Goal: Task Accomplishment & Management: Manage account settings

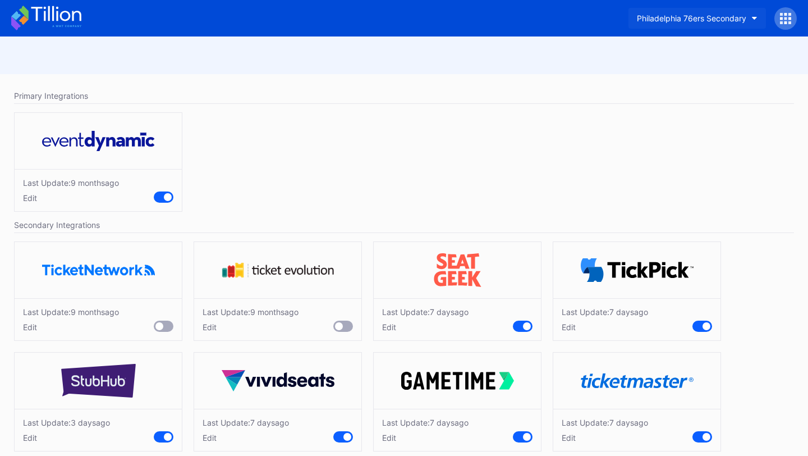
click at [725, 16] on div "Philadelphia 76ers Secondary" at bounding box center [691, 18] width 109 height 10
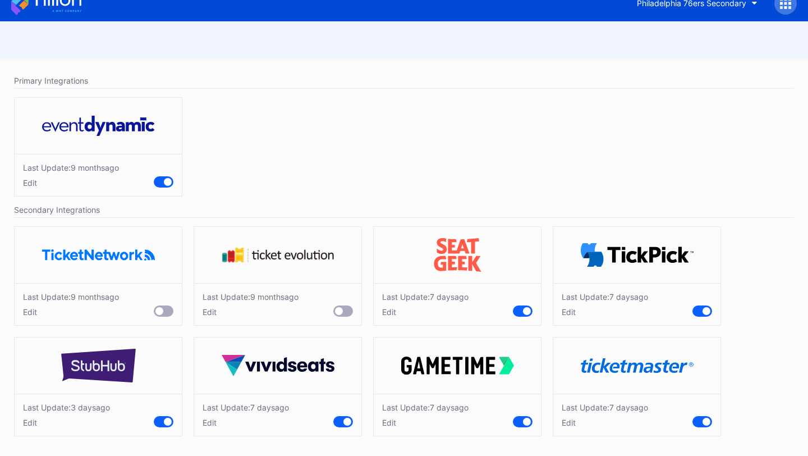
click at [567, 424] on div "Edit" at bounding box center [605, 422] width 86 height 10
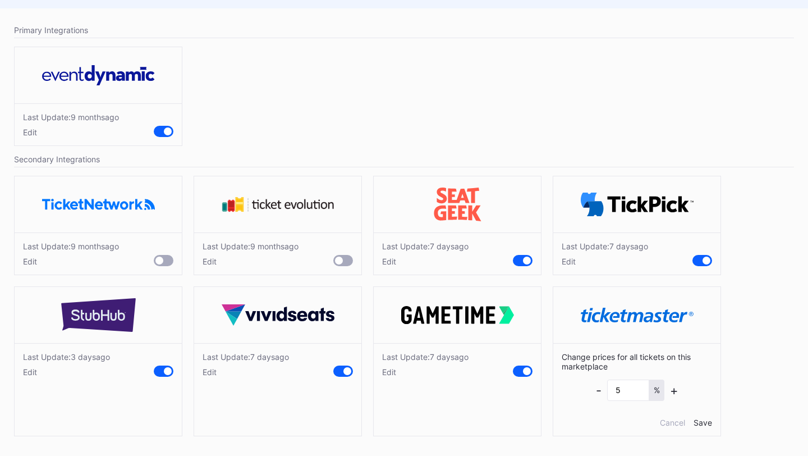
scroll to position [0, 0]
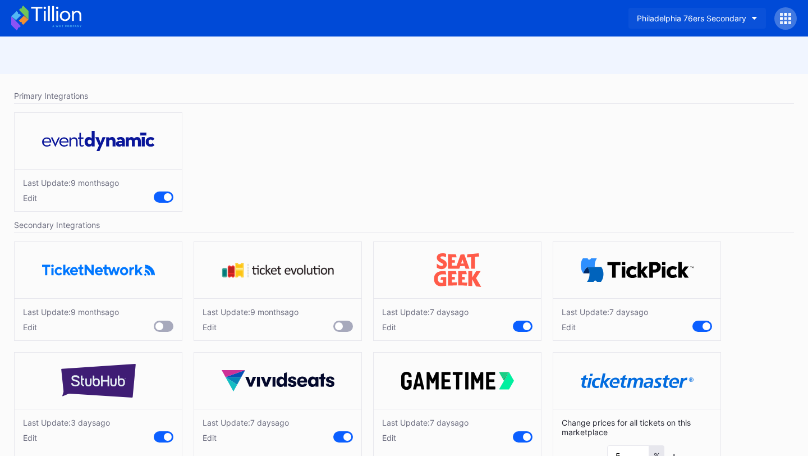
click at [712, 17] on div "Philadelphia 76ers Secondary" at bounding box center [691, 18] width 109 height 10
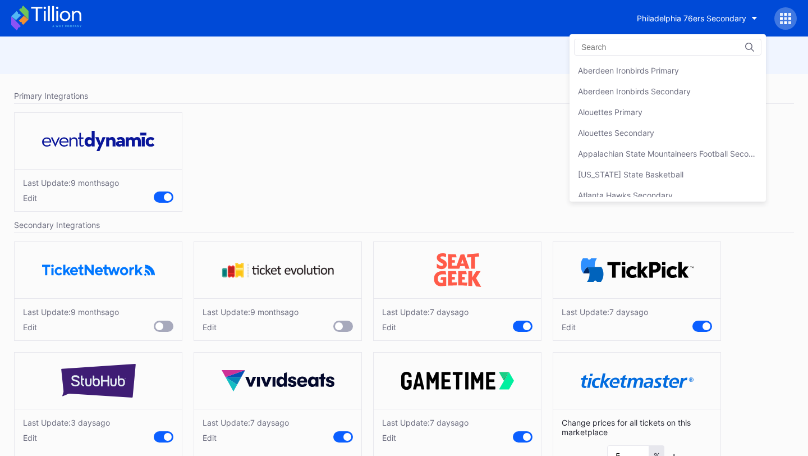
scroll to position [2449, 0]
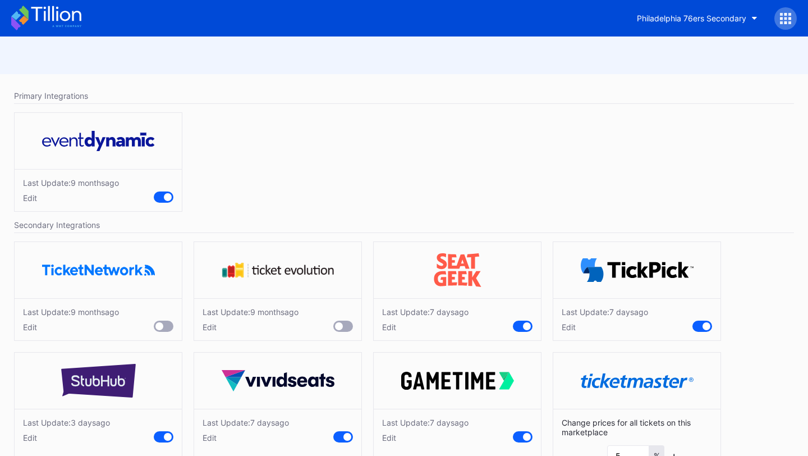
click at [53, 25] on icon at bounding box center [46, 18] width 70 height 25
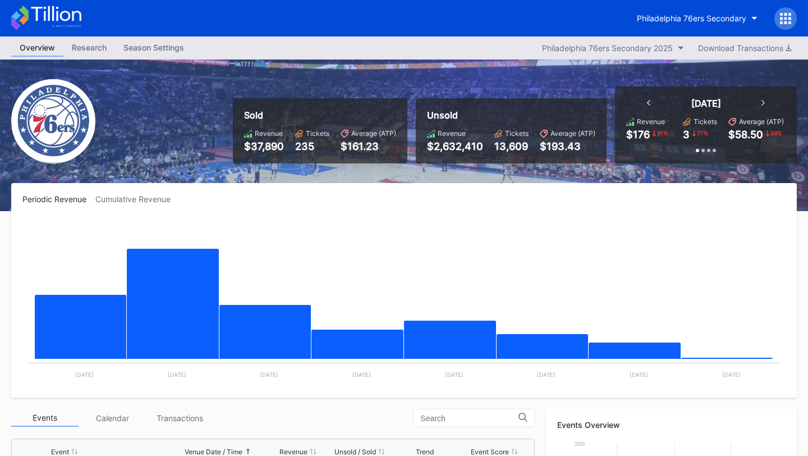
click at [781, 22] on icon at bounding box center [781, 22] width 3 height 3
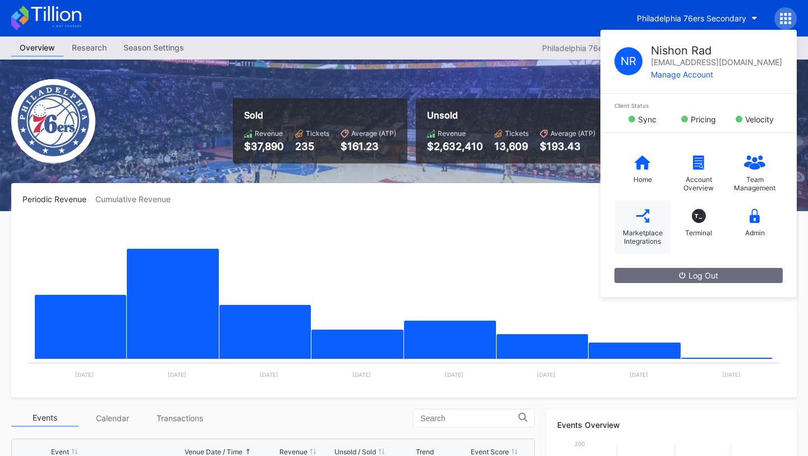
click at [628, 220] on div "Marketplace Integrations" at bounding box center [642, 226] width 56 height 53
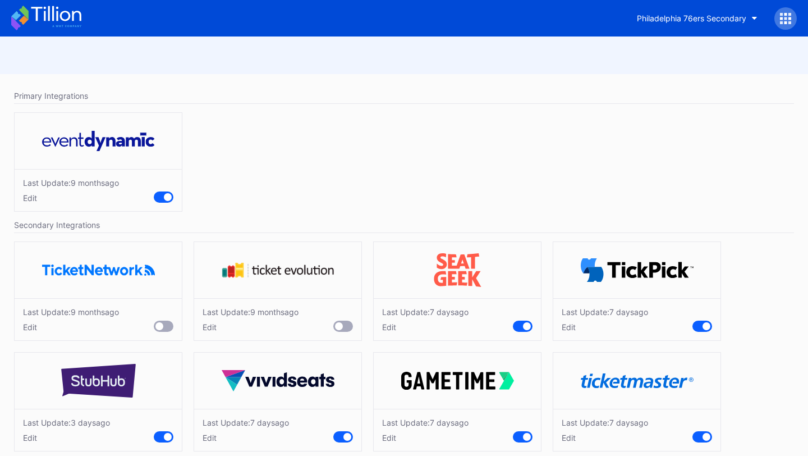
scroll to position [15, 0]
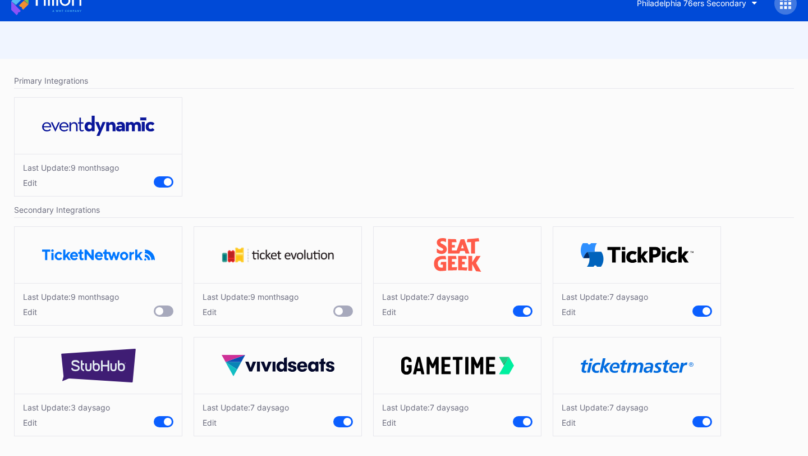
click at [567, 425] on div "Edit" at bounding box center [605, 422] width 86 height 10
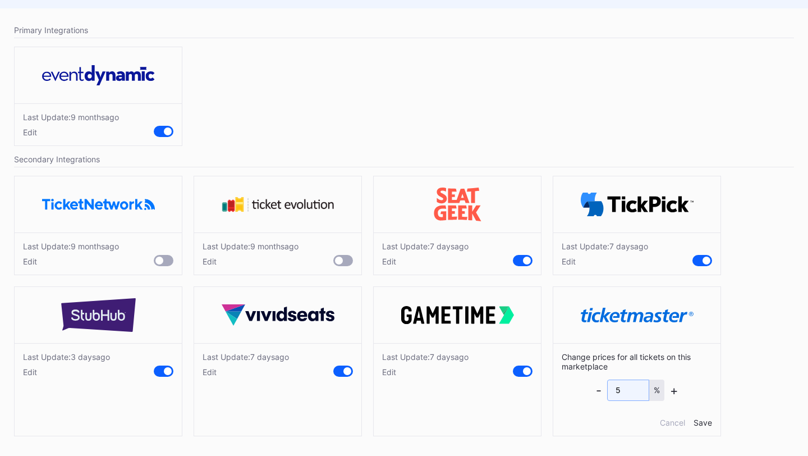
drag, startPoint x: 629, startPoint y: 393, endPoint x: 565, endPoint y: 384, distance: 65.1
click at [565, 384] on div "Change prices for all tickets on this marketplace - 5 % + Cancel Save" at bounding box center [636, 389] width 167 height 93
type input "10"
click at [706, 421] on div "Save" at bounding box center [702, 422] width 19 height 10
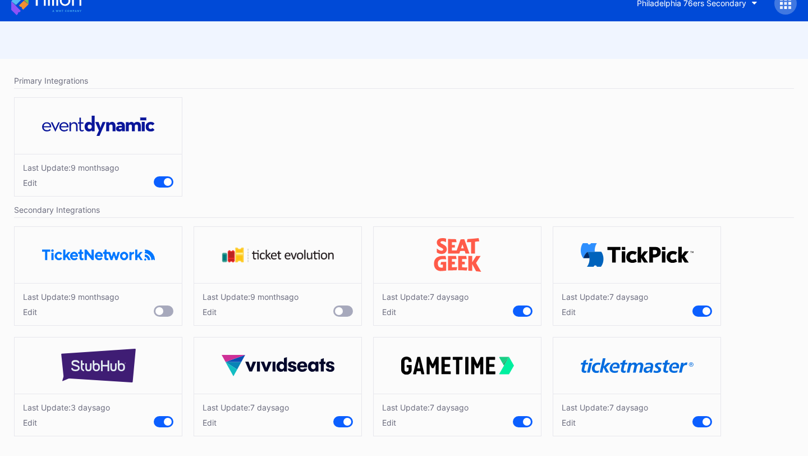
scroll to position [25, 0]
click at [572, 425] on div "Edit" at bounding box center [626, 422] width 128 height 10
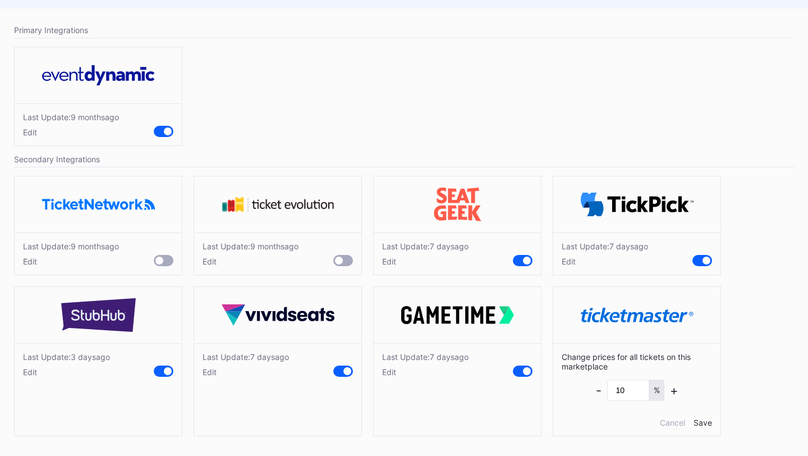
scroll to position [0, 0]
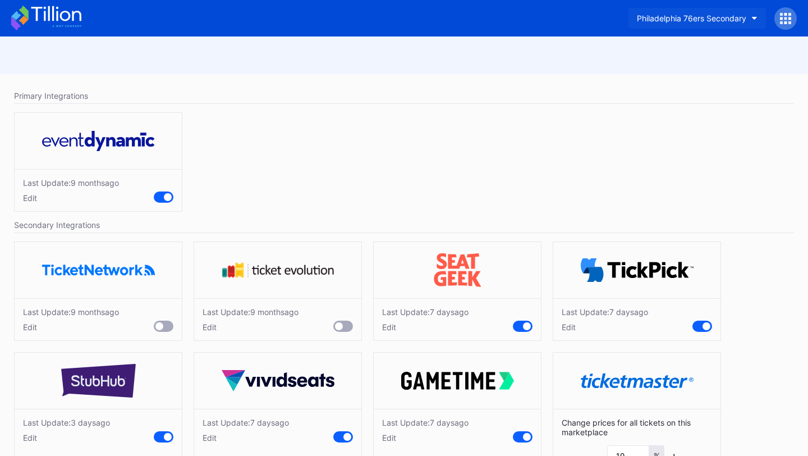
click at [730, 20] on div "Philadelphia 76ers Secondary" at bounding box center [691, 18] width 109 height 10
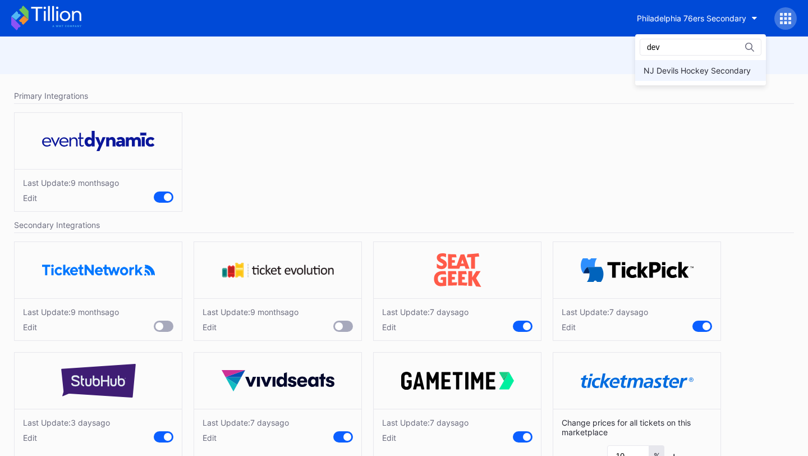
type input "dev"
click at [684, 71] on div "NJ Devils Hockey Secondary" at bounding box center [696, 71] width 107 height 10
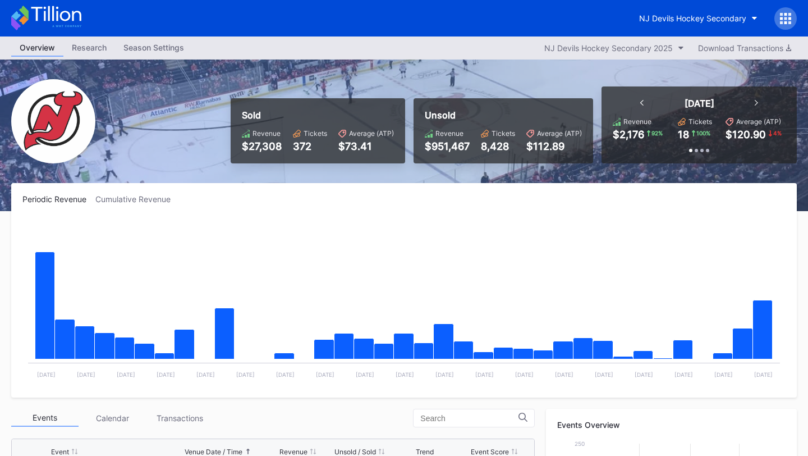
click at [787, 16] on icon at bounding box center [785, 18] width 11 height 11
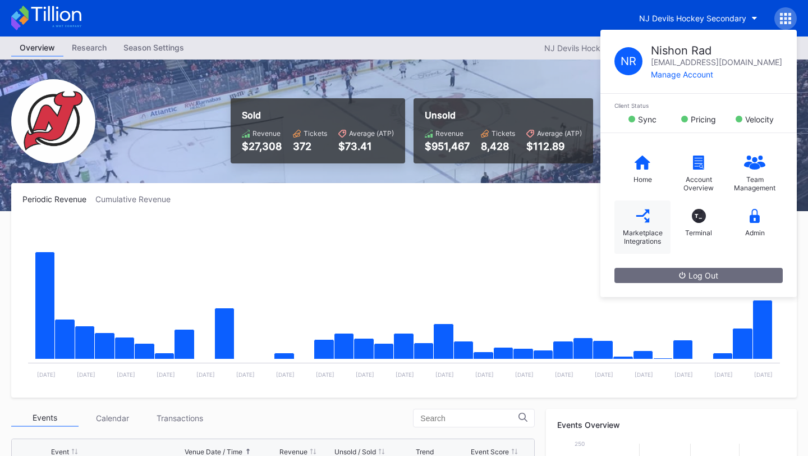
click at [655, 228] on div "Marketplace Integrations" at bounding box center [642, 236] width 45 height 17
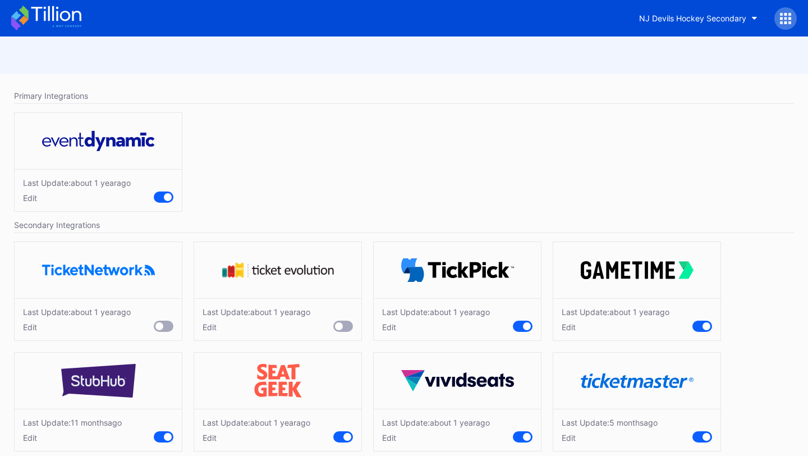
scroll to position [15, 0]
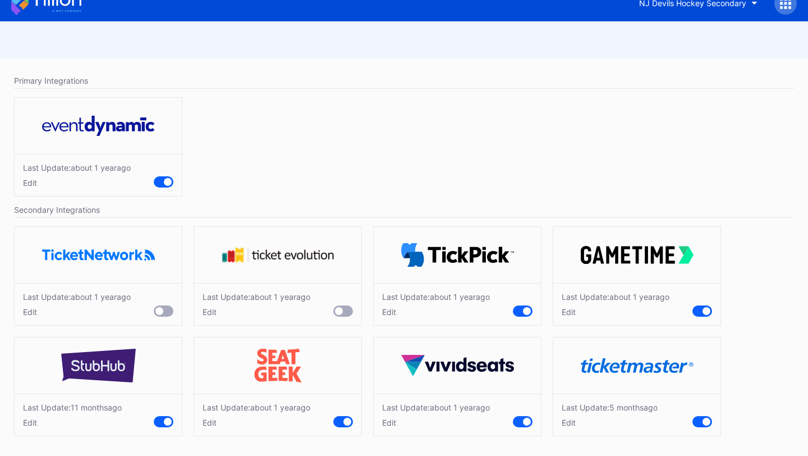
click at [572, 418] on div "Edit" at bounding box center [610, 422] width 96 height 10
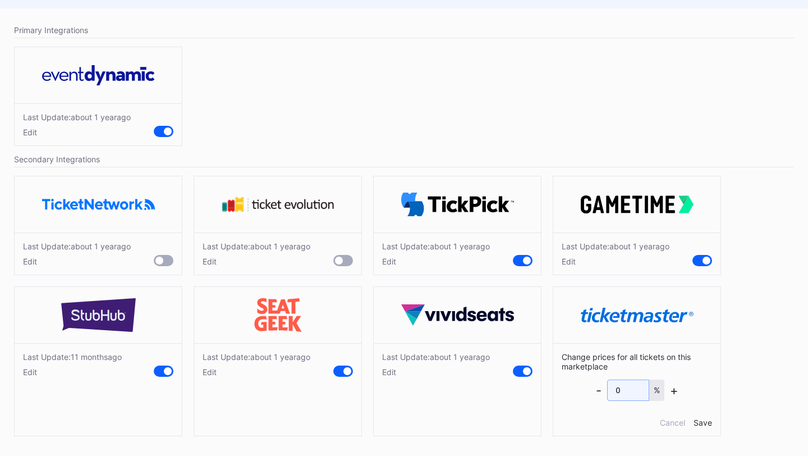
drag, startPoint x: 630, startPoint y: 392, endPoint x: 580, endPoint y: 391, distance: 50.5
click at [580, 391] on div "Change prices for all tickets on this marketplace - 0 % + Cancel Save" at bounding box center [636, 389] width 167 height 93
type input "10"
click at [702, 421] on div "Save" at bounding box center [702, 422] width 19 height 10
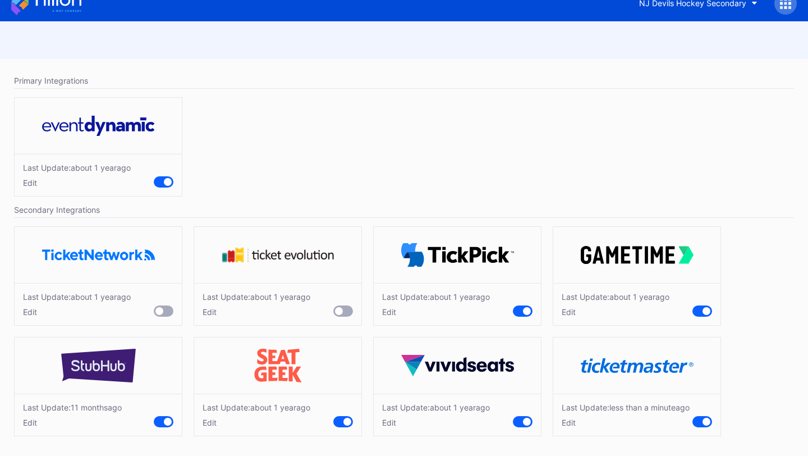
scroll to position [0, 0]
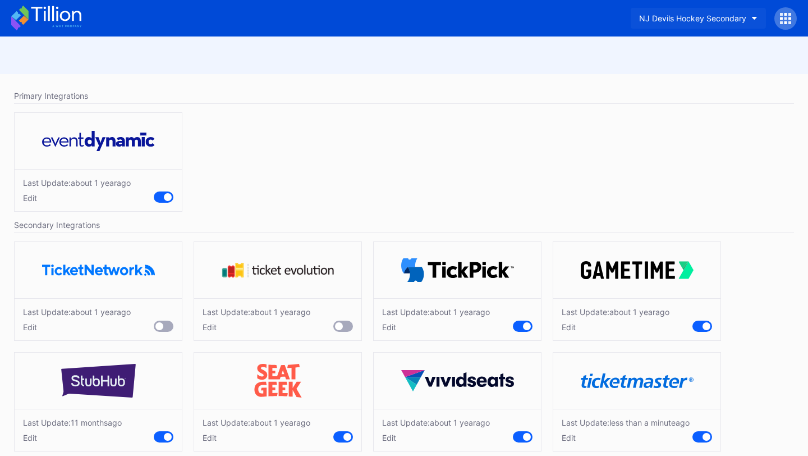
click at [739, 17] on div "NJ Devils Hockey Secondary" at bounding box center [692, 18] width 107 height 10
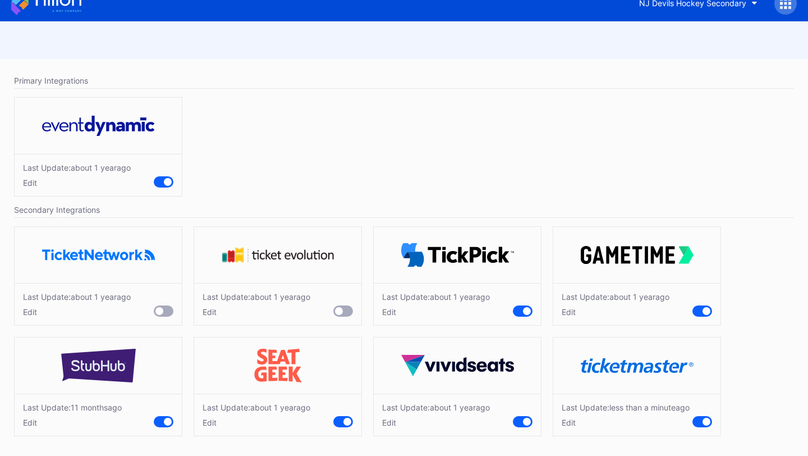
click at [569, 421] on div "Edit" at bounding box center [626, 422] width 128 height 10
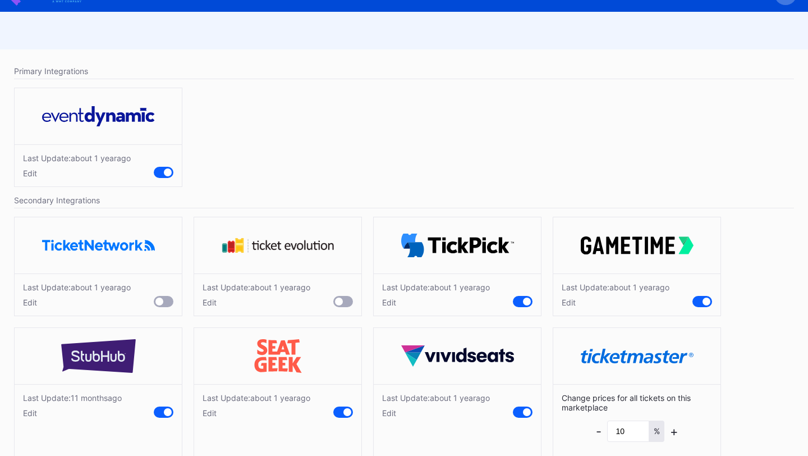
scroll to position [0, 0]
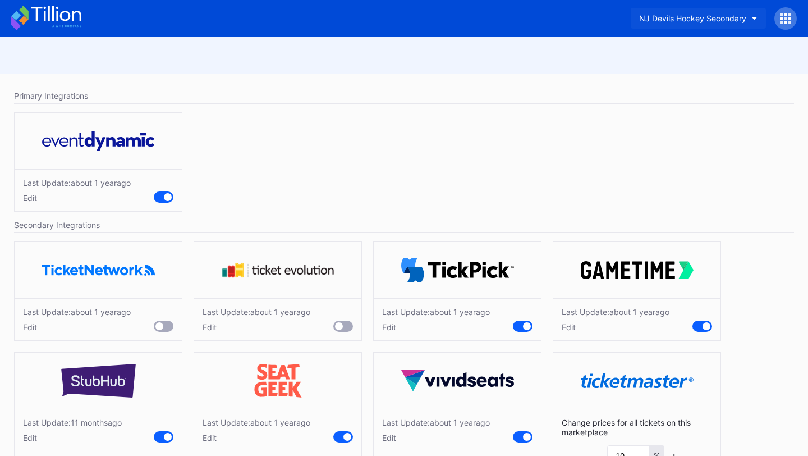
click at [709, 16] on div "NJ Devils Hockey Secondary" at bounding box center [692, 18] width 107 height 10
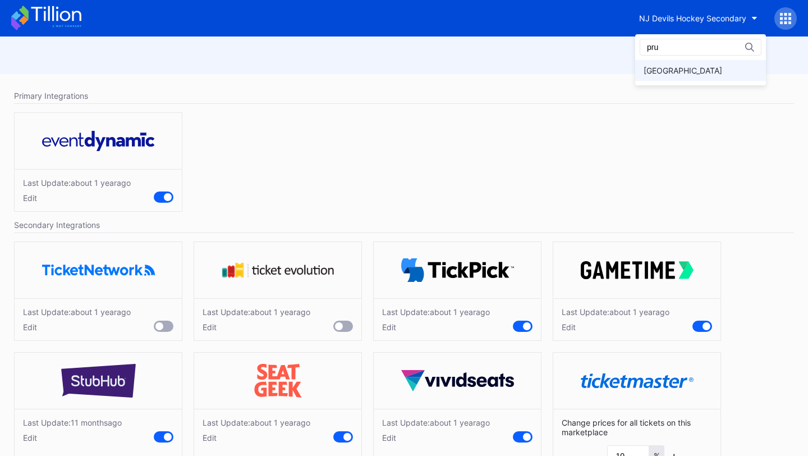
type input "pru"
click at [693, 67] on div "[GEOGRAPHIC_DATA]" at bounding box center [682, 71] width 79 height 10
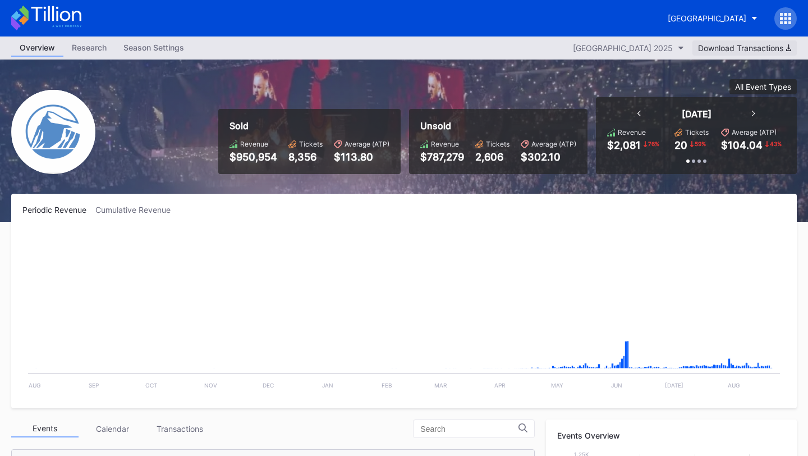
scroll to position [1203, 0]
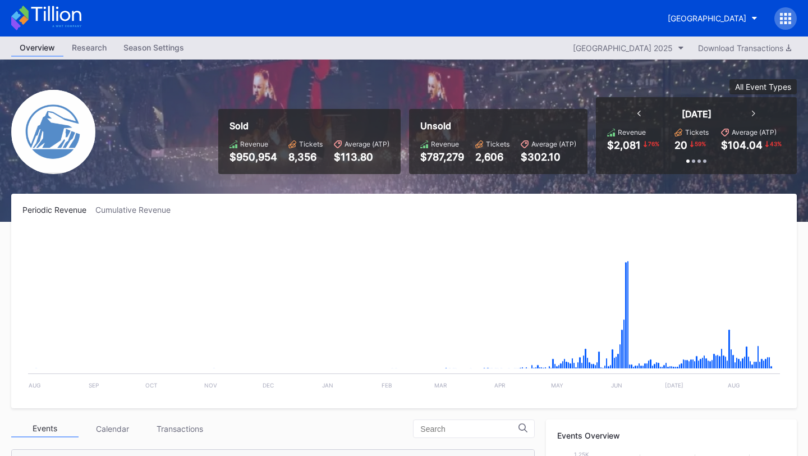
click at [785, 19] on icon at bounding box center [785, 18] width 3 height 3
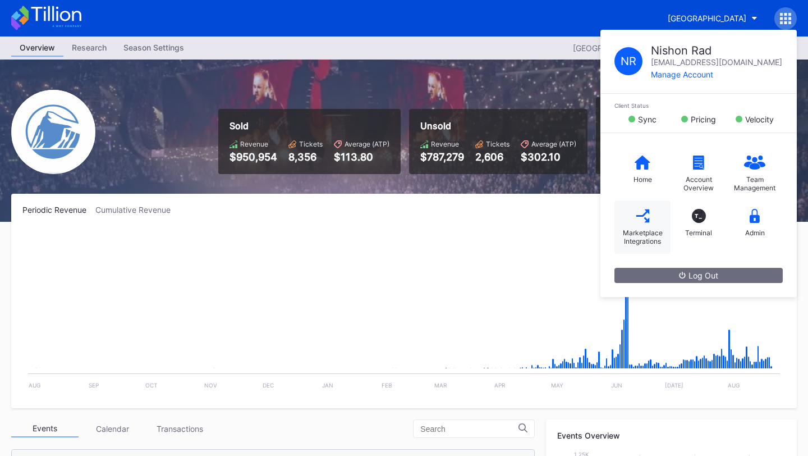
click at [643, 218] on icon at bounding box center [643, 216] width 14 height 14
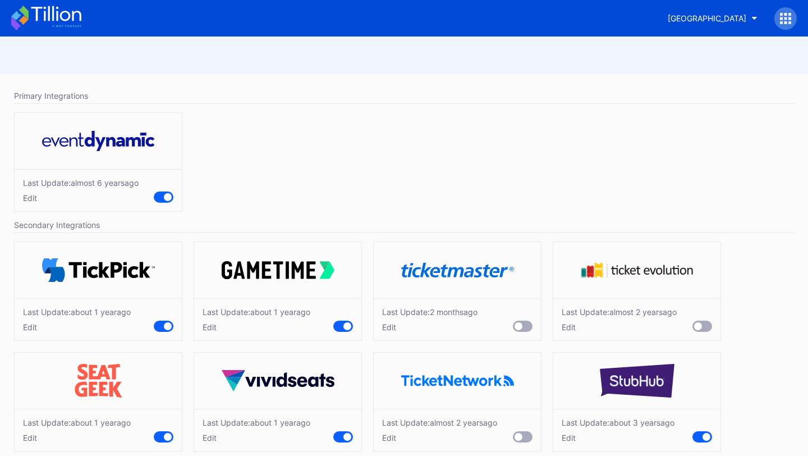
scroll to position [15, 0]
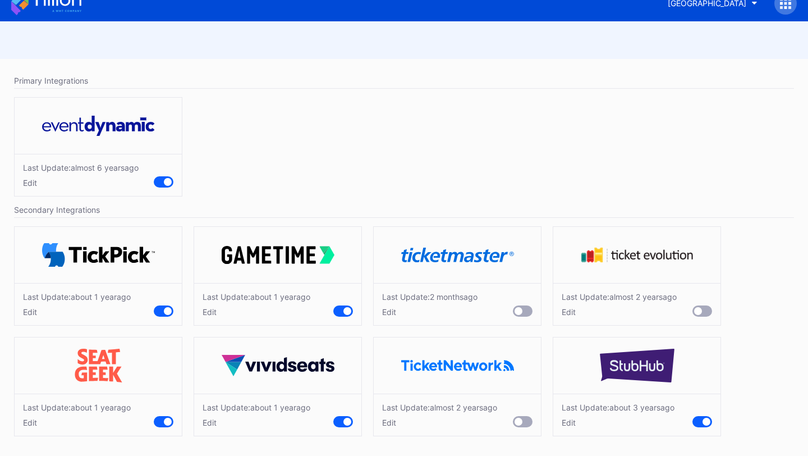
click at [389, 312] on div "Edit" at bounding box center [429, 312] width 95 height 10
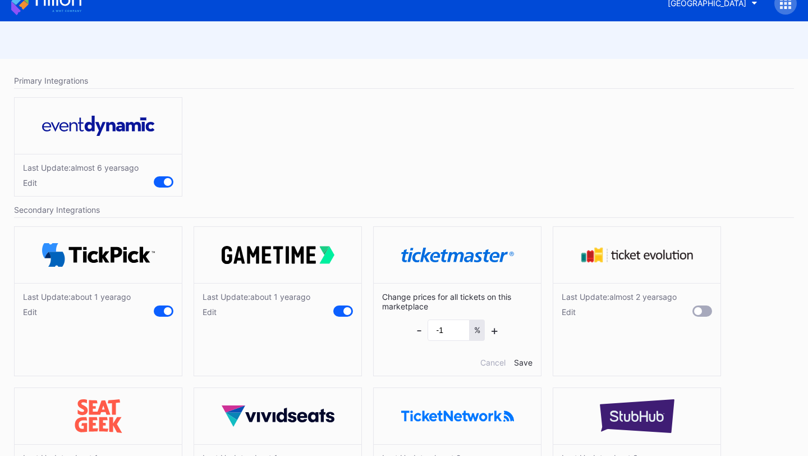
scroll to position [44, 0]
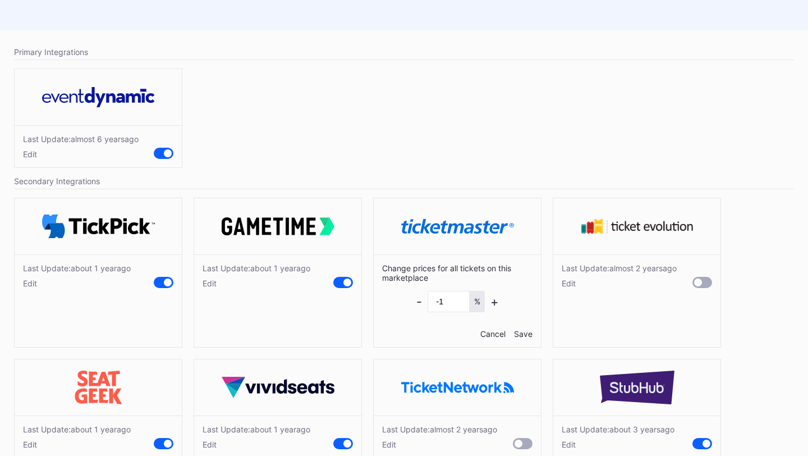
click at [490, 330] on div "Cancel" at bounding box center [492, 334] width 25 height 10
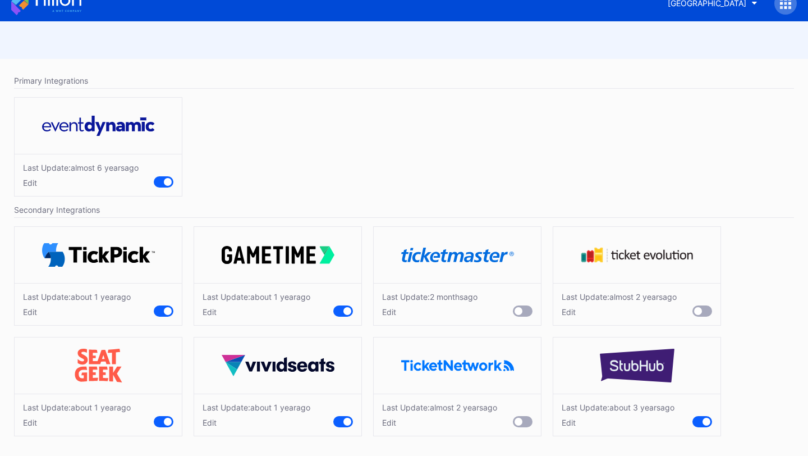
scroll to position [0, 0]
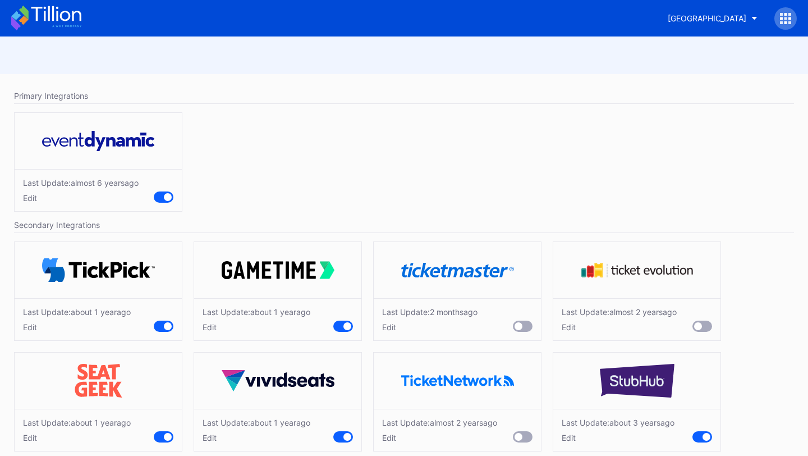
click at [61, 17] on icon at bounding box center [56, 13] width 50 height 15
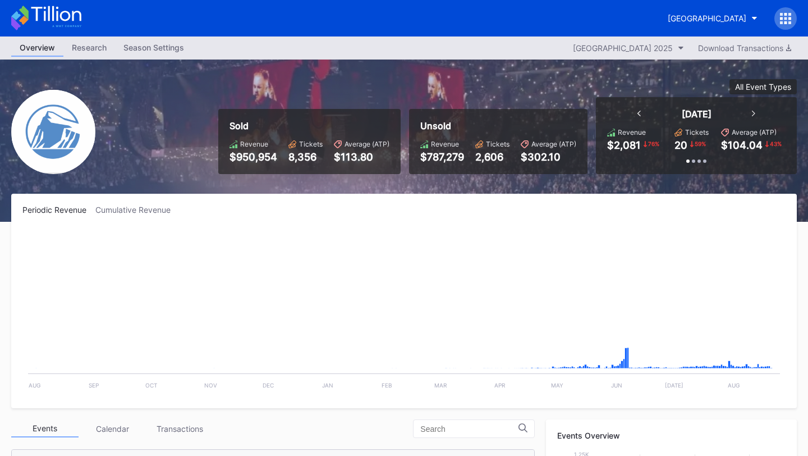
scroll to position [1203, 0]
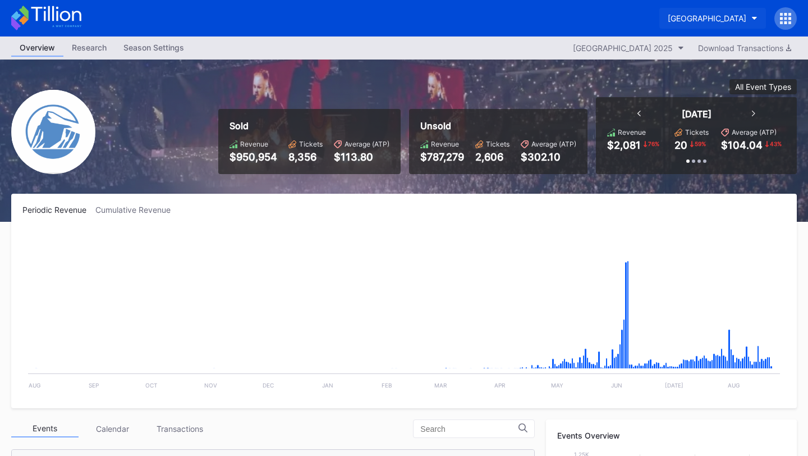
click at [714, 19] on div "[GEOGRAPHIC_DATA]" at bounding box center [707, 18] width 79 height 10
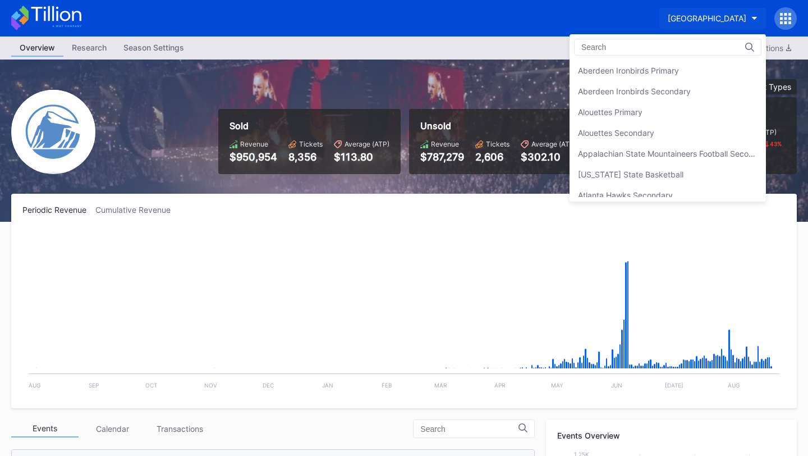
scroll to position [0, 0]
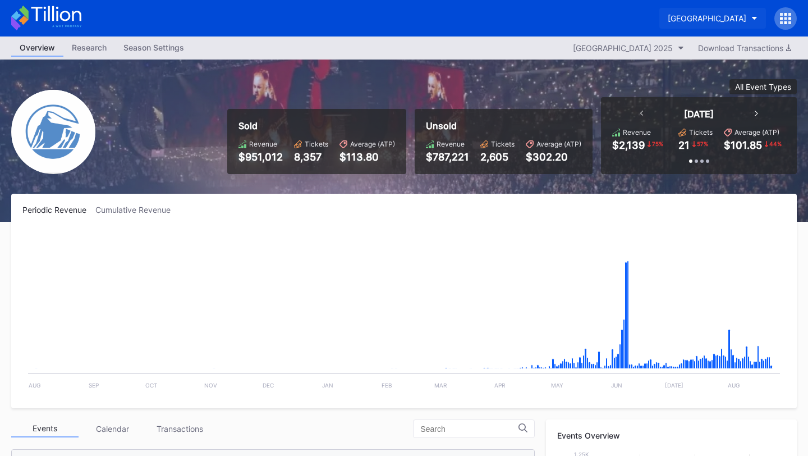
click at [686, 19] on div "[GEOGRAPHIC_DATA]" at bounding box center [707, 18] width 79 height 10
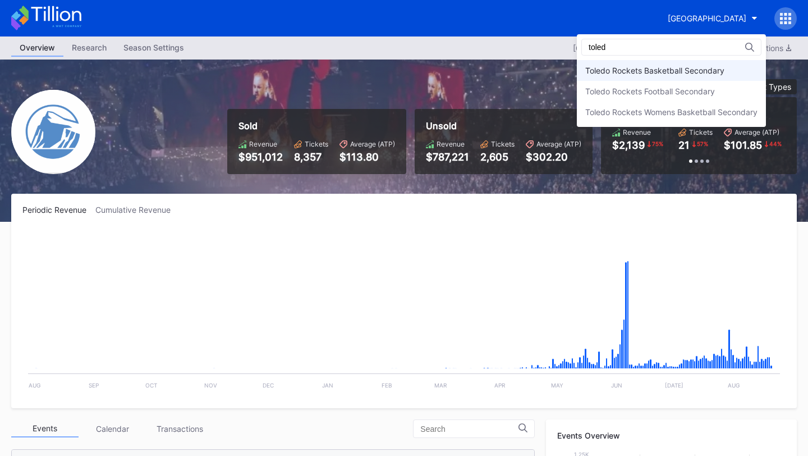
scroll to position [43, 0]
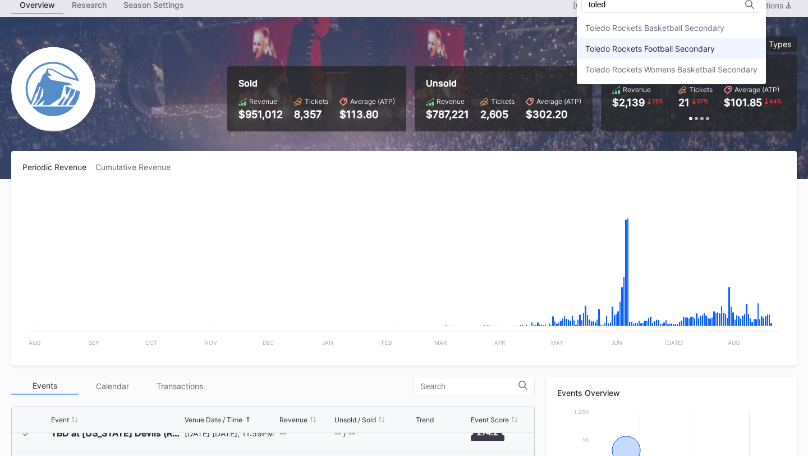
type input "toled"
click at [642, 50] on div "Toledo Rockets Football Secondary" at bounding box center [650, 49] width 130 height 10
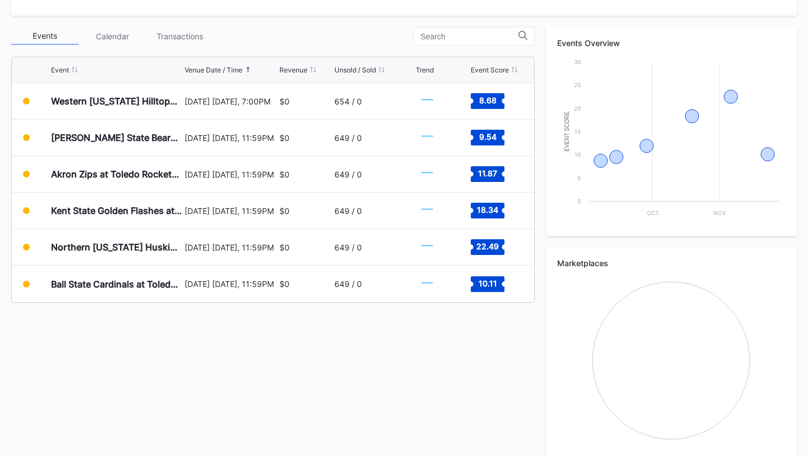
scroll to position [393, 0]
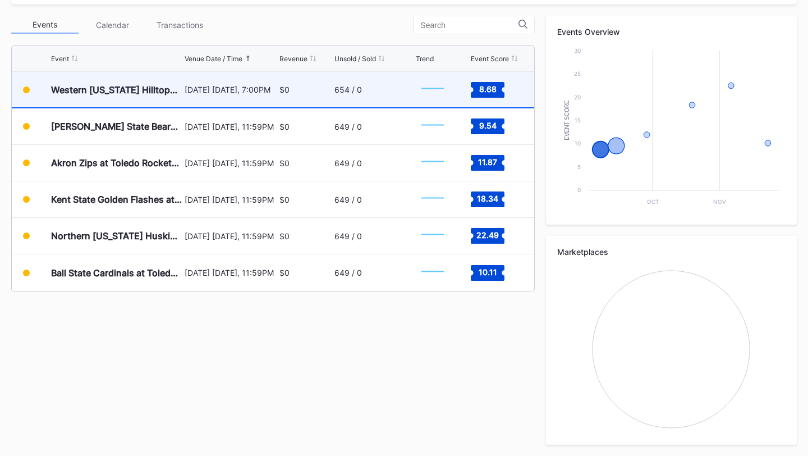
click at [279, 102] on div "$0" at bounding box center [305, 89] width 52 height 35
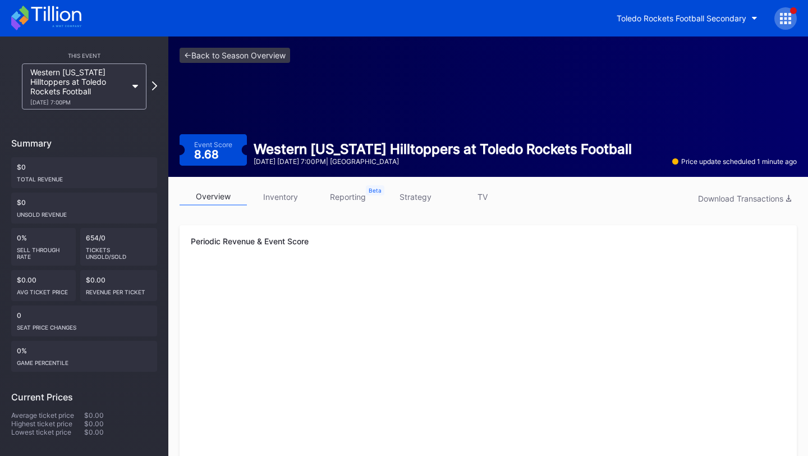
click at [283, 201] on link "inventory" at bounding box center [280, 196] width 67 height 17
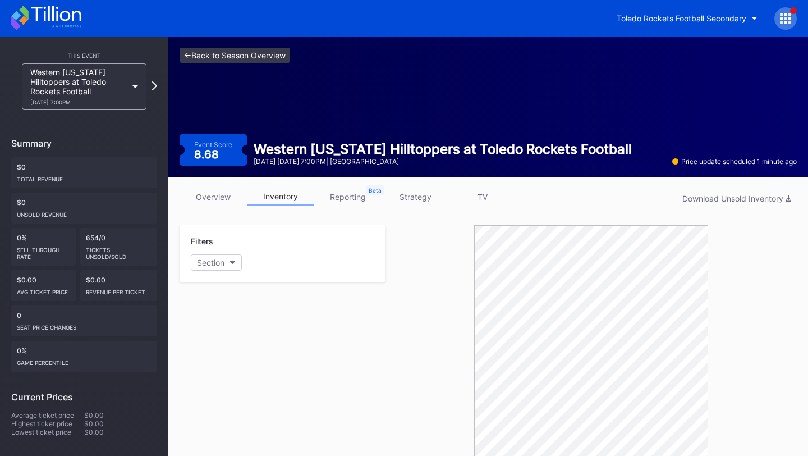
click at [228, 56] on link "<- Back to Season Overview" at bounding box center [235, 55] width 111 height 15
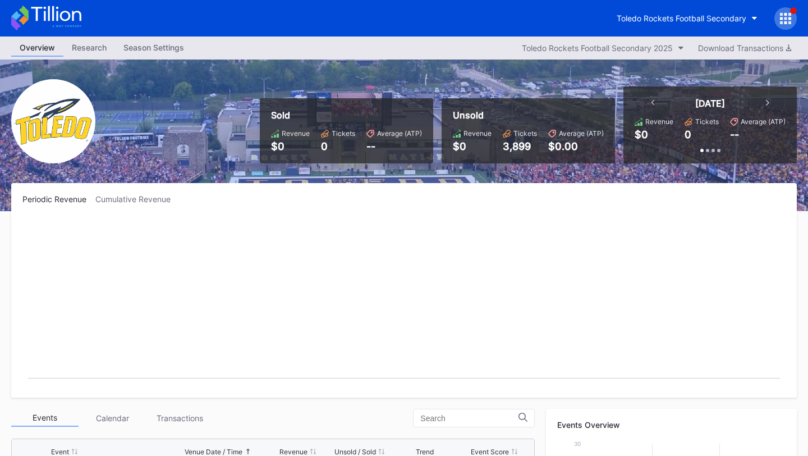
click at [787, 22] on icon at bounding box center [785, 18] width 11 height 11
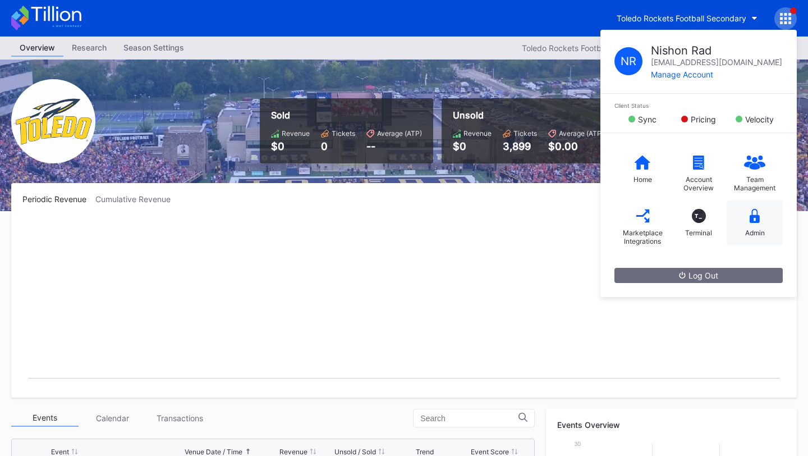
click at [759, 224] on div "Admin" at bounding box center [754, 222] width 56 height 45
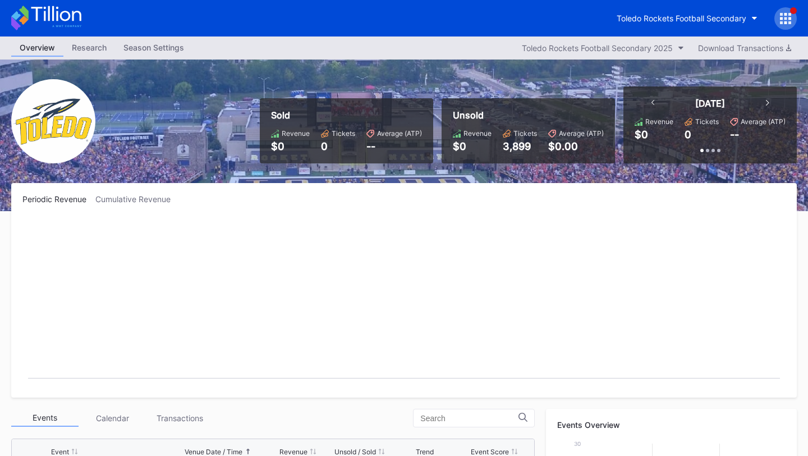
click at [784, 19] on icon at bounding box center [785, 18] width 11 height 11
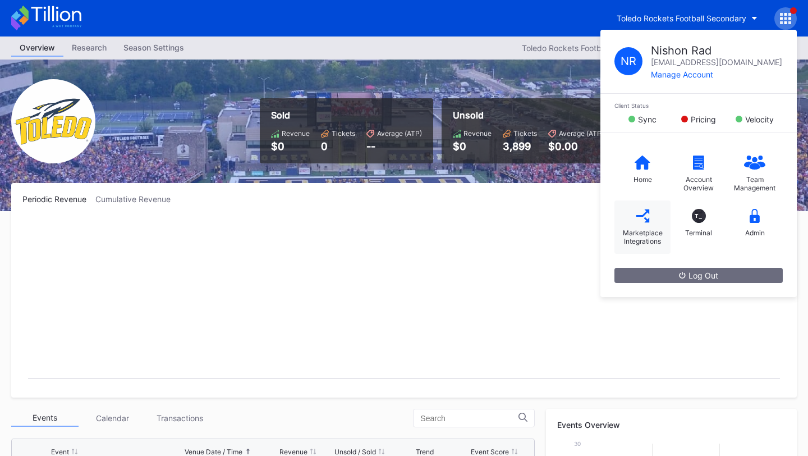
click at [638, 221] on icon at bounding box center [643, 216] width 14 height 14
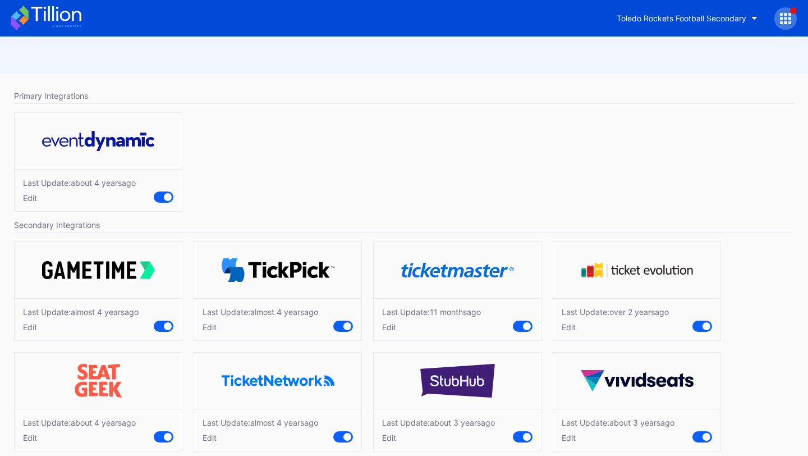
scroll to position [15, 0]
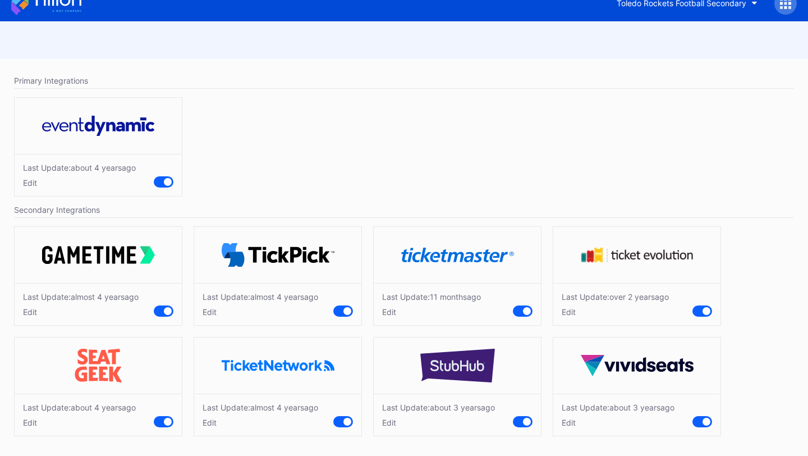
click at [391, 310] on div "Edit" at bounding box center [431, 312] width 99 height 10
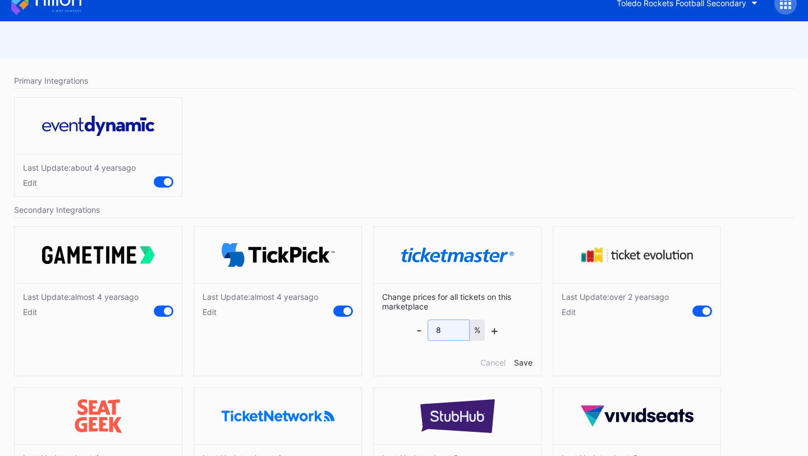
drag, startPoint x: 449, startPoint y: 328, endPoint x: 365, endPoint y: 322, distance: 84.4
click at [365, 322] on div "Last Update: almost 4 years ago Edit Last Update: almost 4 years ago Edit Chang…" at bounding box center [403, 358] width 791 height 277
type input "10"
click at [526, 360] on div "Save" at bounding box center [523, 362] width 19 height 10
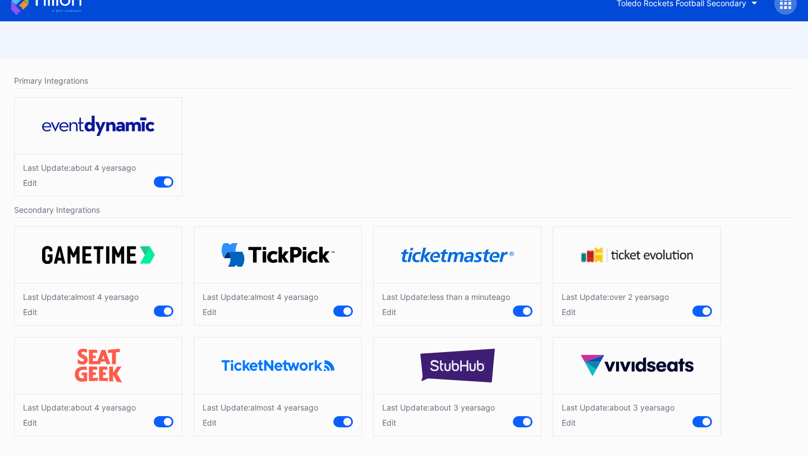
scroll to position [25, 0]
click at [389, 418] on div "Edit" at bounding box center [438, 422] width 113 height 10
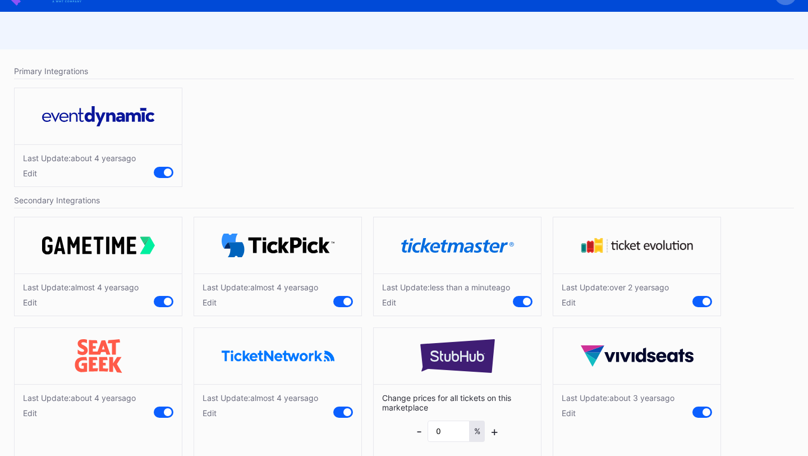
scroll to position [75, 0]
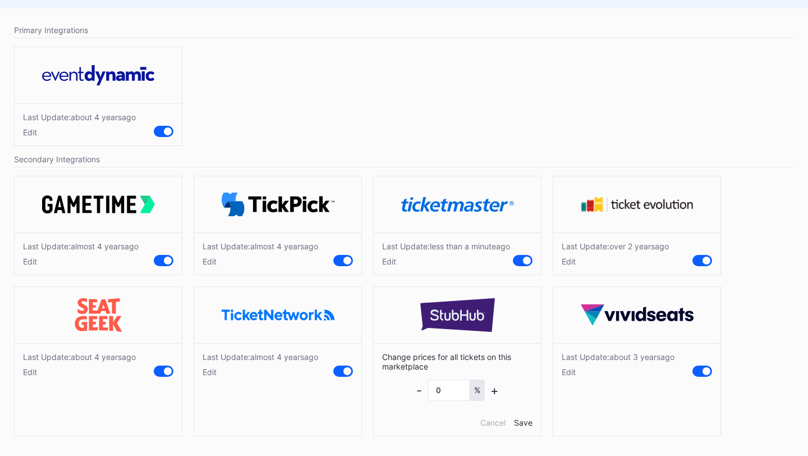
click at [564, 369] on div "Edit" at bounding box center [618, 372] width 113 height 10
click at [210, 369] on div "Edit" at bounding box center [261, 372] width 116 height 10
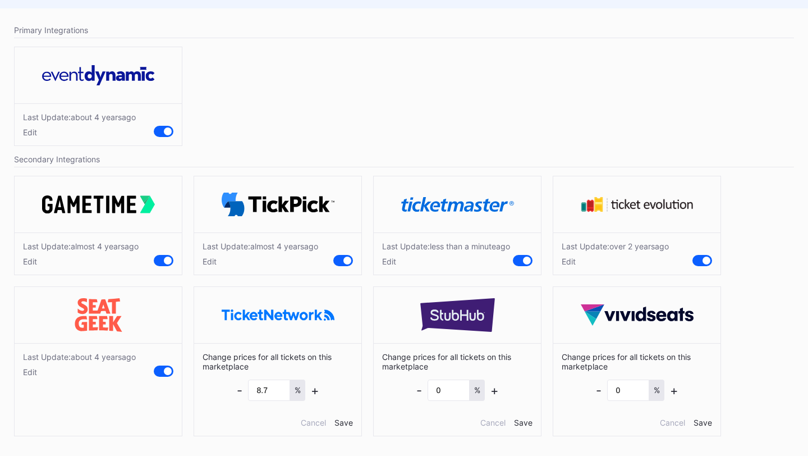
click at [29, 370] on div "Edit" at bounding box center [79, 372] width 113 height 10
drag, startPoint x: 256, startPoint y: 390, endPoint x: 200, endPoint y: 383, distance: 56.6
click at [200, 383] on div "Change prices for all tickets on this marketplace - 8.7 % + Cancel Save" at bounding box center [277, 389] width 167 height 93
type input "10"
click at [346, 422] on div "Save" at bounding box center [343, 422] width 19 height 10
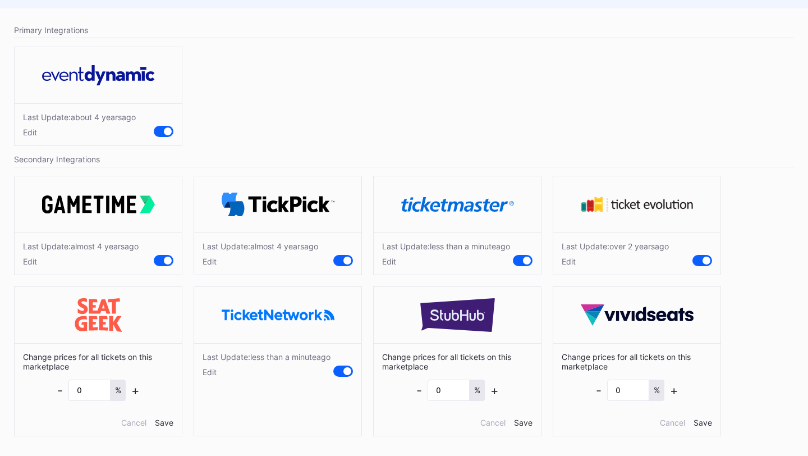
click at [208, 256] on div "Edit" at bounding box center [261, 261] width 116 height 10
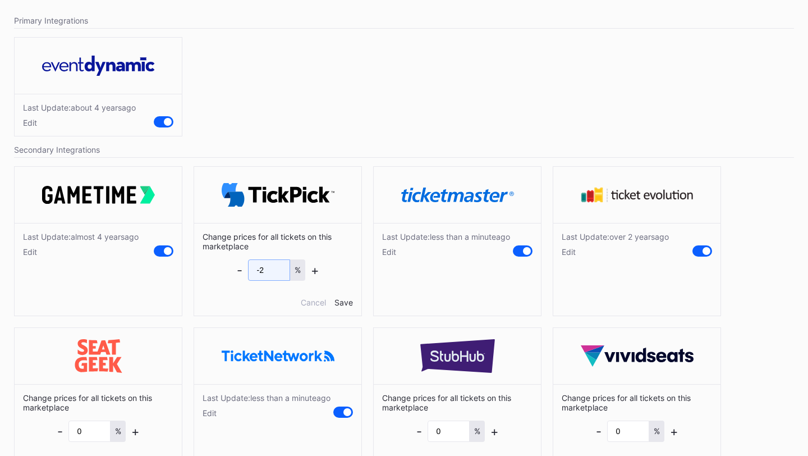
drag, startPoint x: 270, startPoint y: 269, endPoint x: 206, endPoint y: 268, distance: 64.5
click at [206, 268] on div "Change prices for all tickets on this marketplace - -2 % + Cancel Save" at bounding box center [277, 269] width 167 height 93
type input "0"
click at [347, 303] on div "Save" at bounding box center [343, 302] width 19 height 10
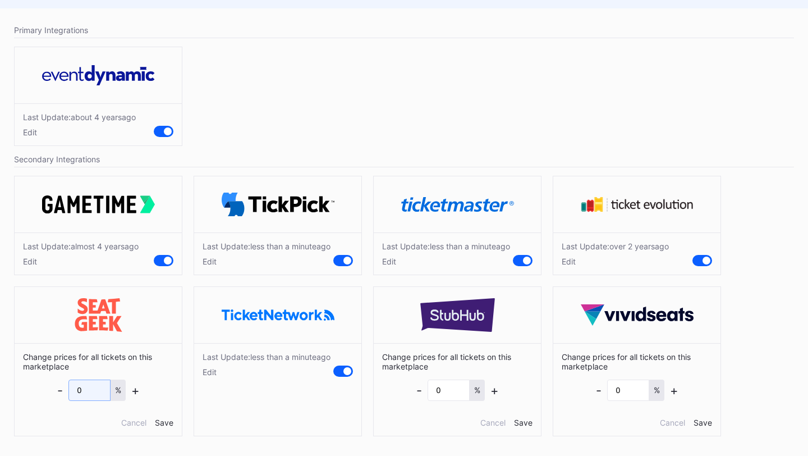
drag, startPoint x: 99, startPoint y: 388, endPoint x: 55, endPoint y: 388, distance: 44.3
click at [55, 388] on div "Change prices for all tickets on this marketplace - 0 % + Cancel Save" at bounding box center [98, 389] width 167 height 93
type input "2"
click at [160, 420] on div "Save" at bounding box center [164, 422] width 19 height 10
click at [215, 376] on div "Edit" at bounding box center [267, 372] width 128 height 10
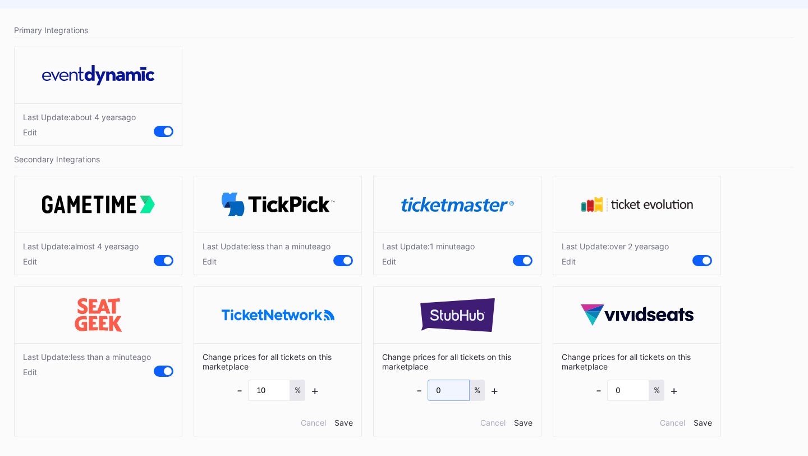
drag, startPoint x: 450, startPoint y: 388, endPoint x: 373, endPoint y: 388, distance: 77.4
click at [374, 388] on div "Change prices for all tickets on this marketplace - 0 % + Cancel Save" at bounding box center [457, 389] width 167 height 93
type input "3"
click at [527, 422] on div "Save" at bounding box center [523, 422] width 19 height 10
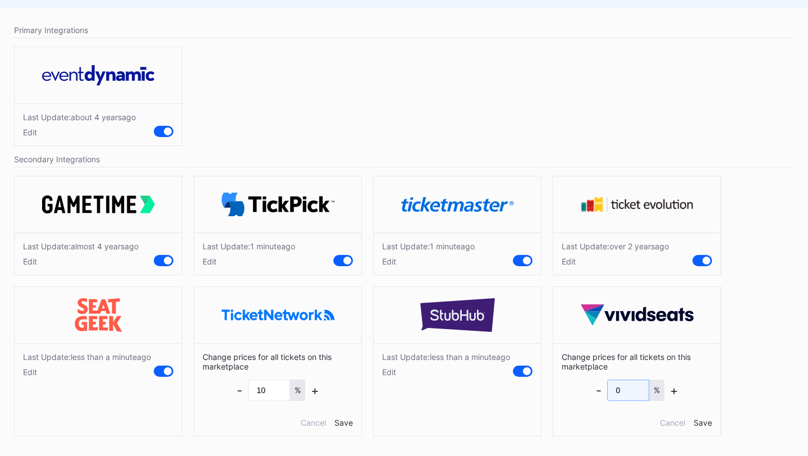
drag, startPoint x: 629, startPoint y: 390, endPoint x: 542, endPoint y: 390, distance: 87.0
click at [542, 390] on div "Last Update: almost 4 years ago Edit Last Update: 1 minute ago Edit Last Update…" at bounding box center [403, 308] width 791 height 277
type input "2"
click at [706, 421] on div "Save" at bounding box center [702, 422] width 19 height 10
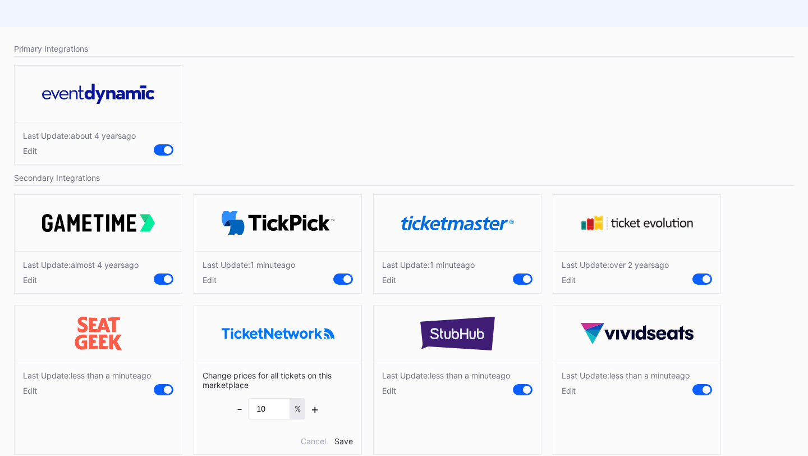
click at [346, 439] on div "Save" at bounding box center [343, 441] width 19 height 10
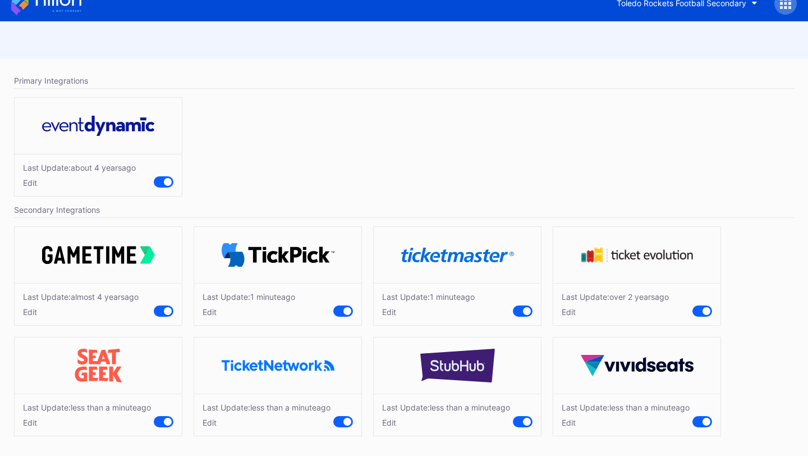
scroll to position [25, 0]
click at [22, 302] on div "Last Update: almost 4 years ago Edit" at bounding box center [98, 304] width 167 height 42
click at [23, 307] on div "Edit" at bounding box center [81, 312] width 116 height 10
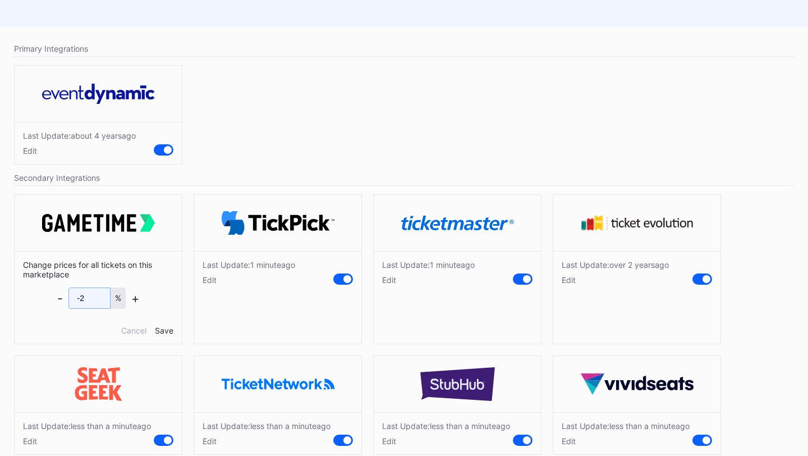
drag, startPoint x: 97, startPoint y: 300, endPoint x: 19, endPoint y: 292, distance: 78.9
click at [19, 292] on div "Change prices for all tickets on this marketplace - -2 % + Cancel Save" at bounding box center [98, 297] width 167 height 93
type input "0"
click at [169, 330] on div "Save" at bounding box center [164, 330] width 19 height 10
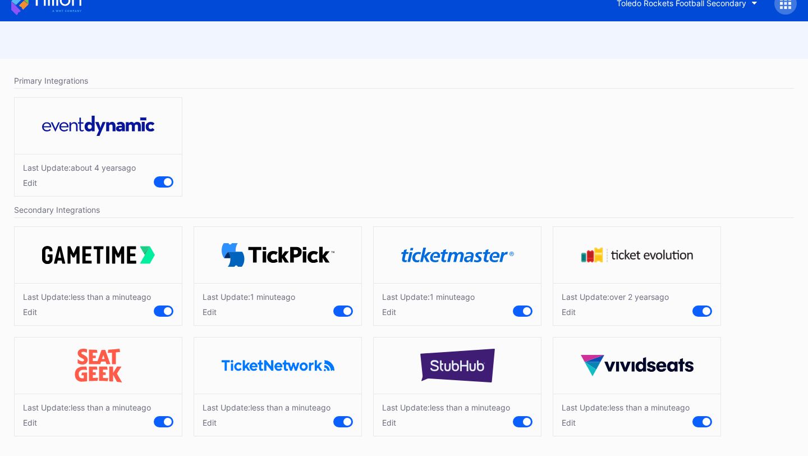
scroll to position [0, 0]
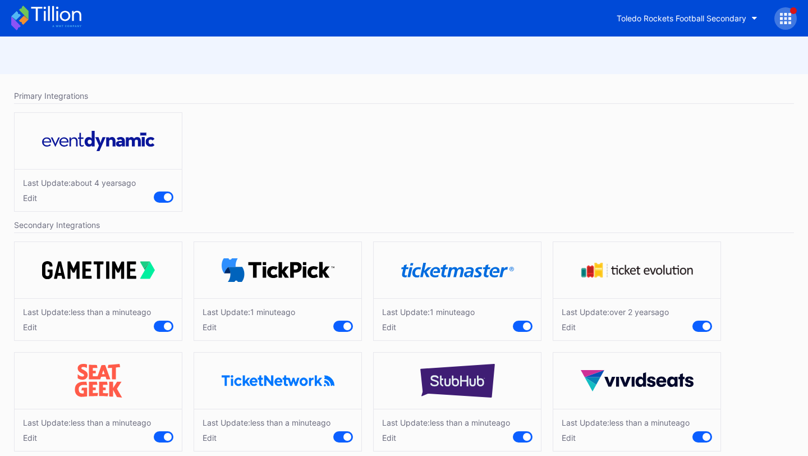
click at [208, 326] on div "Edit" at bounding box center [249, 327] width 93 height 10
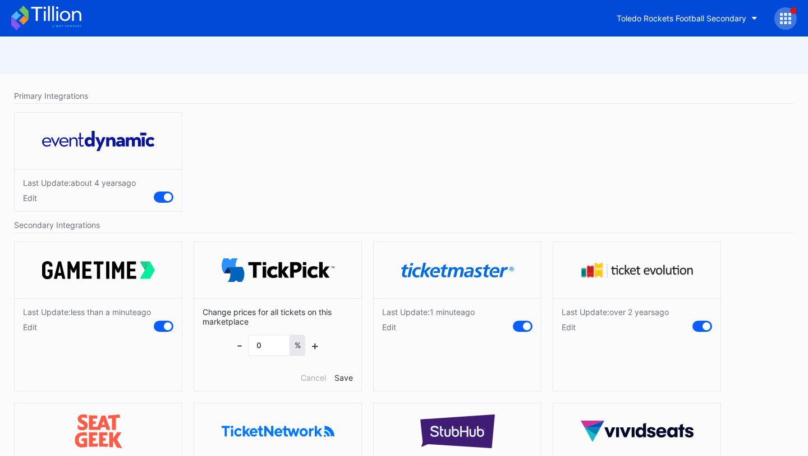
click at [370, 136] on div "Last Update: about 4 years ago Edit" at bounding box center [403, 165] width 791 height 116
click at [565, 332] on div "Last Update: over 2 years ago Edit" at bounding box center [636, 319] width 167 height 42
click at [567, 326] on div "Edit" at bounding box center [615, 327] width 107 height 10
drag, startPoint x: 635, startPoint y: 343, endPoint x: 538, endPoint y: 328, distance: 98.1
click at [538, 328] on div "Last Update: less than a minute ago Edit Change prices for all tickets on this …" at bounding box center [403, 374] width 791 height 277
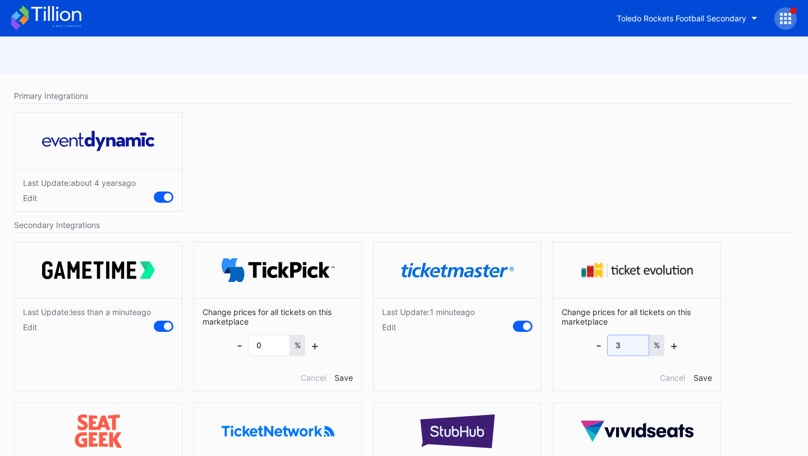
type input "3"
click at [712, 380] on div "Change prices for all tickets on this marketplace - 3 % + Cancel Save" at bounding box center [636, 344] width 167 height 93
click at [701, 375] on div "Save" at bounding box center [702, 377] width 19 height 10
click at [342, 378] on div "Save" at bounding box center [343, 377] width 19 height 10
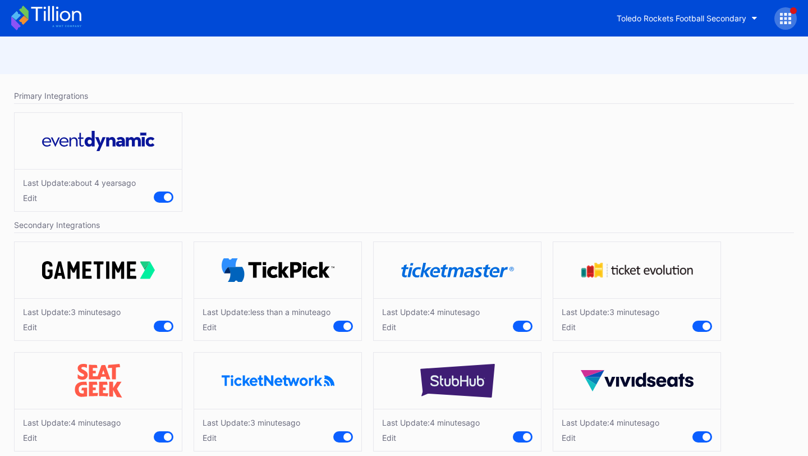
click at [47, 21] on icon at bounding box center [46, 18] width 70 height 25
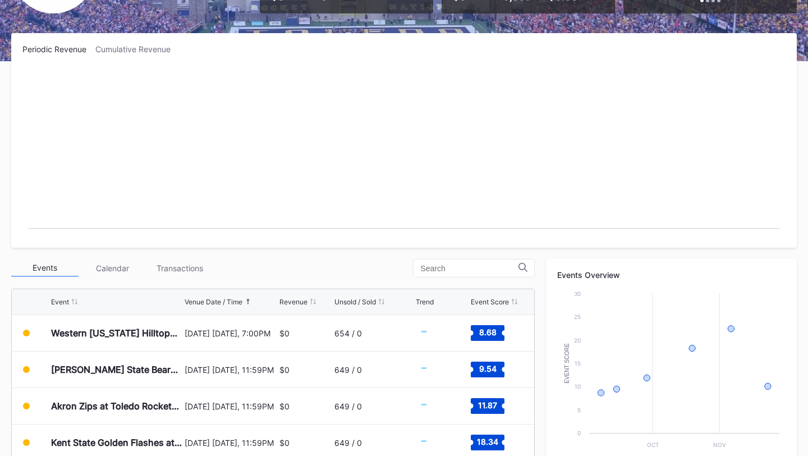
scroll to position [393, 0]
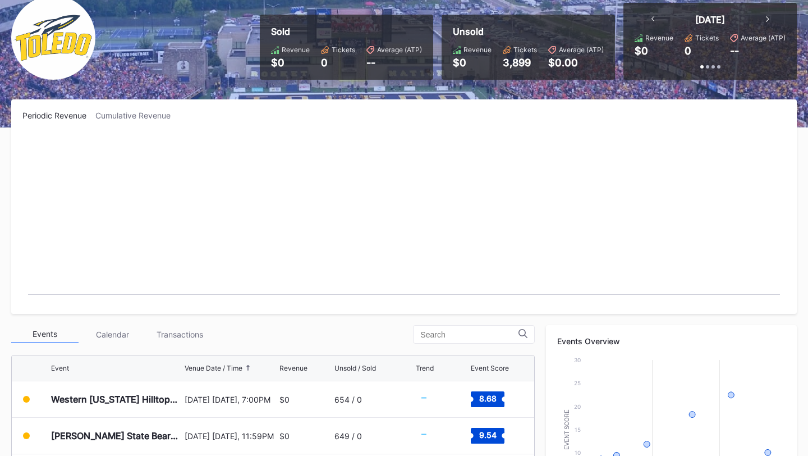
scroll to position [393, 0]
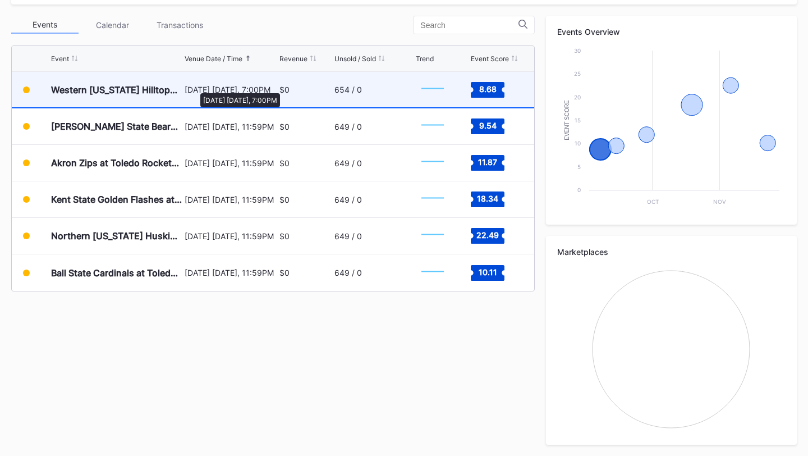
click at [195, 88] on div "[DATE] [DATE], 7:00PM" at bounding box center [230, 90] width 91 height 10
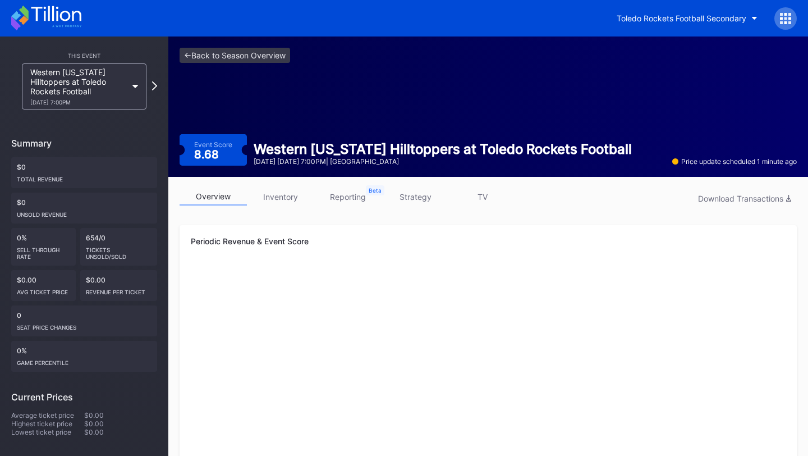
click at [284, 199] on link "inventory" at bounding box center [280, 196] width 67 height 17
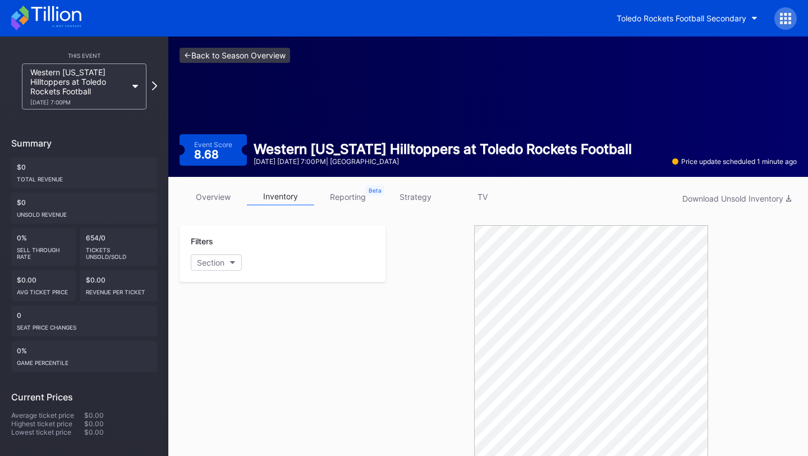
click at [209, 49] on link "<- Back to Season Overview" at bounding box center [235, 55] width 111 height 15
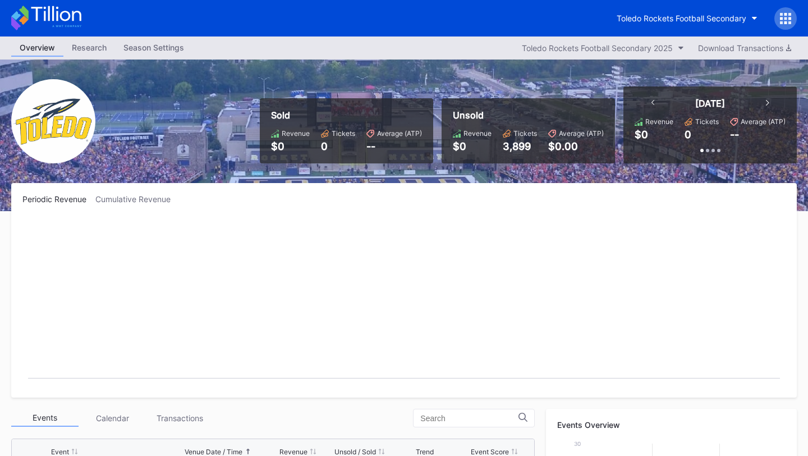
click at [801, 12] on div "Toledo Rockets Football Secondary" at bounding box center [404, 18] width 808 height 36
click at [784, 15] on icon at bounding box center [785, 14] width 3 height 3
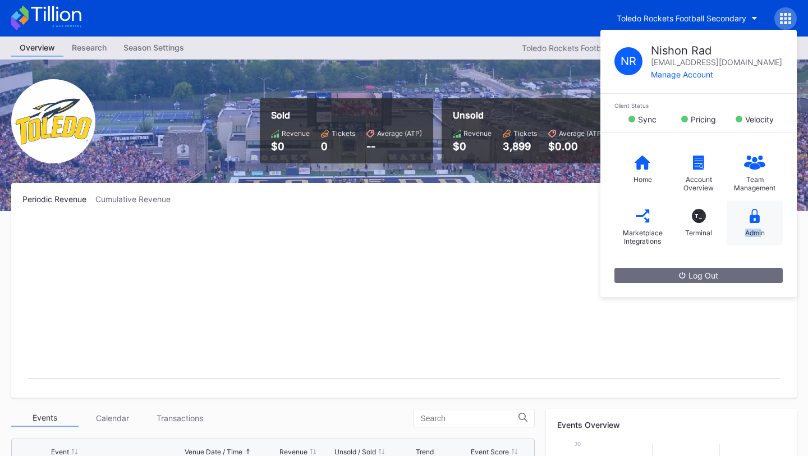
click at [761, 228] on div "Admin" at bounding box center [755, 232] width 20 height 8
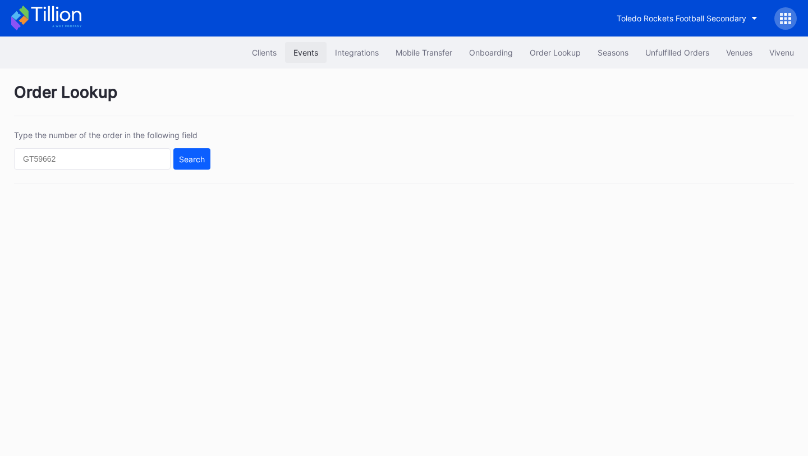
click at [296, 54] on div "Events" at bounding box center [305, 53] width 25 height 10
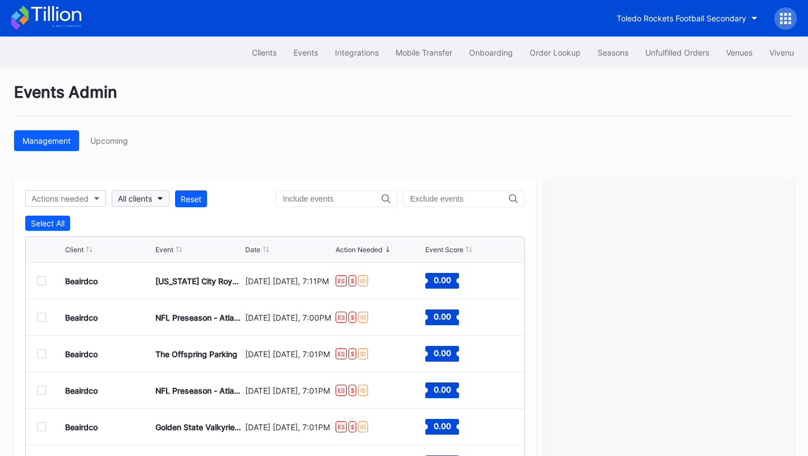
click at [156, 197] on button "All clients" at bounding box center [141, 198] width 58 height 16
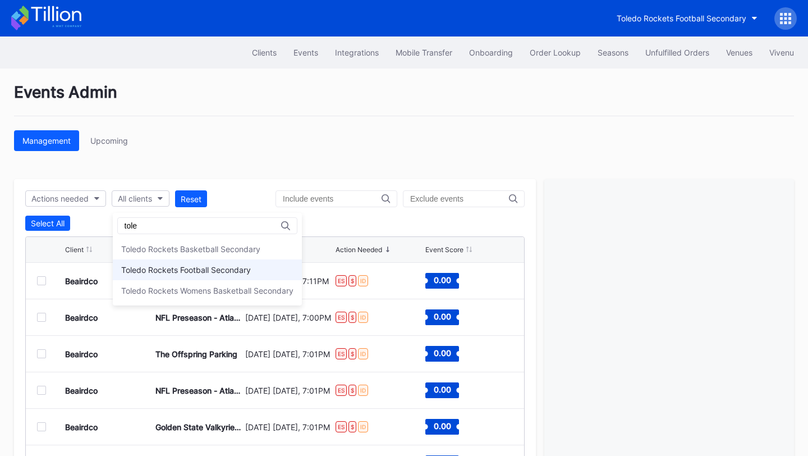
type input "tole"
click at [162, 266] on div "Toledo Rockets Football Secondary" at bounding box center [186, 270] width 130 height 10
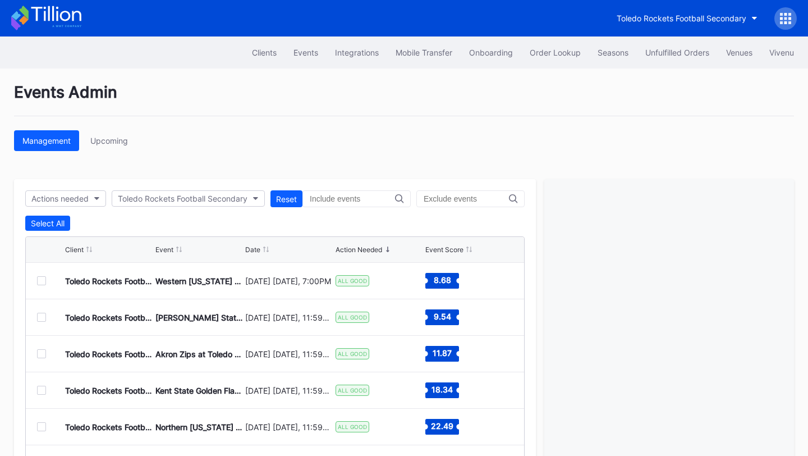
click at [56, 11] on icon at bounding box center [46, 18] width 70 height 25
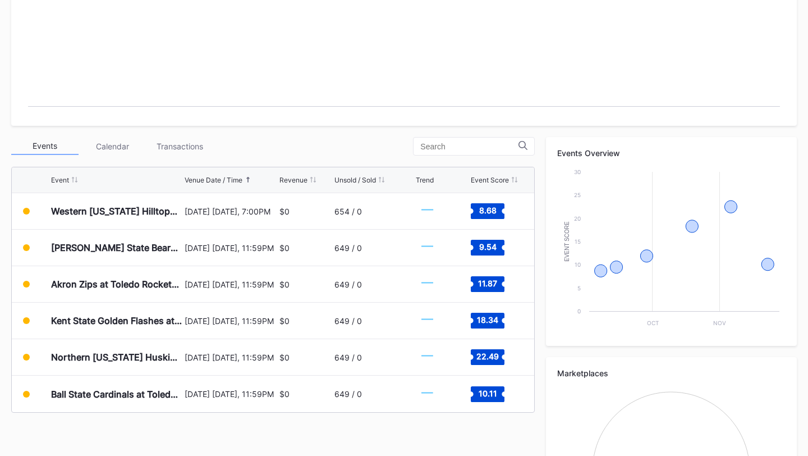
scroll to position [305, 0]
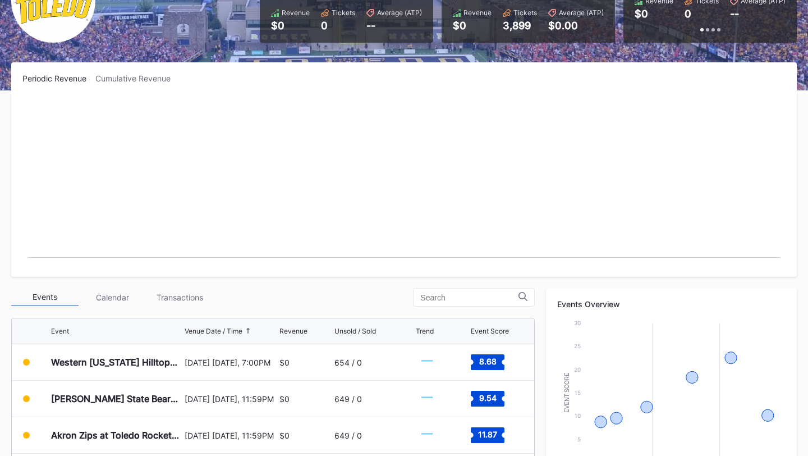
scroll to position [151, 0]
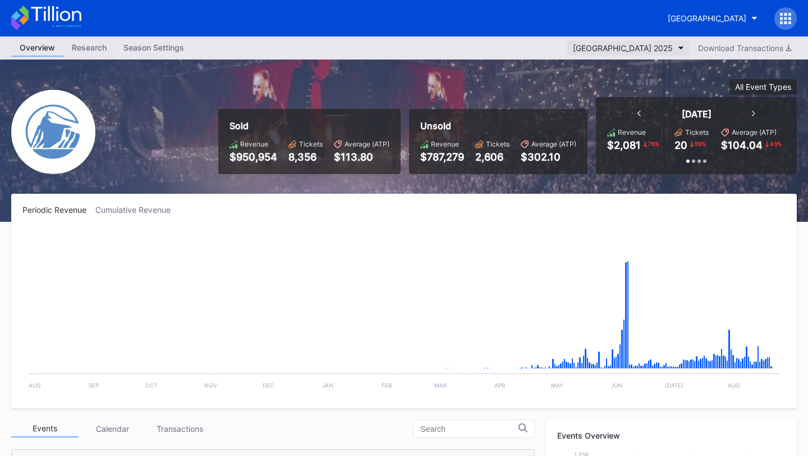
scroll to position [1203, 0]
click at [676, 13] on div "Prudential Center Secondary" at bounding box center [707, 18] width 79 height 10
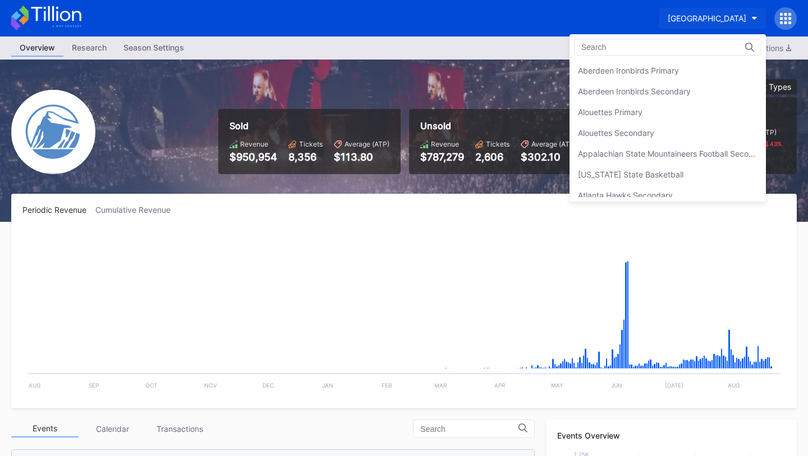
scroll to position [2595, 0]
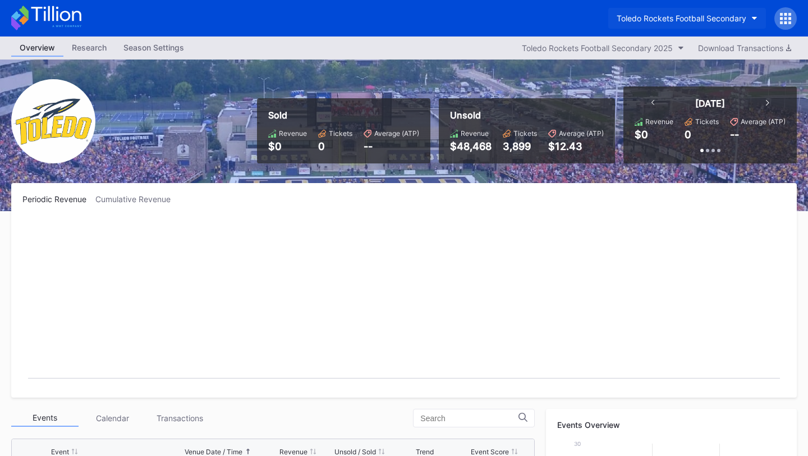
click at [682, 21] on div "Toledo Rockets Football Secondary" at bounding box center [682, 18] width 130 height 10
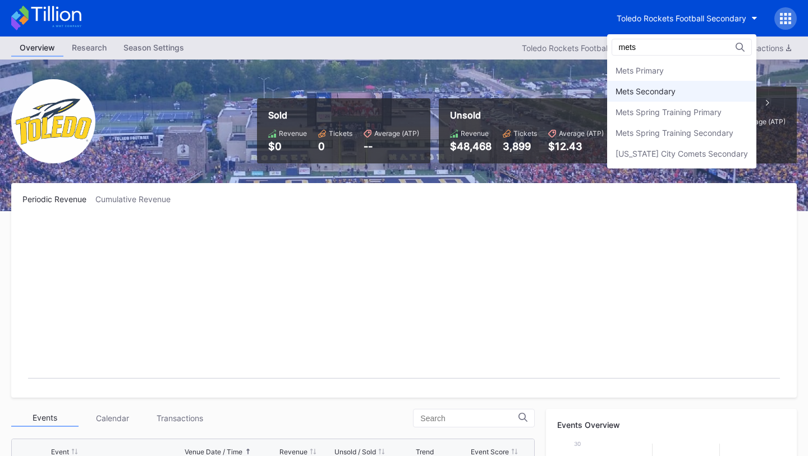
type input "mets"
click at [654, 90] on div "Mets Secondary" at bounding box center [645, 91] width 60 height 10
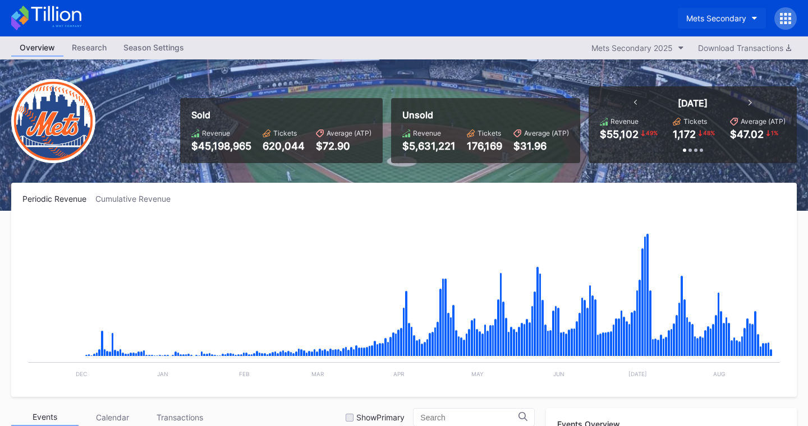
click at [740, 17] on div "Mets Secondary" at bounding box center [716, 18] width 60 height 10
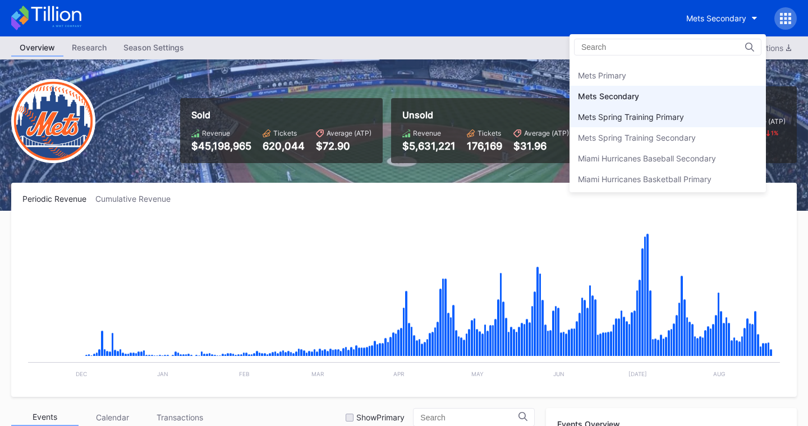
scroll to position [1735, 0]
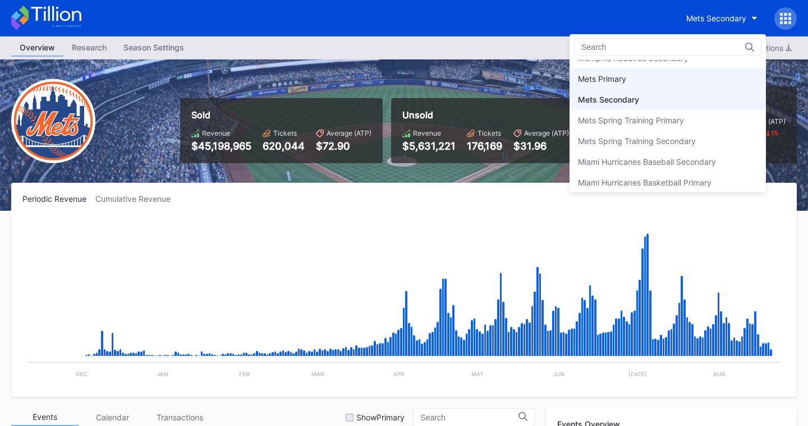
click at [681, 79] on div "Mets Primary" at bounding box center [667, 78] width 196 height 21
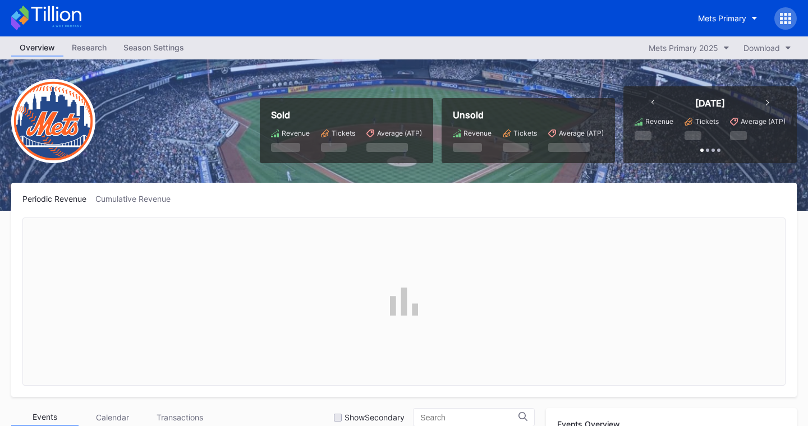
scroll to position [2334, 0]
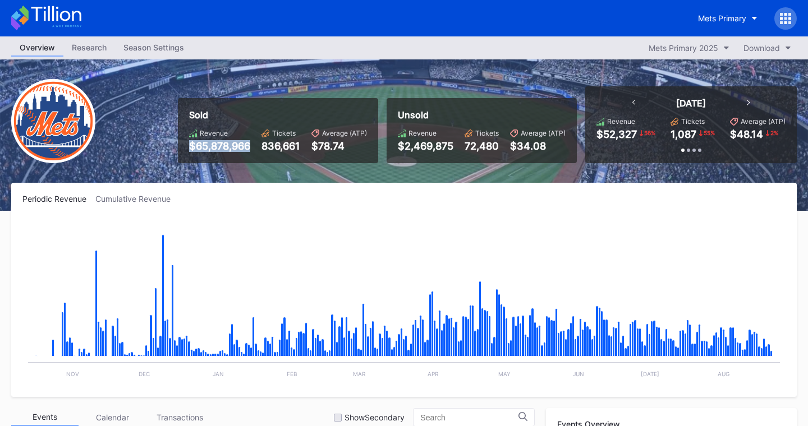
drag, startPoint x: 246, startPoint y: 145, endPoint x: 160, endPoint y: 145, distance: 85.8
click at [160, 145] on div "Sold Revenue $65,878,966 Tickets 836,661 Average (ATP) $78.74 Unsold Revenue $2…" at bounding box center [404, 134] width 808 height 151
drag, startPoint x: 396, startPoint y: 146, endPoint x: 460, endPoint y: 141, distance: 64.2
click at [460, 141] on div "Revenue $2,469,875 Tickets 72,480 Average (ATP) $34.08" at bounding box center [482, 140] width 168 height 23
click at [447, 145] on div "$2,469,875" at bounding box center [426, 146] width 56 height 12
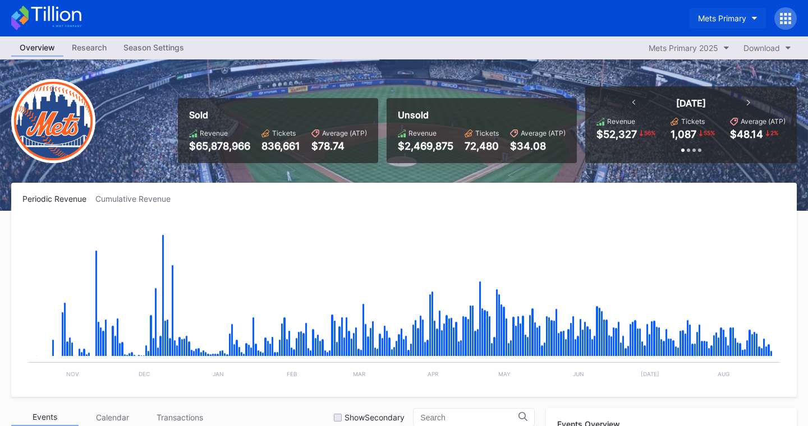
click at [725, 15] on div "Mets Primary" at bounding box center [722, 18] width 48 height 10
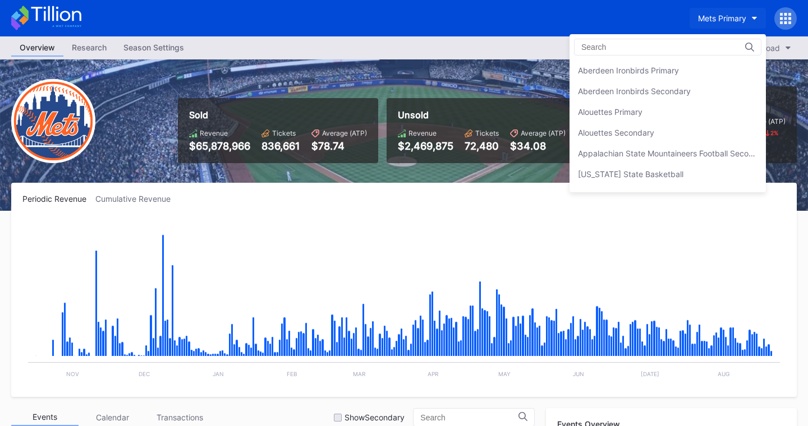
scroll to position [1744, 0]
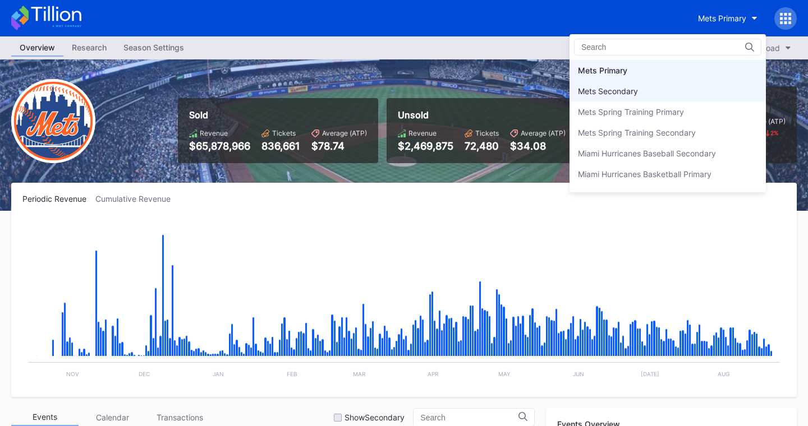
click at [621, 89] on div "Mets Secondary" at bounding box center [608, 91] width 60 height 10
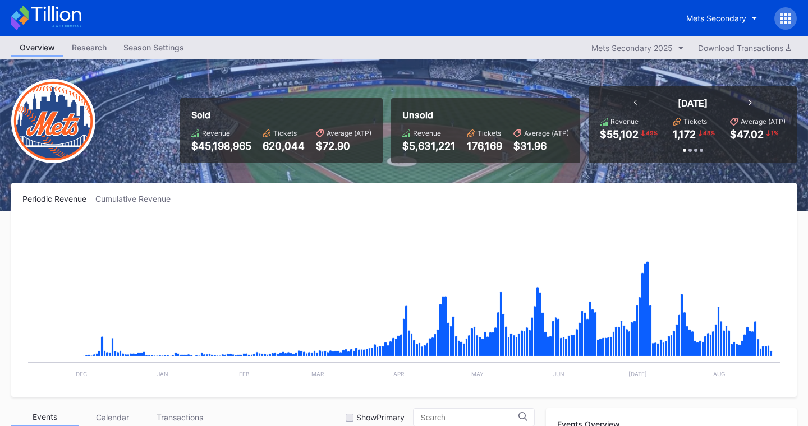
scroll to position [2334, 0]
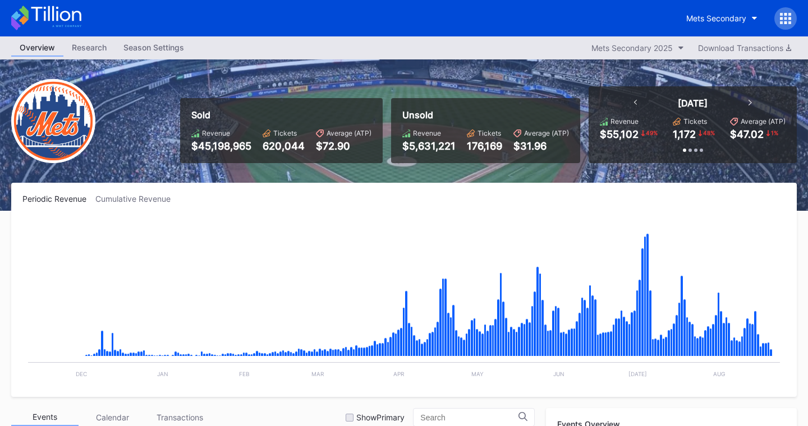
click at [785, 20] on icon at bounding box center [785, 18] width 11 height 11
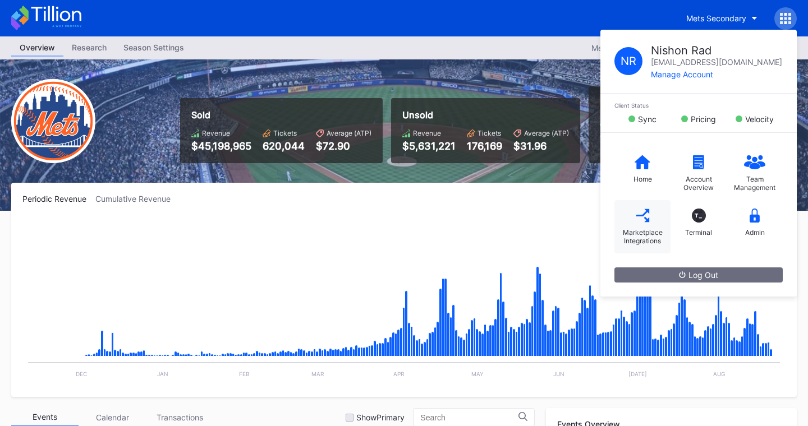
click at [643, 227] on div "Marketplace Integrations" at bounding box center [642, 226] width 56 height 53
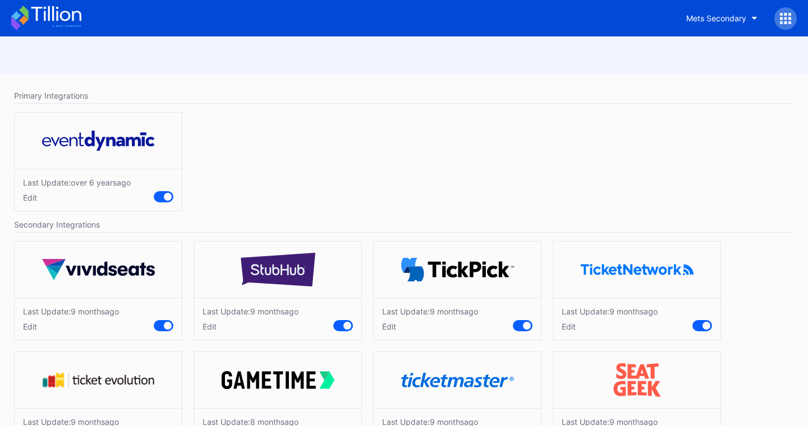
click at [65, 17] on icon at bounding box center [46, 18] width 70 height 25
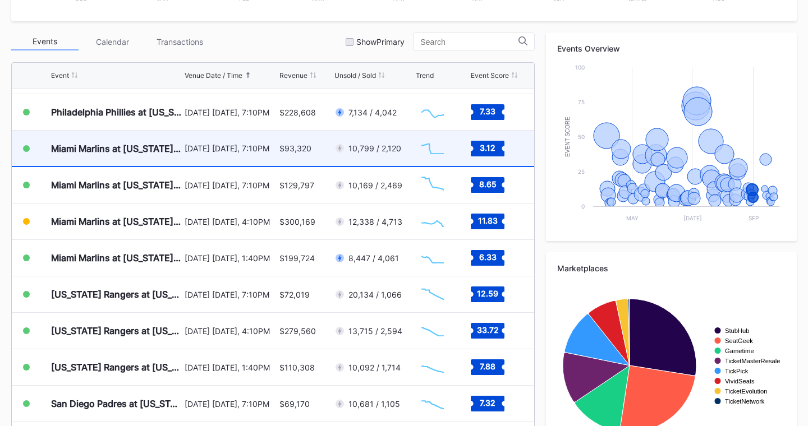
scroll to position [2451, 0]
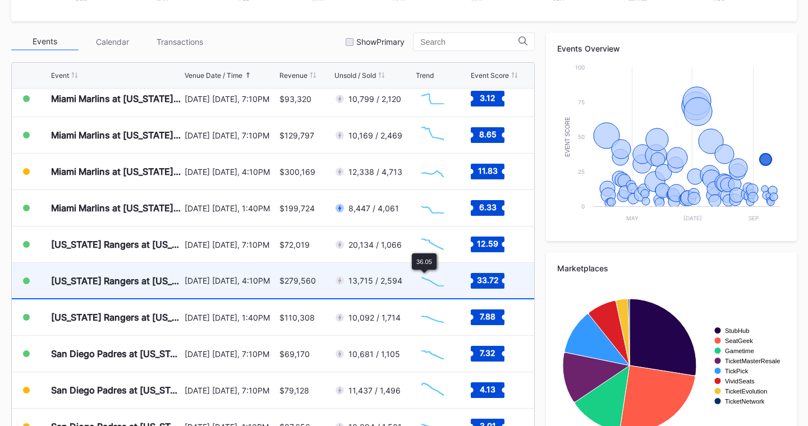
click at [405, 280] on div "13,715 / 2,594" at bounding box center [373, 280] width 79 height 35
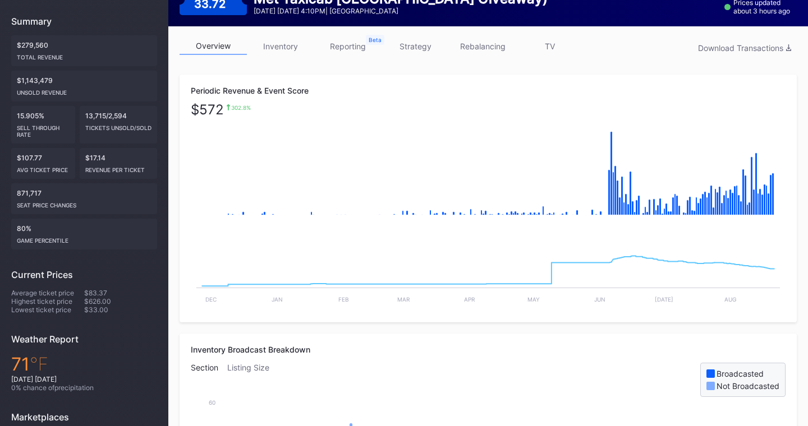
scroll to position [35, 0]
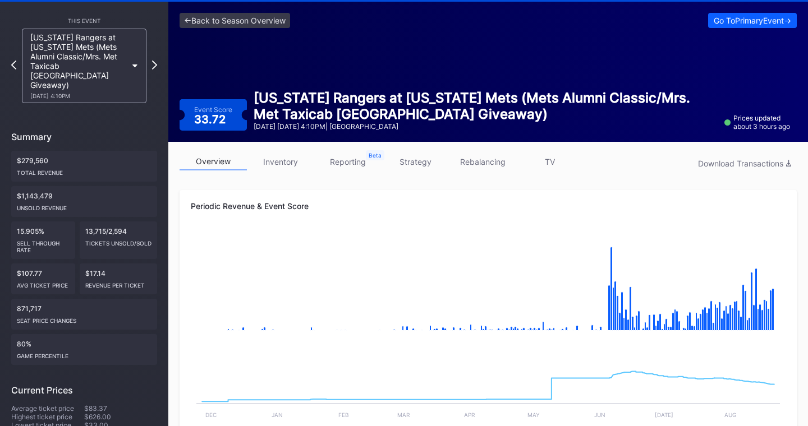
click at [282, 163] on link "inventory" at bounding box center [280, 161] width 67 height 17
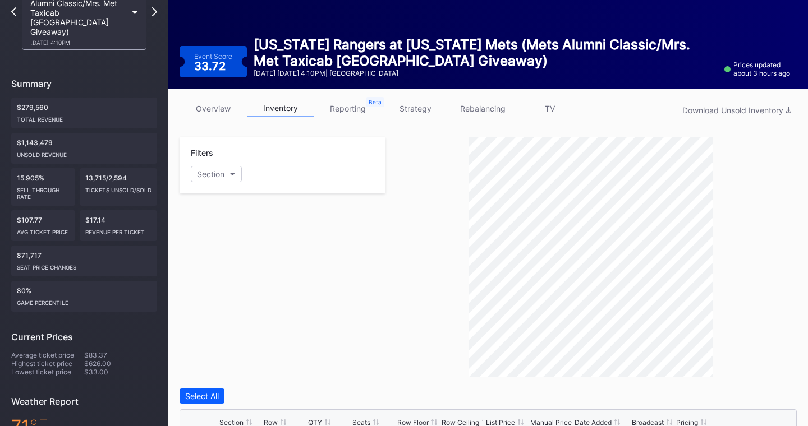
scroll to position [85, 0]
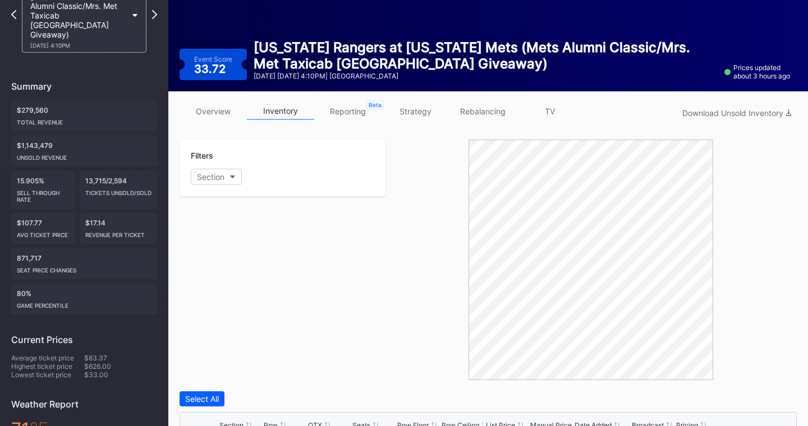
click at [225, 111] on link "overview" at bounding box center [213, 111] width 67 height 17
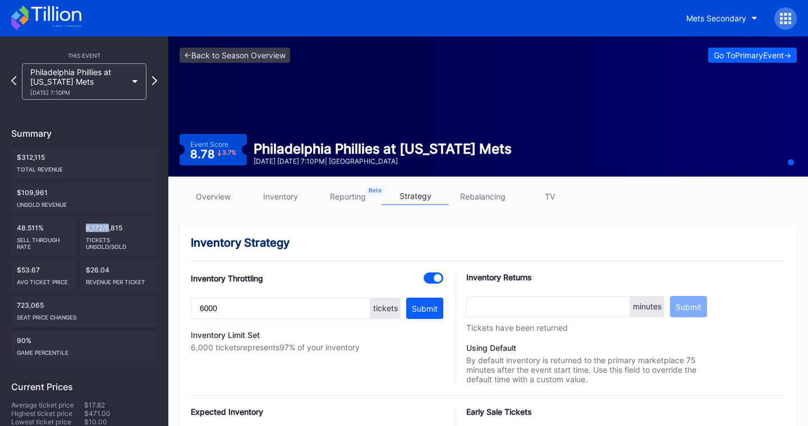
click at [215, 193] on link "overview" at bounding box center [213, 196] width 67 height 17
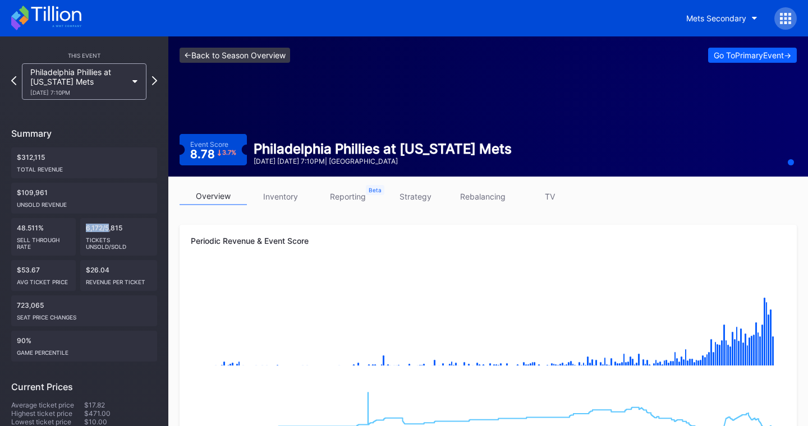
click at [226, 50] on link "<- Back to Season Overview" at bounding box center [235, 55] width 111 height 15
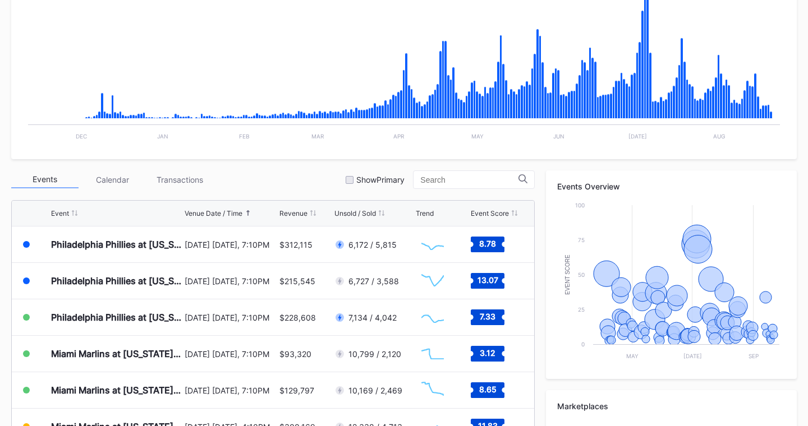
scroll to position [412, 0]
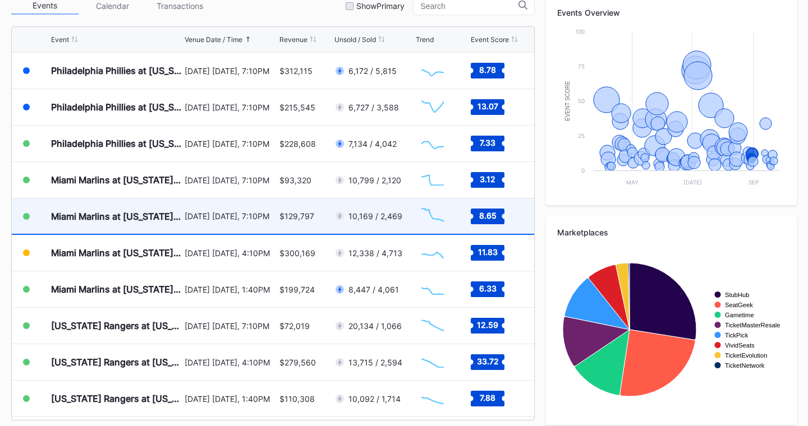
click at [312, 219] on div "$129,797" at bounding box center [296, 216] width 35 height 10
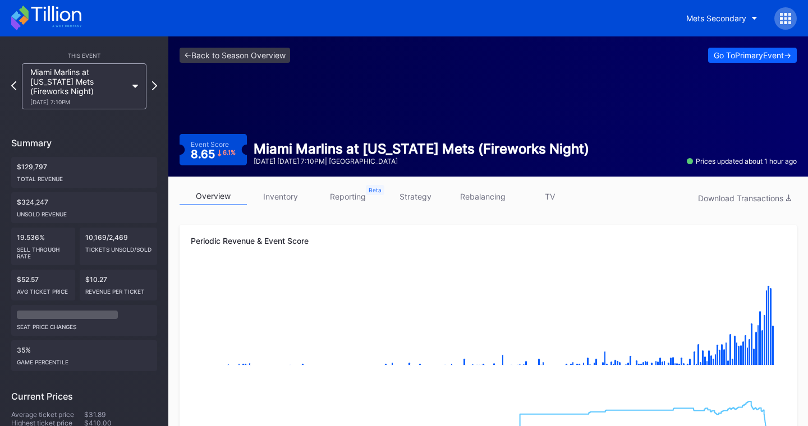
click at [423, 197] on link "strategy" at bounding box center [414, 196] width 67 height 17
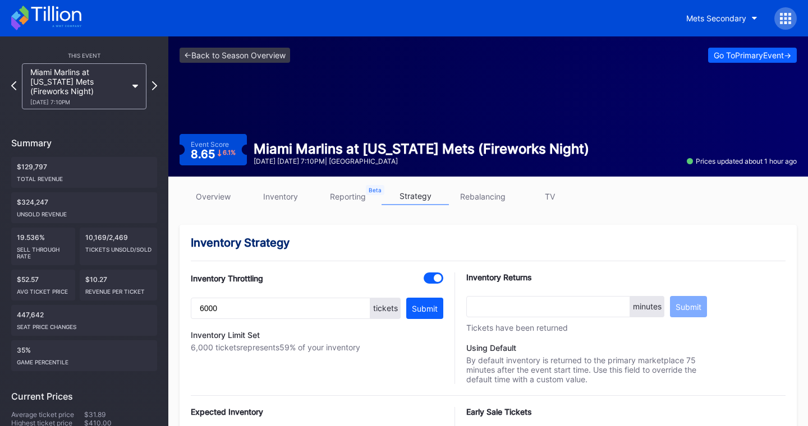
click at [553, 197] on link "TV" at bounding box center [549, 196] width 67 height 17
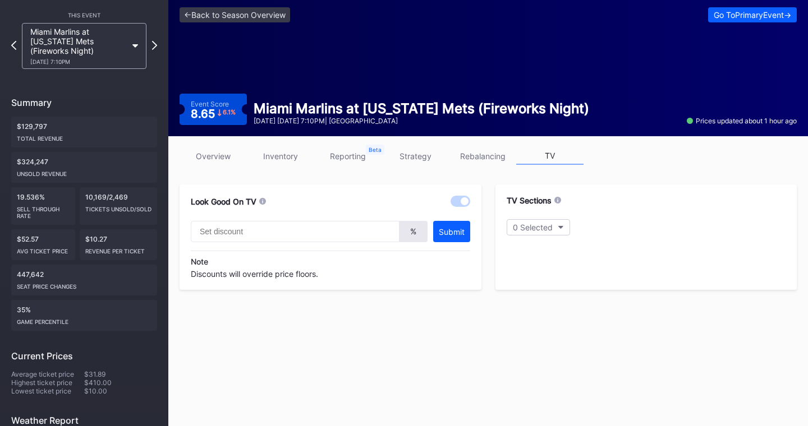
scroll to position [63, 0]
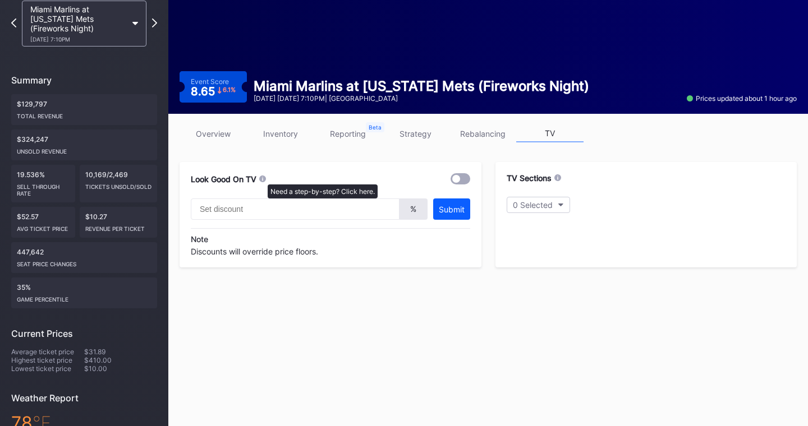
click at [262, 179] on icon at bounding box center [262, 178] width 7 height 7
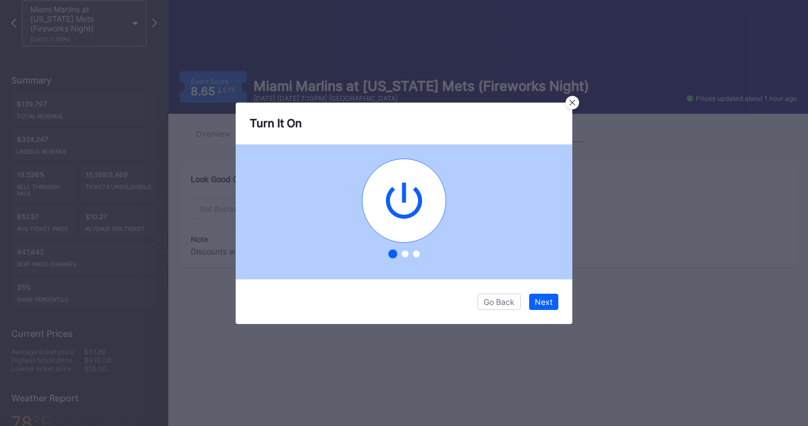
click at [404, 252] on div at bounding box center [405, 254] width 7 height 7
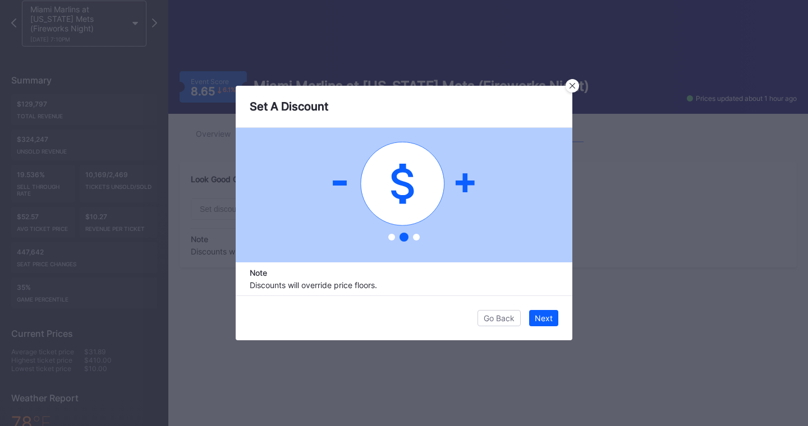
click at [462, 180] on icon at bounding box center [404, 184] width 149 height 84
click at [416, 239] on div at bounding box center [416, 237] width 7 height 7
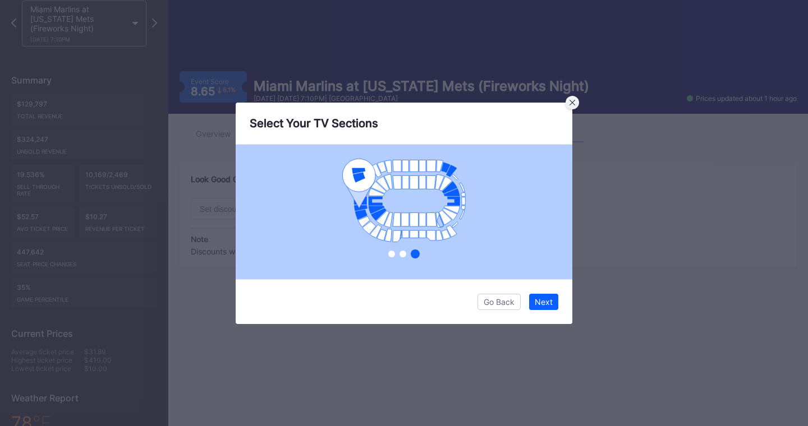
click at [573, 100] on icon at bounding box center [572, 103] width 6 height 6
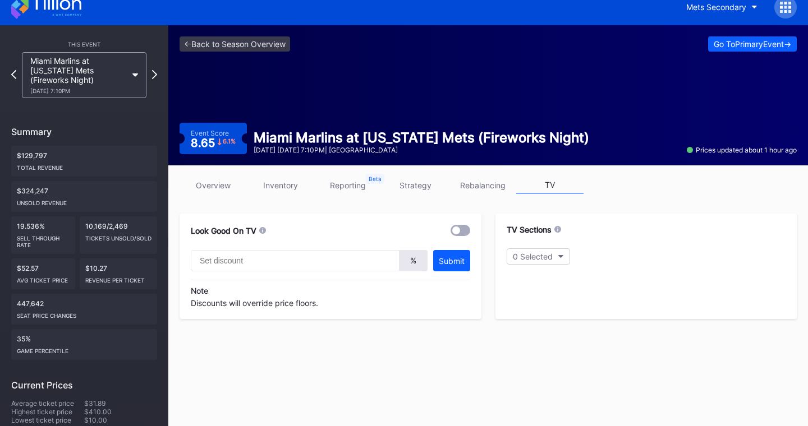
scroll to position [0, 0]
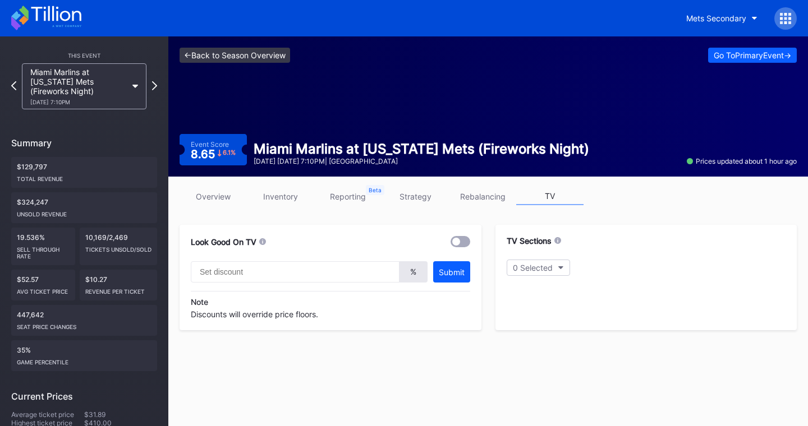
click at [255, 60] on link "<- Back to Season Overview" at bounding box center [235, 55] width 111 height 15
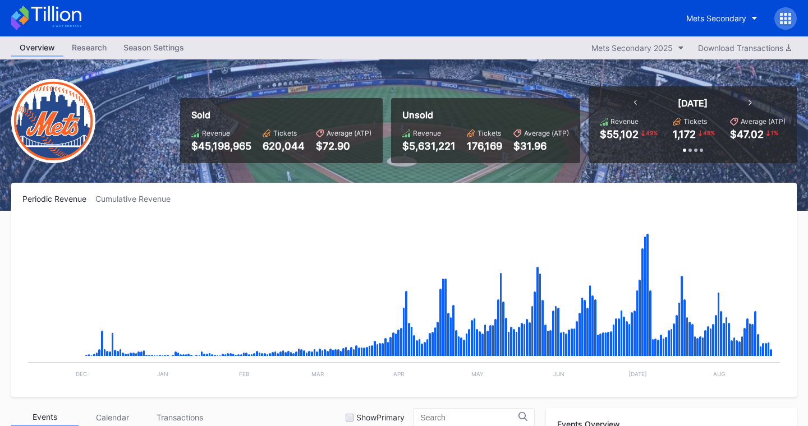
click at [785, 19] on icon at bounding box center [785, 18] width 3 height 3
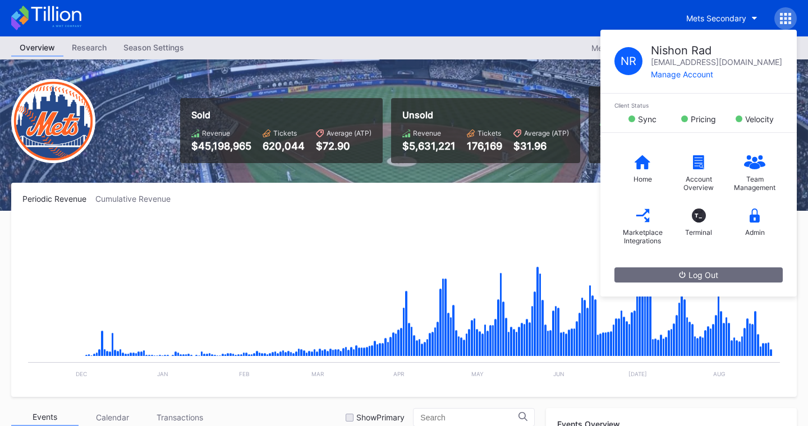
click at [474, 195] on div "Periodic Revenue Cumulative Revenue" at bounding box center [403, 199] width 763 height 10
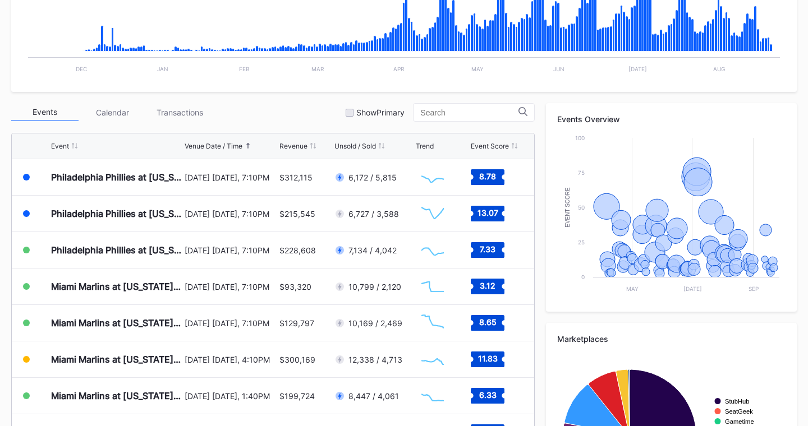
scroll to position [335, 0]
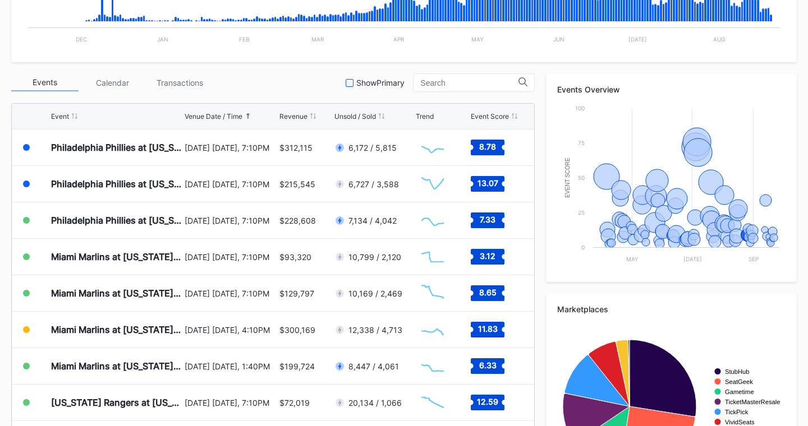
click at [369, 84] on div "Show Primary" at bounding box center [375, 83] width 59 height 10
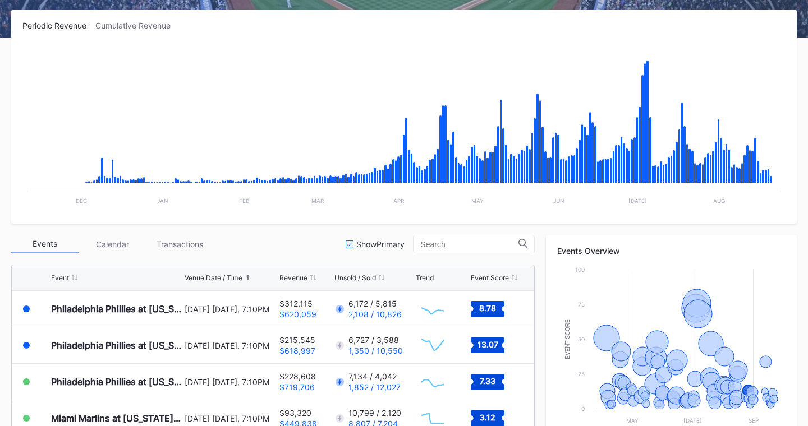
scroll to position [0, 0]
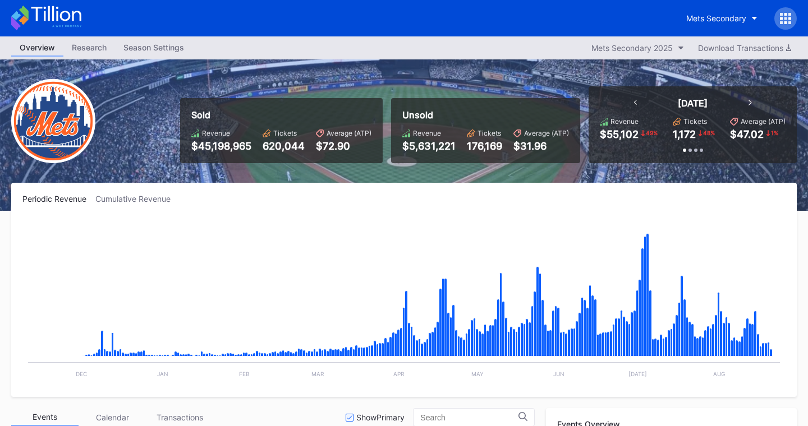
click at [784, 24] on div at bounding box center [785, 18] width 22 height 22
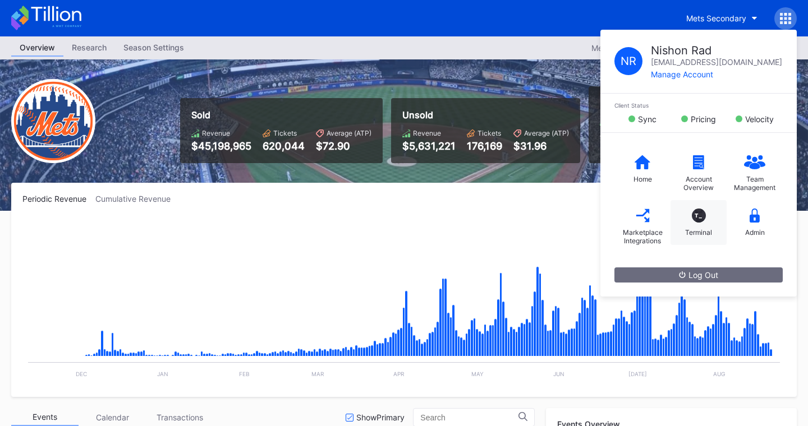
click at [695, 214] on div "T_" at bounding box center [699, 216] width 14 height 14
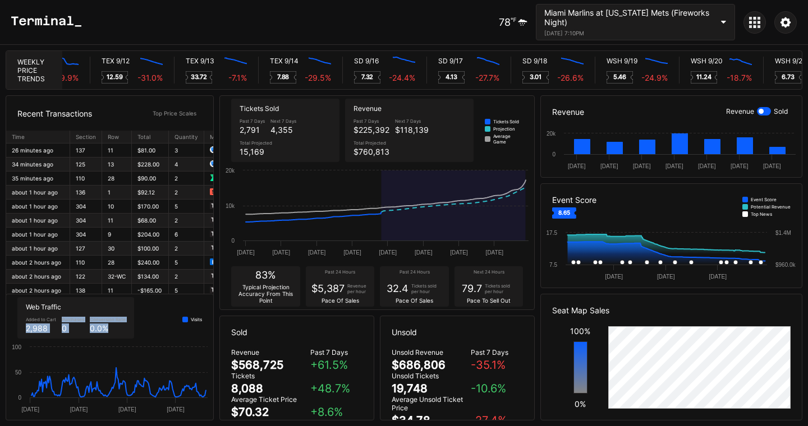
drag, startPoint x: 115, startPoint y: 328, endPoint x: 16, endPoint y: 332, distance: 99.4
click at [16, 332] on div "Web Traffic Added to Cart 2,988 Purchases 0 Conversion Rate 0.0 % Visits" at bounding box center [109, 318] width 207 height 47
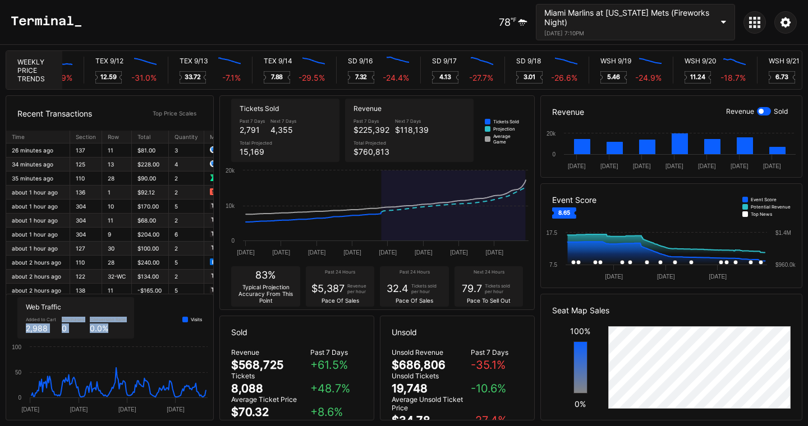
click at [121, 328] on div "0.0 %" at bounding box center [108, 329] width 36 height 10
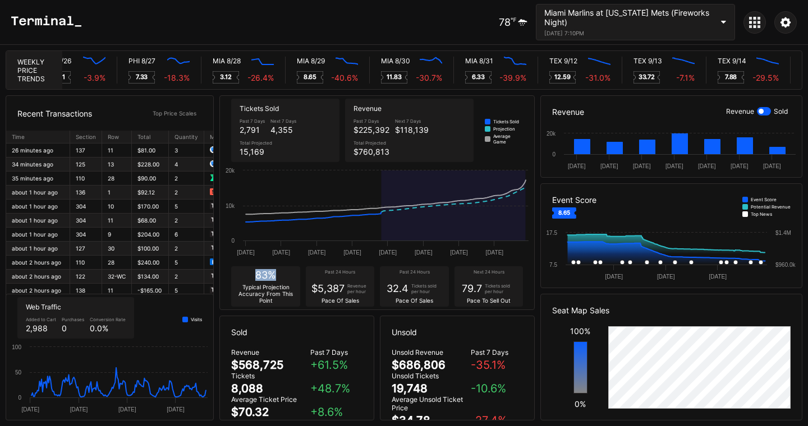
drag, startPoint x: 280, startPoint y: 274, endPoint x: 253, endPoint y: 276, distance: 27.0
click at [254, 275] on div "83% Typical Projection Accuracy From This Point" at bounding box center [265, 286] width 69 height 40
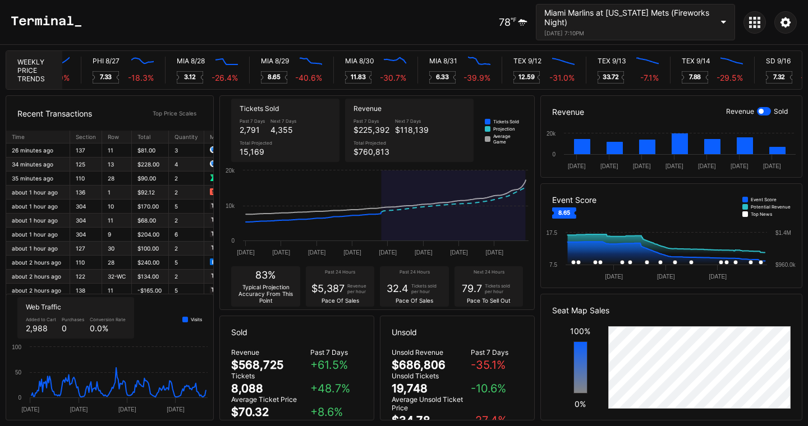
click at [295, 265] on div "83% Typical Projection Accuracy From This Point Past 24 Hours $5,387 Revenue pe…" at bounding box center [377, 287] width 314 height 46
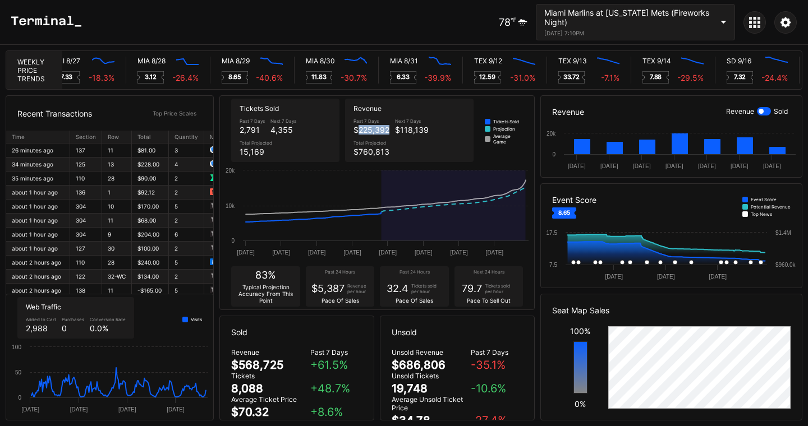
drag, startPoint x: 356, startPoint y: 132, endPoint x: 388, endPoint y: 132, distance: 31.4
click at [388, 132] on div "$225,392" at bounding box center [371, 130] width 36 height 10
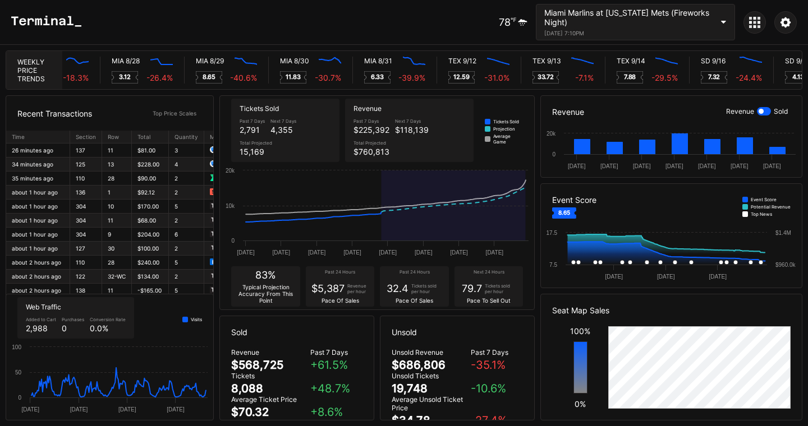
click at [374, 118] on div "Past 7 Days" at bounding box center [371, 121] width 36 height 6
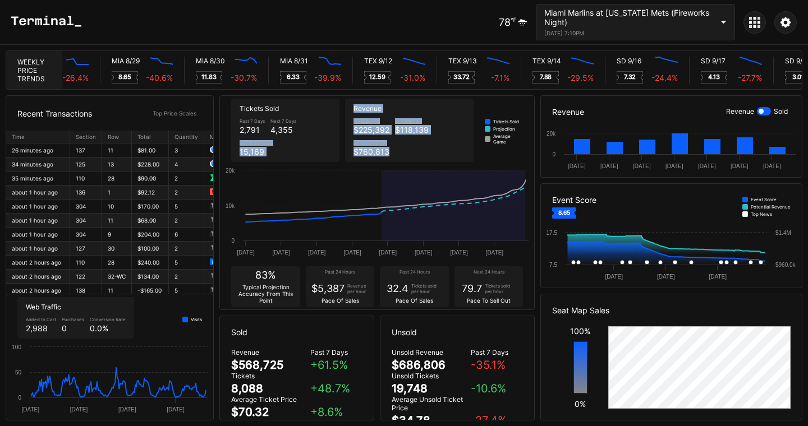
drag, startPoint x: 399, startPoint y: 152, endPoint x: 331, endPoint y: 154, distance: 68.5
click at [331, 154] on div "Tickets Sold Past 7 Days 2,791 Next 7 Days 4,355 Total Projected 15,169 Revenue…" at bounding box center [377, 130] width 314 height 69
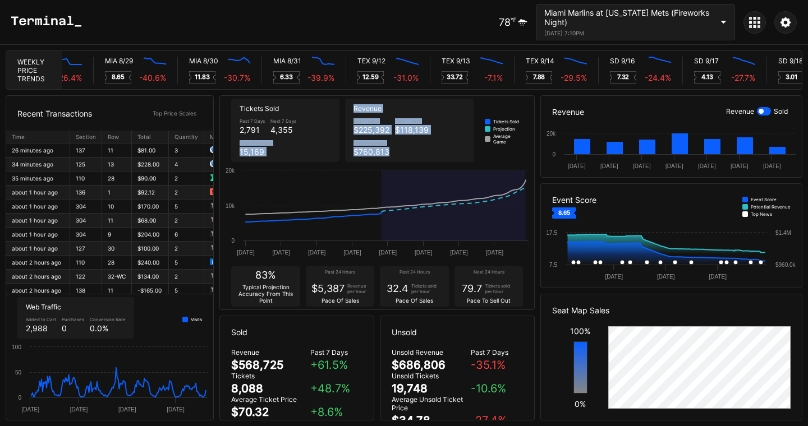
click at [384, 145] on div "Total Projected" at bounding box center [371, 143] width 36 height 6
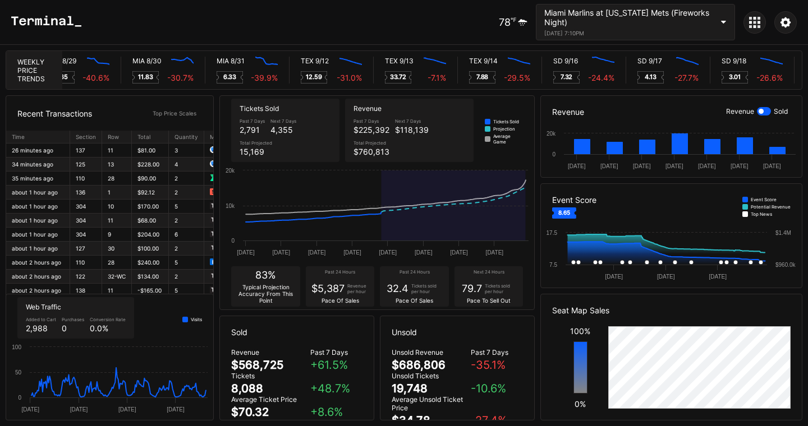
click at [719, 26] on div "Miami Marlins at New York Mets (Fireworks Night) August 29, 2025 7:10PM" at bounding box center [635, 22] width 199 height 36
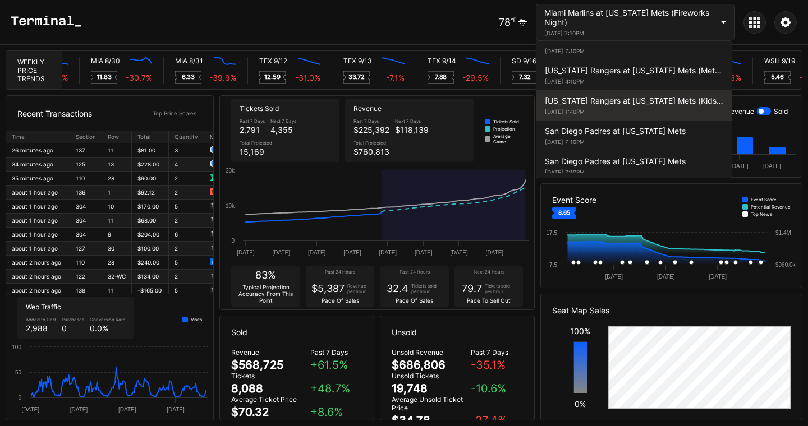
scroll to position [0, 5791]
click at [646, 100] on div "Texas Rangers at New York Mets (Kids Color-In Lunchbox Giveaway)" at bounding box center [634, 101] width 178 height 10
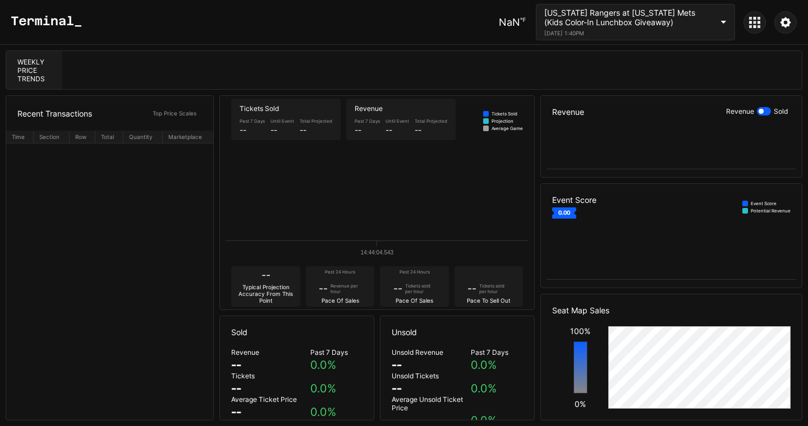
scroll to position [0, 0]
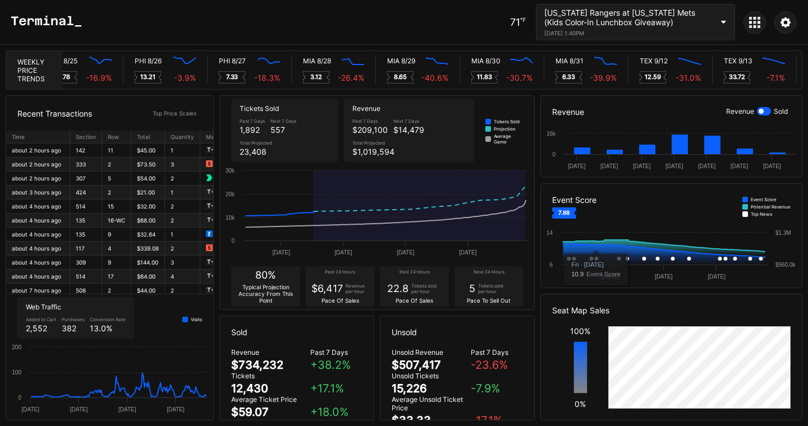
click at [693, 33] on div "September 14, 2025 1:40PM" at bounding box center [628, 33] width 168 height 7
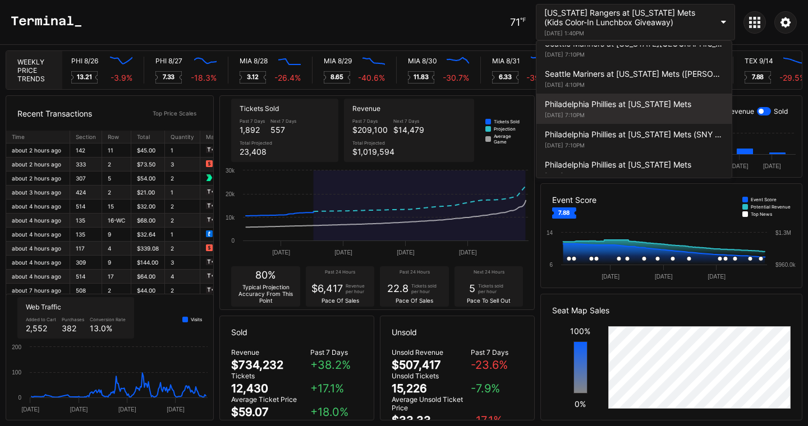
click at [627, 114] on div "August 25, 2025 7:10PM" at bounding box center [634, 115] width 178 height 7
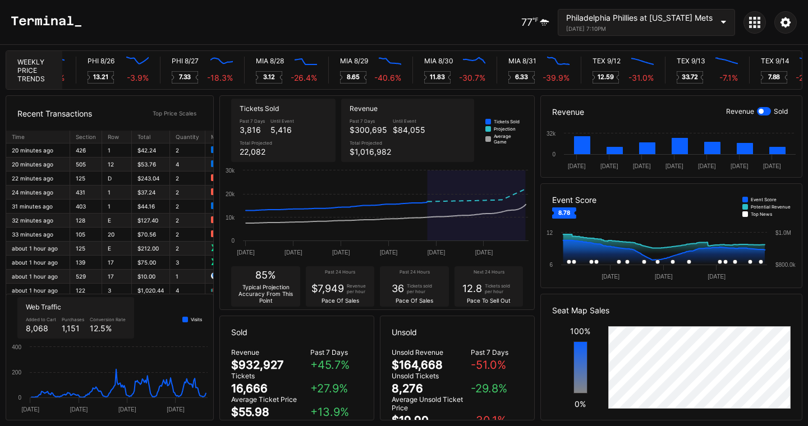
click at [754, 22] on icon at bounding box center [754, 22] width 3 height 3
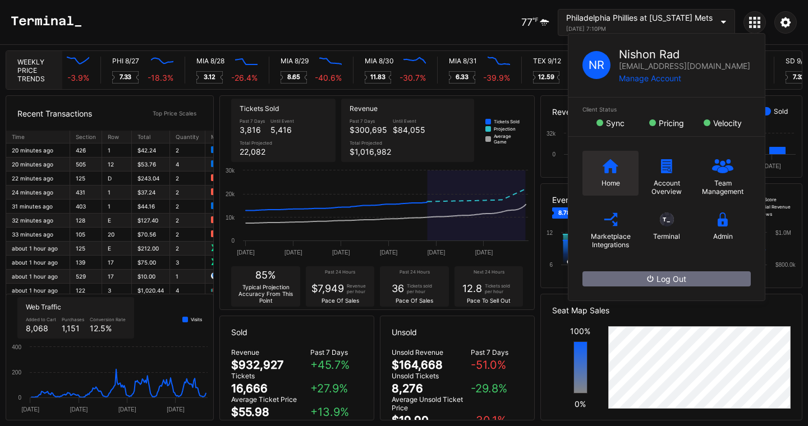
scroll to position [0, 5517]
click at [615, 177] on div "Home" at bounding box center [610, 173] width 56 height 45
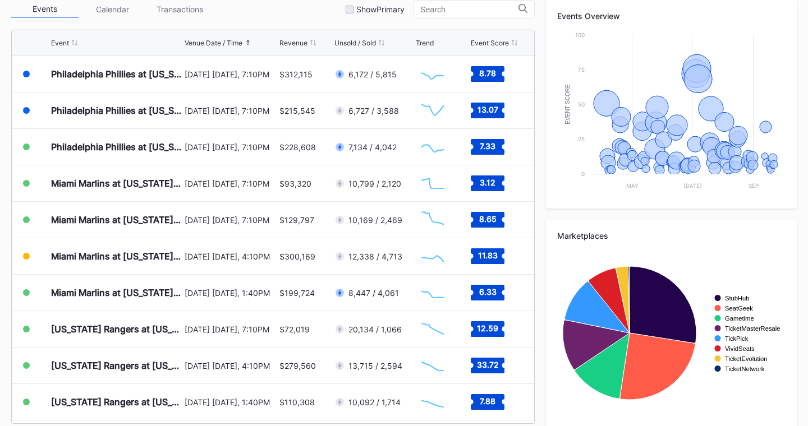
scroll to position [422, 0]
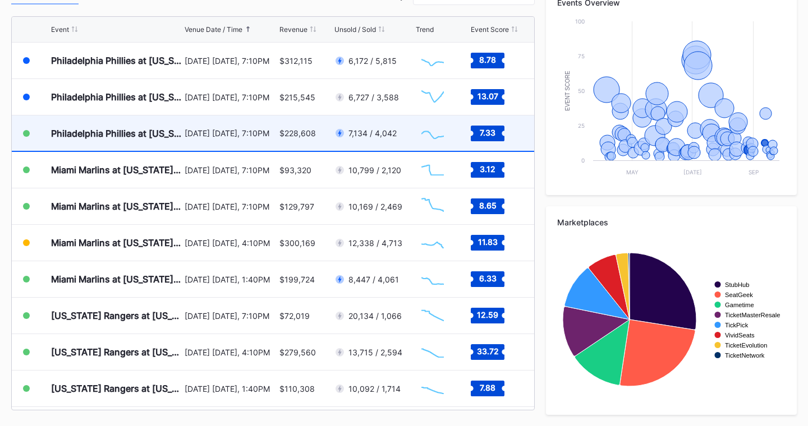
click at [296, 144] on div "$228,608" at bounding box center [305, 133] width 52 height 35
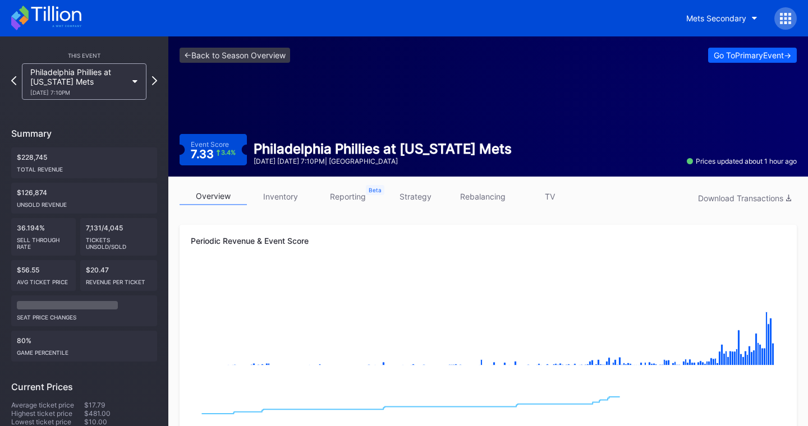
click at [426, 200] on link "strategy" at bounding box center [414, 196] width 67 height 17
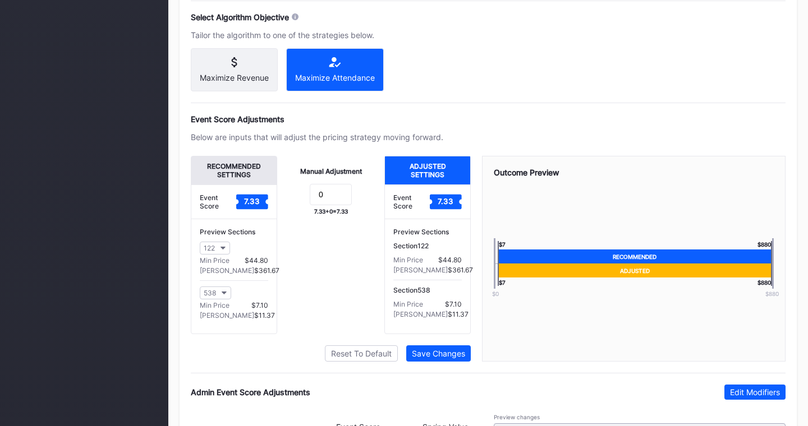
scroll to position [667, 0]
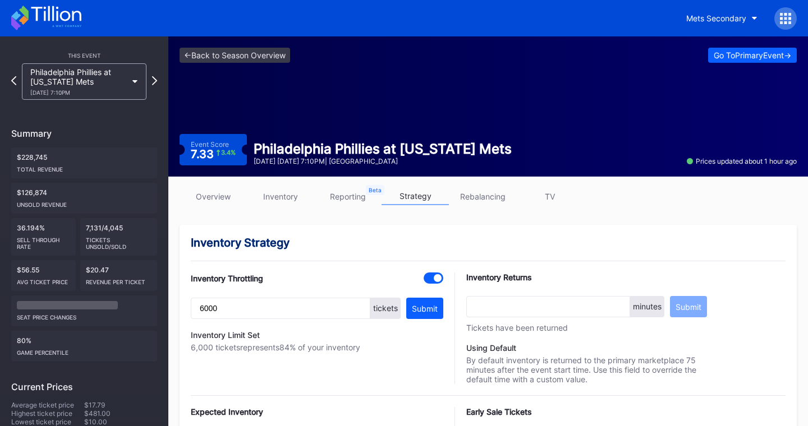
scroll to position [667, 0]
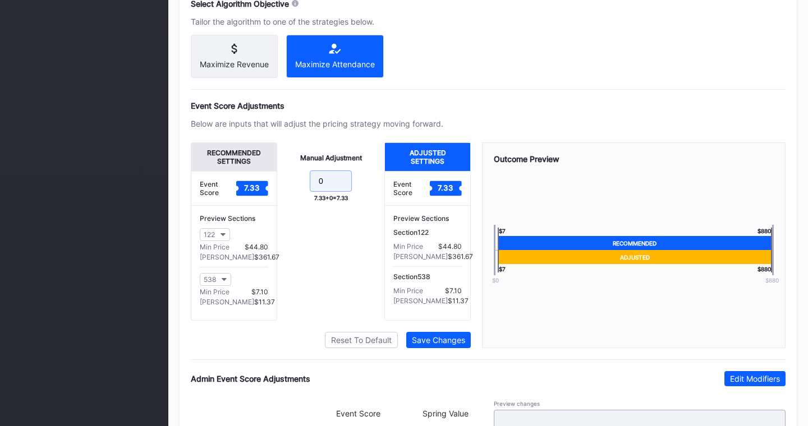
drag, startPoint x: 337, startPoint y: 194, endPoint x: 255, endPoint y: 194, distance: 81.3
click at [255, 194] on div "Recommended Settings Event Score 7.33 Preview Sections 122 Min Price $44.80 Max…" at bounding box center [331, 231] width 280 height 178
type input "5"
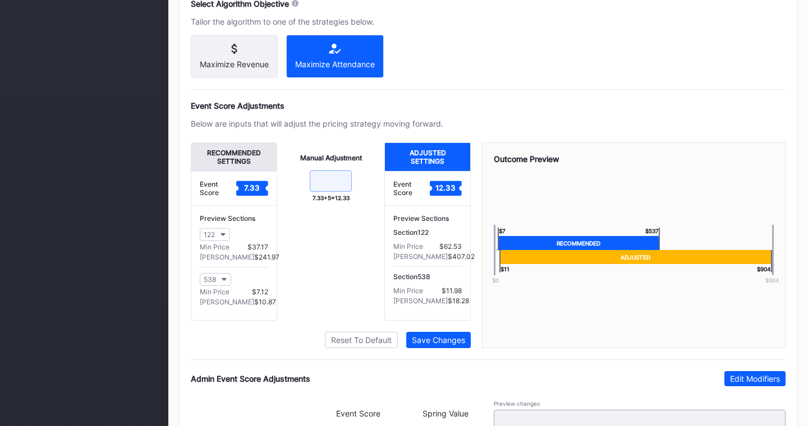
type input "0"
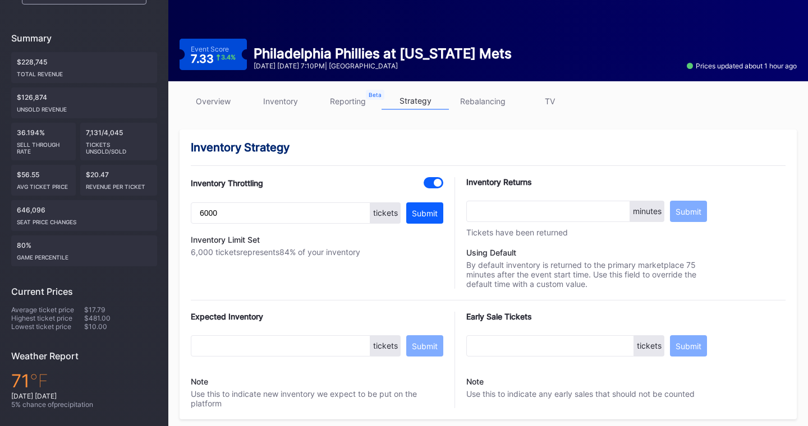
scroll to position [93, 0]
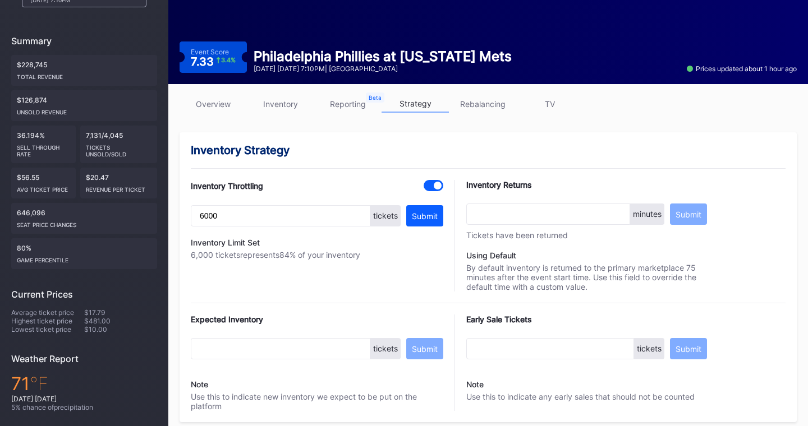
click at [226, 98] on link "overview" at bounding box center [213, 103] width 67 height 17
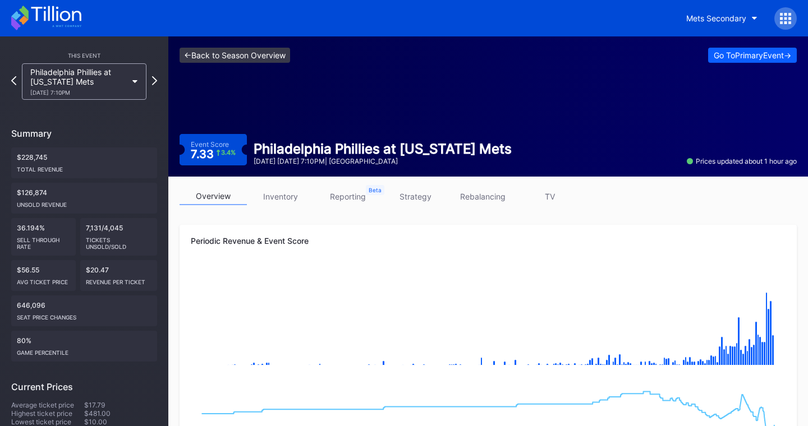
click at [243, 52] on link "<- Back to Season Overview" at bounding box center [235, 55] width 111 height 15
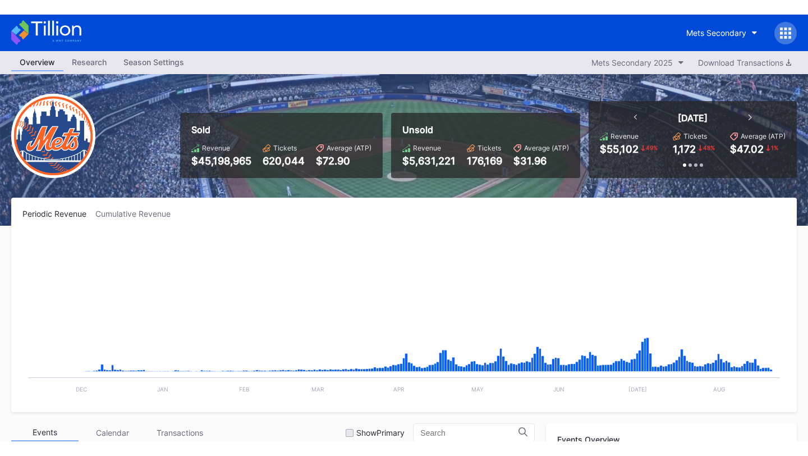
scroll to position [2334, 0]
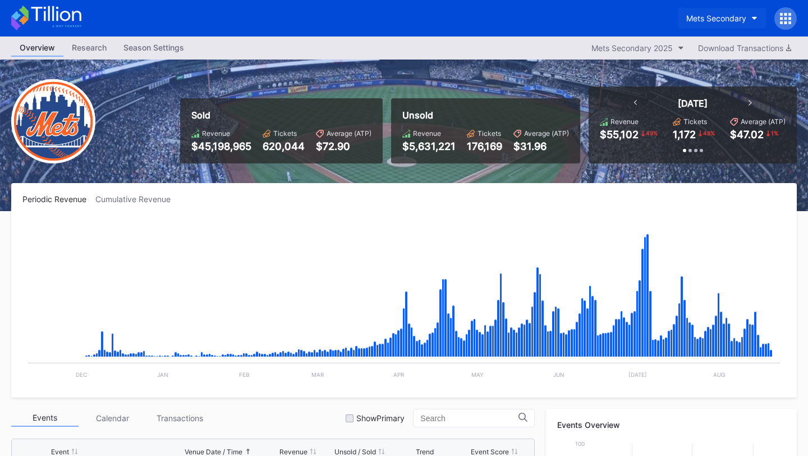
click at [730, 17] on div "Mets Secondary" at bounding box center [716, 18] width 60 height 10
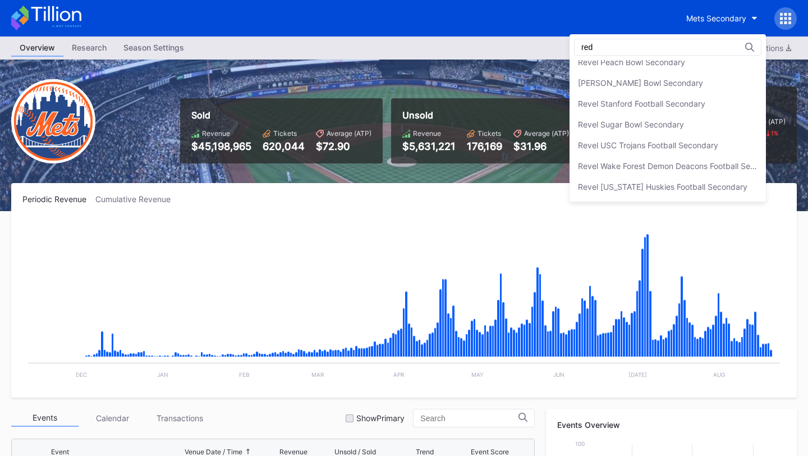
scroll to position [0, 0]
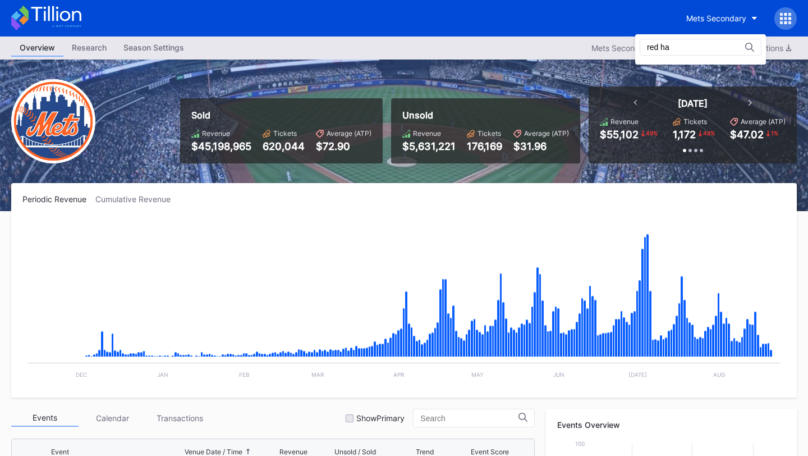
type input "red h"
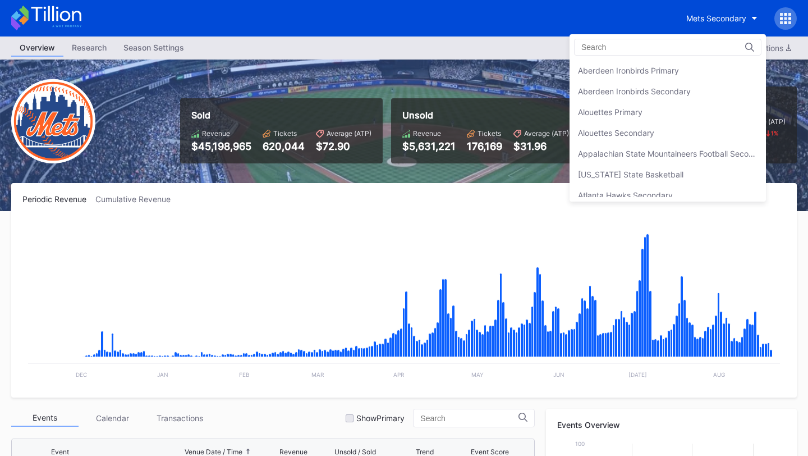
scroll to position [1764, 0]
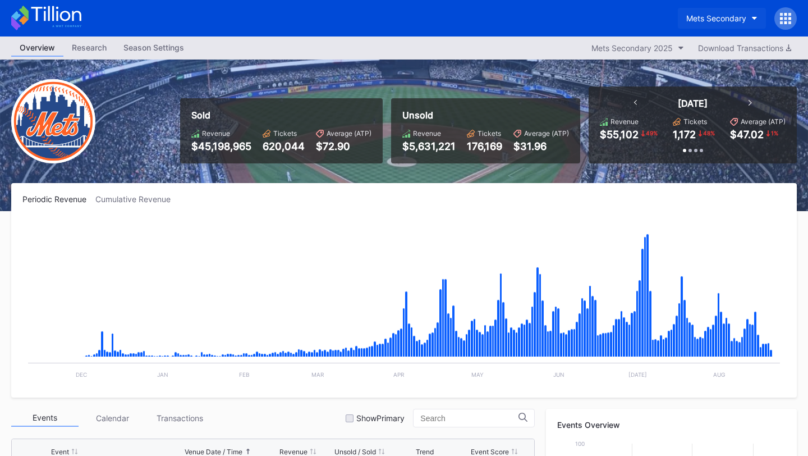
click at [711, 19] on div "Mets Secondary" at bounding box center [716, 18] width 60 height 10
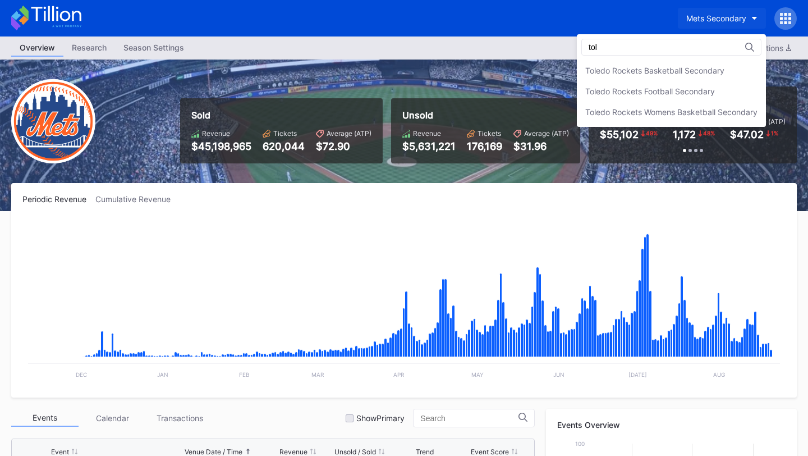
scroll to position [0, 0]
type input "tole"
click at [696, 87] on div "Toledo Rockets Football Secondary" at bounding box center [650, 91] width 130 height 10
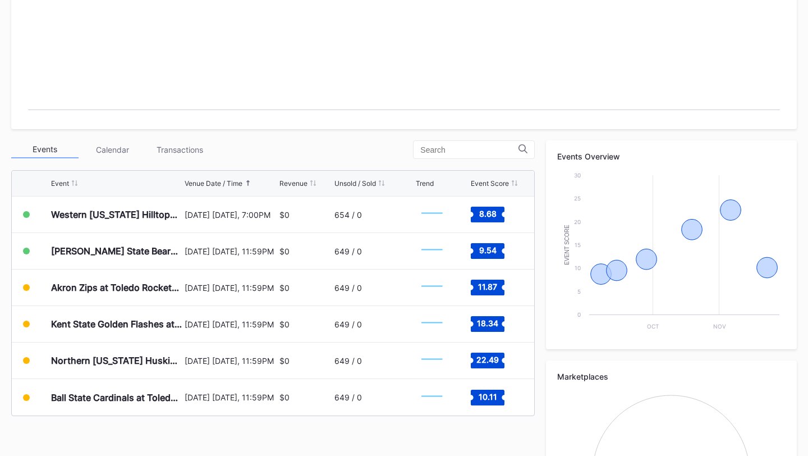
scroll to position [393, 0]
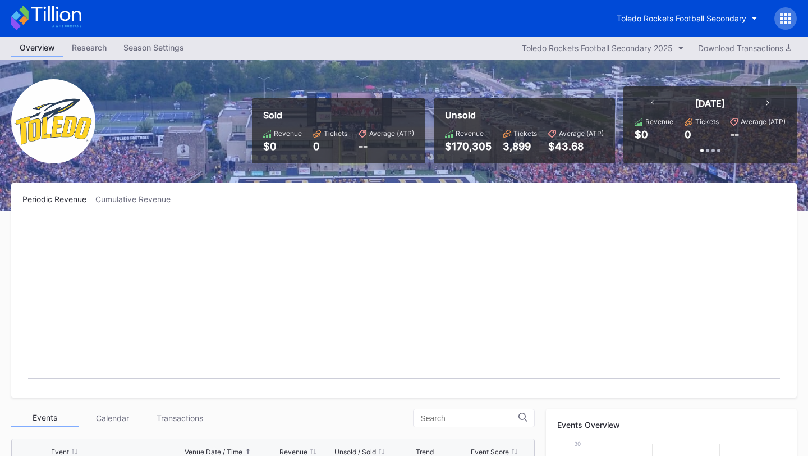
click at [784, 15] on icon at bounding box center [785, 14] width 3 height 3
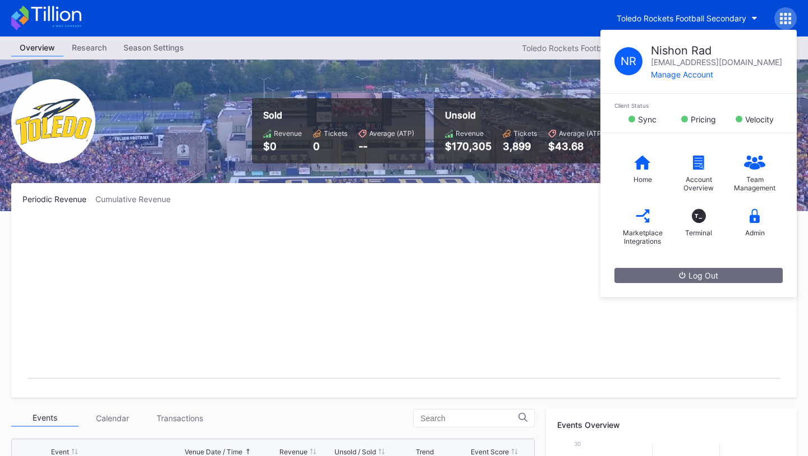
click at [531, 158] on div "Unsold Revenue $170,305 Tickets 3,899 Average (ATP) $43.68" at bounding box center [524, 130] width 181 height 65
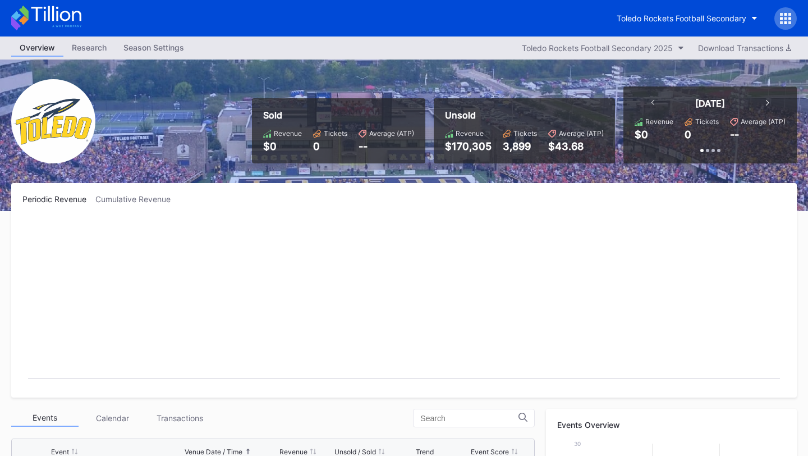
click at [781, 21] on icon at bounding box center [781, 22] width 3 height 3
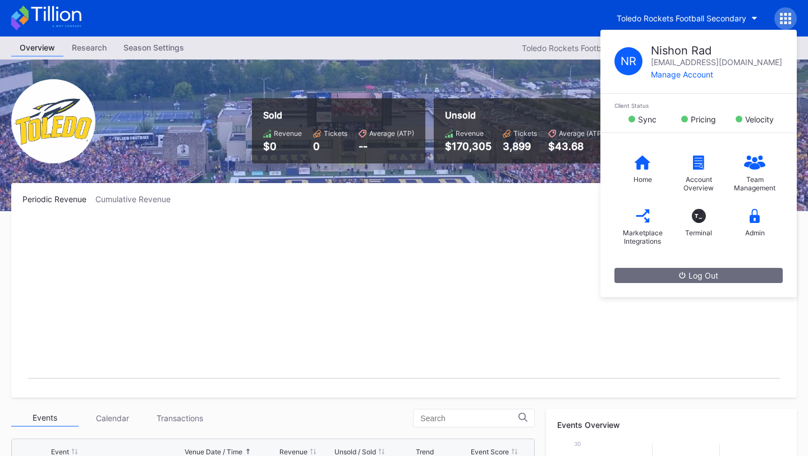
click at [551, 225] on rect "Chart title" at bounding box center [403, 302] width 763 height 168
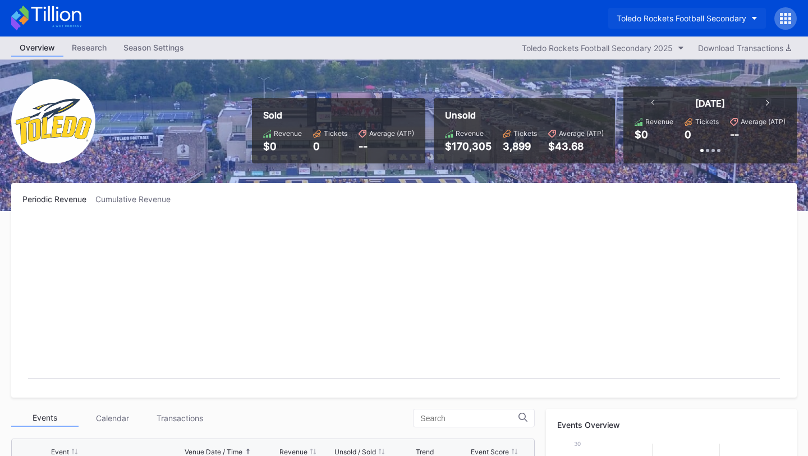
click at [728, 23] on button "Toledo Rockets Football Secondary" at bounding box center [687, 18] width 158 height 21
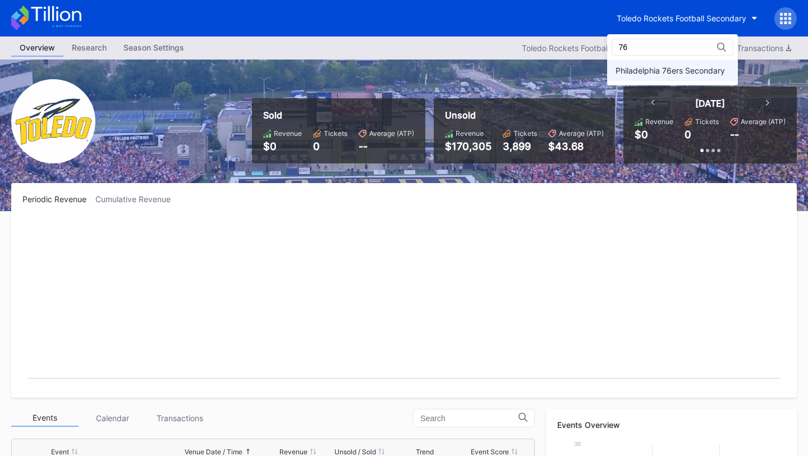
type input "76"
click at [673, 73] on div "Philadelphia 76ers Secondary" at bounding box center [669, 71] width 109 height 10
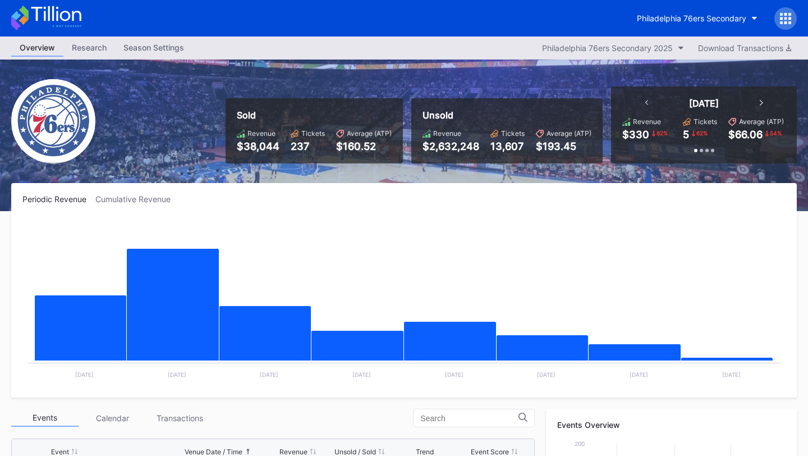
click at [790, 11] on div at bounding box center [785, 18] width 22 height 22
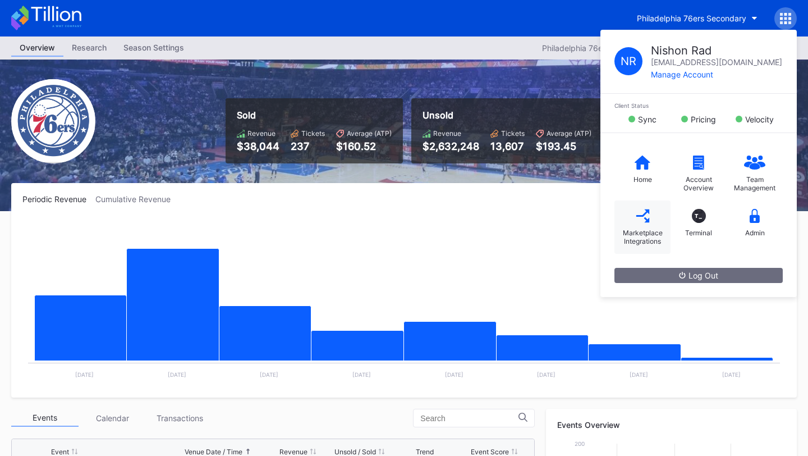
click at [652, 236] on div "Marketplace Integrations" at bounding box center [642, 236] width 45 height 17
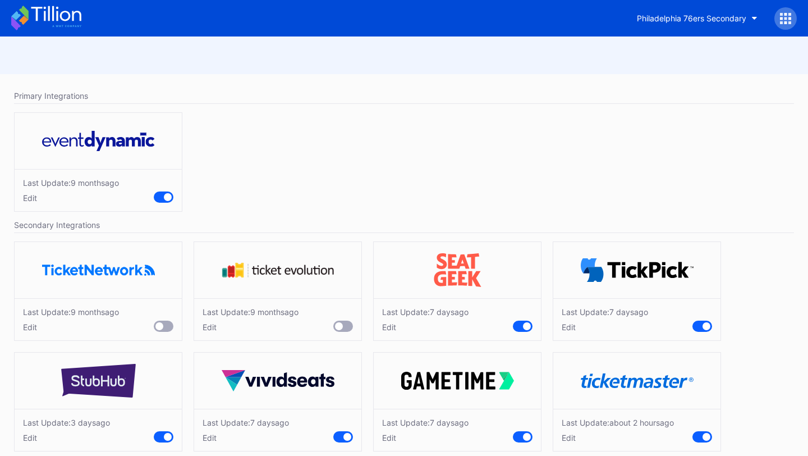
scroll to position [15, 0]
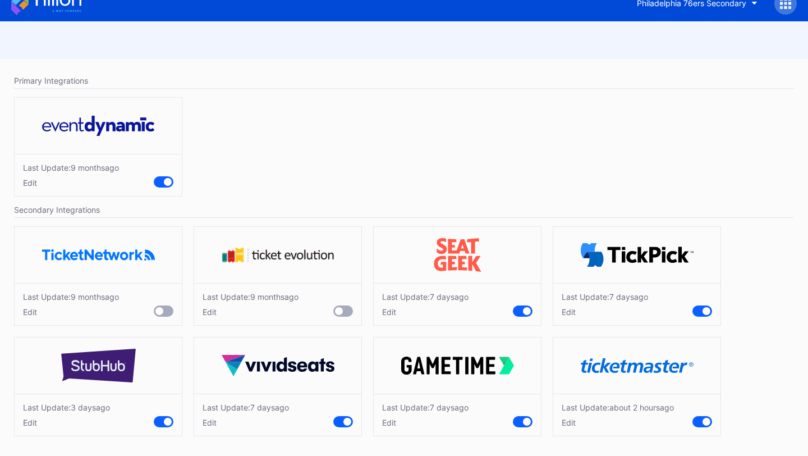
click at [572, 315] on div "Edit" at bounding box center [605, 312] width 86 height 10
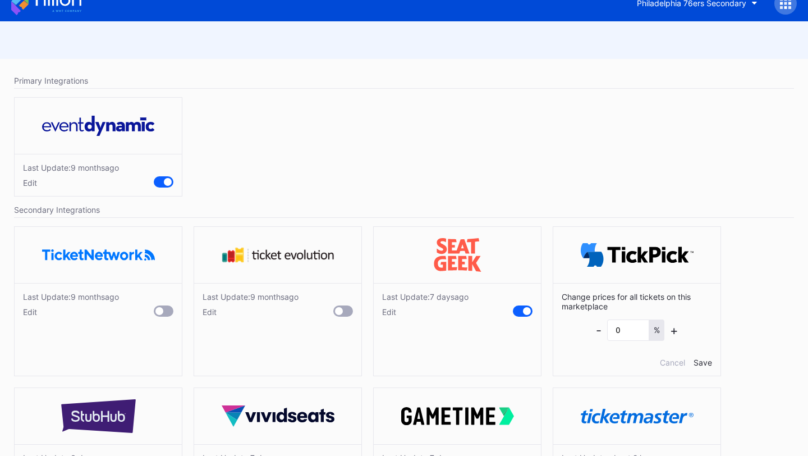
scroll to position [66, 0]
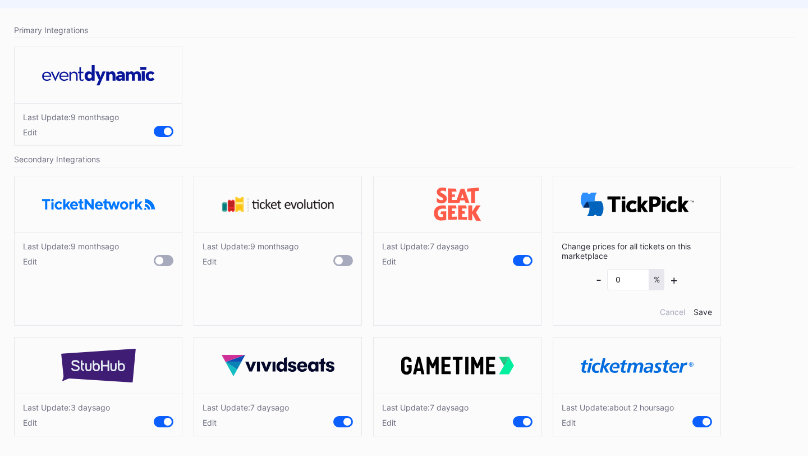
click at [567, 425] on div "Edit" at bounding box center [618, 422] width 112 height 10
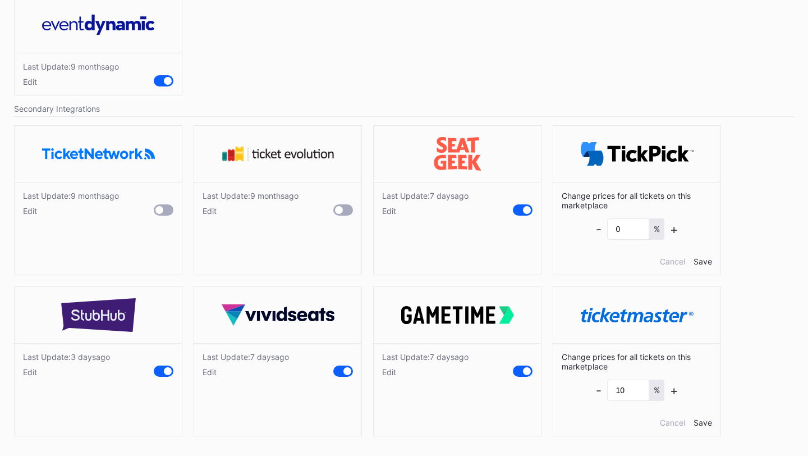
click at [390, 376] on div "Last Update: [DATE] Edit" at bounding box center [457, 364] width 167 height 42
click at [387, 372] on div "Edit" at bounding box center [425, 372] width 86 height 10
click at [200, 375] on div "Last Update: [DATE] Edit" at bounding box center [277, 364] width 167 height 42
click at [214, 372] on div "Edit" at bounding box center [246, 372] width 86 height 10
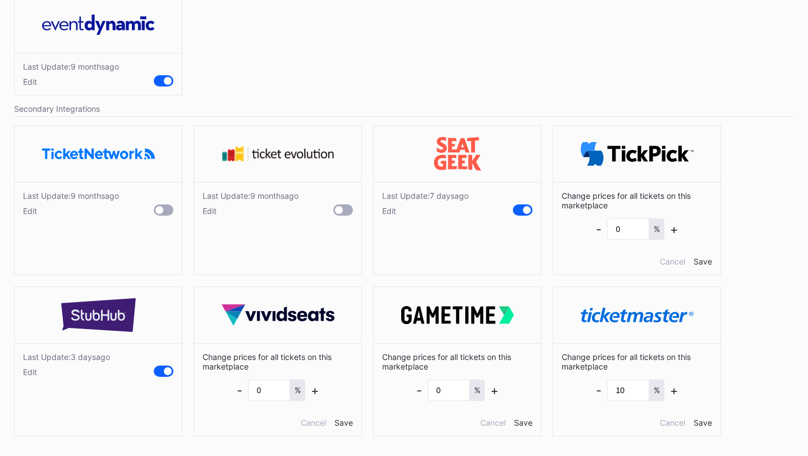
click at [30, 373] on div "Edit" at bounding box center [66, 372] width 87 height 10
drag, startPoint x: 266, startPoint y: 391, endPoint x: 218, endPoint y: 390, distance: 48.3
click at [218, 390] on div "Change prices for all tickets on this marketplace - 0 % + Cancel Save" at bounding box center [277, 389] width 167 height 93
type input "3"
drag, startPoint x: 94, startPoint y: 393, endPoint x: 56, endPoint y: 391, distance: 38.2
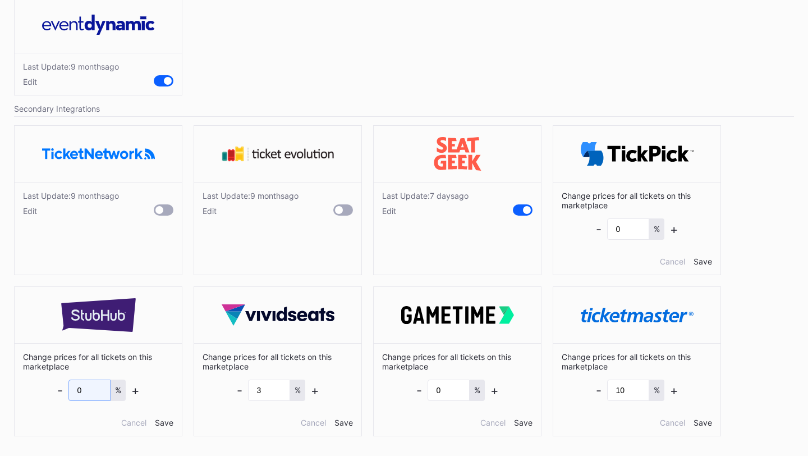
click at [56, 390] on div "Change prices for all tickets on this marketplace - 0 % + Cancel Save" at bounding box center [98, 389] width 167 height 93
type input "2"
drag, startPoint x: 268, startPoint y: 389, endPoint x: 224, endPoint y: 387, distance: 43.8
click at [224, 387] on div "Change prices for all tickets on this marketplace - 3 % + Cancel Save" at bounding box center [277, 389] width 167 height 93
type input "2"
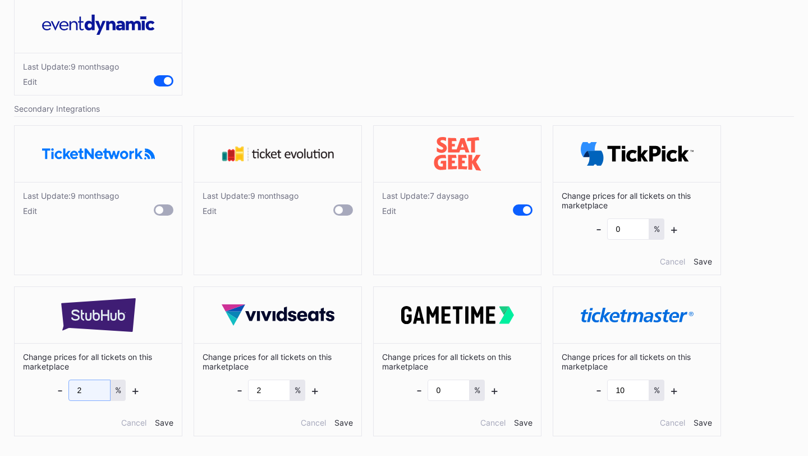
drag, startPoint x: 94, startPoint y: 389, endPoint x: 29, endPoint y: 389, distance: 65.1
click at [29, 389] on div "Change prices for all tickets on this marketplace - 2 % + Cancel Save" at bounding box center [98, 389] width 167 height 93
type input "3"
click at [167, 420] on div "Save" at bounding box center [164, 422] width 19 height 10
click at [350, 423] on div "Save" at bounding box center [343, 422] width 19 height 10
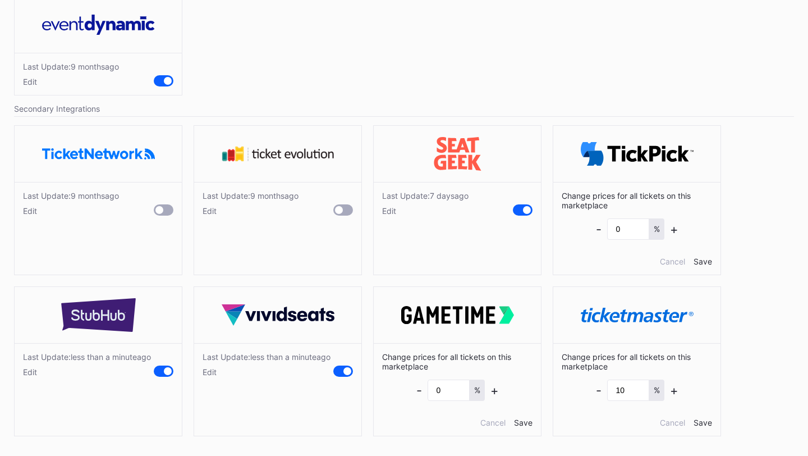
click at [524, 422] on div "Save" at bounding box center [523, 422] width 19 height 10
click at [702, 421] on div "Save" at bounding box center [702, 422] width 19 height 10
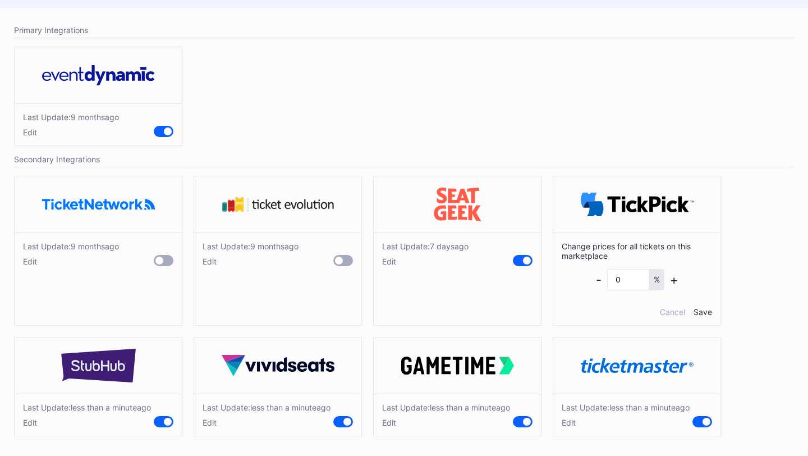
click at [707, 307] on div "Save" at bounding box center [702, 312] width 19 height 10
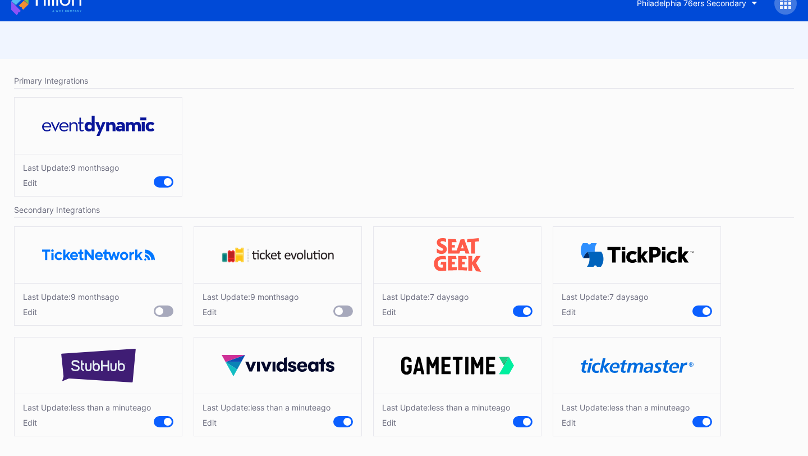
scroll to position [34, 0]
click at [388, 307] on div "Edit" at bounding box center [425, 312] width 86 height 10
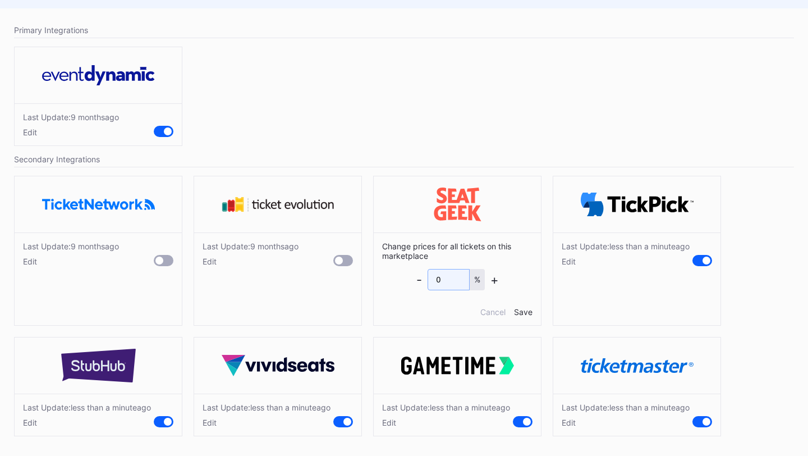
drag, startPoint x: 450, startPoint y: 270, endPoint x: 381, endPoint y: 270, distance: 69.6
click at [381, 270] on div "Change prices for all tickets on this marketplace - 0 % + Cancel Save" at bounding box center [457, 278] width 167 height 93
type input "2"
click at [530, 307] on div "Save" at bounding box center [523, 312] width 19 height 10
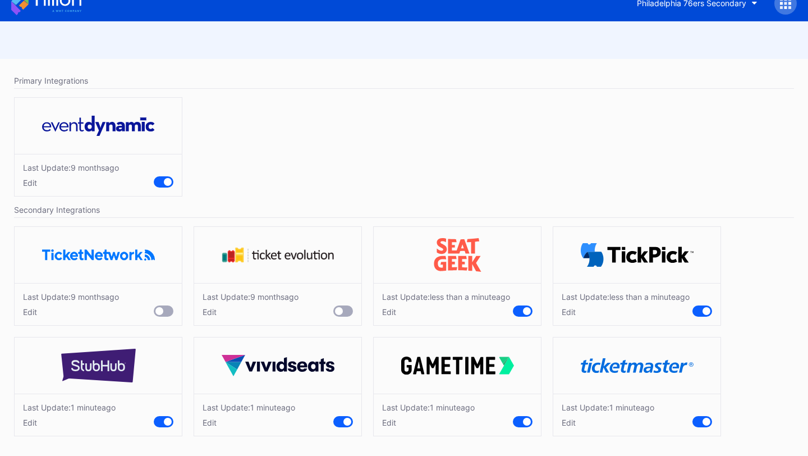
scroll to position [0, 0]
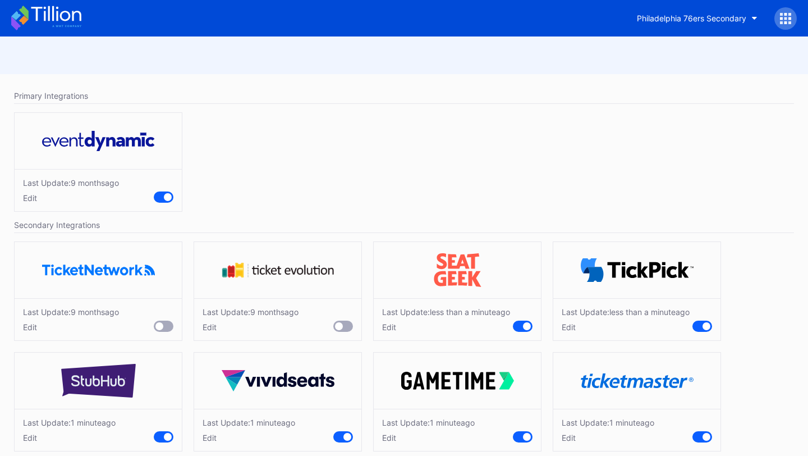
click at [61, 13] on icon at bounding box center [56, 13] width 50 height 15
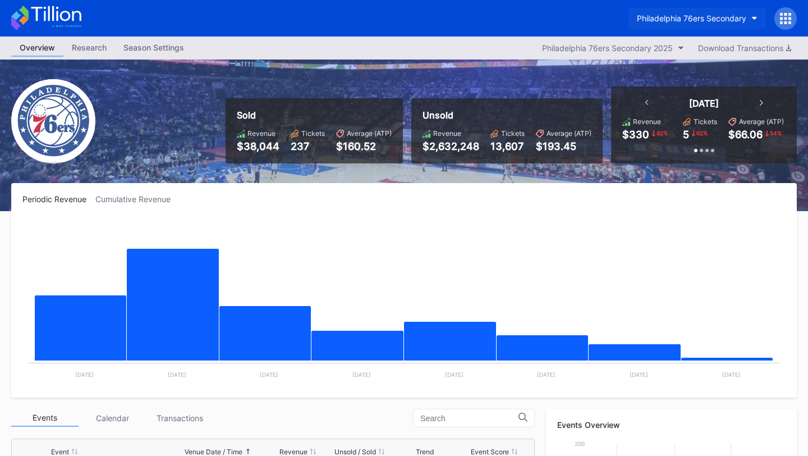
click at [705, 20] on div "Philadelphia 76ers Secondary" at bounding box center [691, 18] width 109 height 10
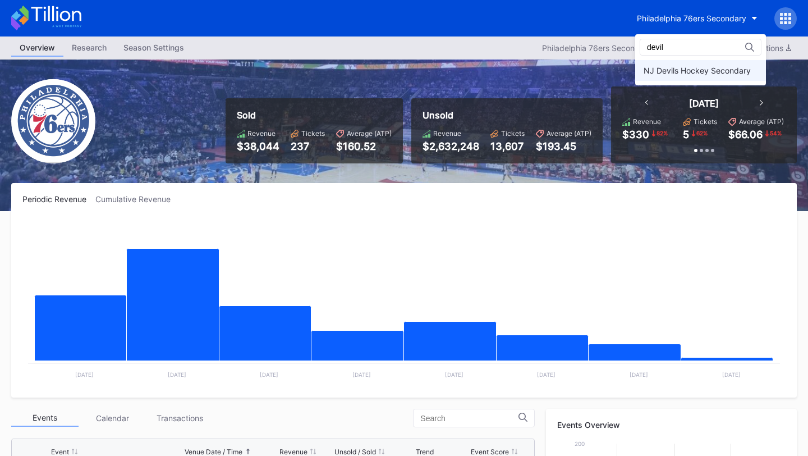
type input "devil"
click at [678, 70] on div "NJ Devils Hockey Secondary" at bounding box center [696, 71] width 107 height 10
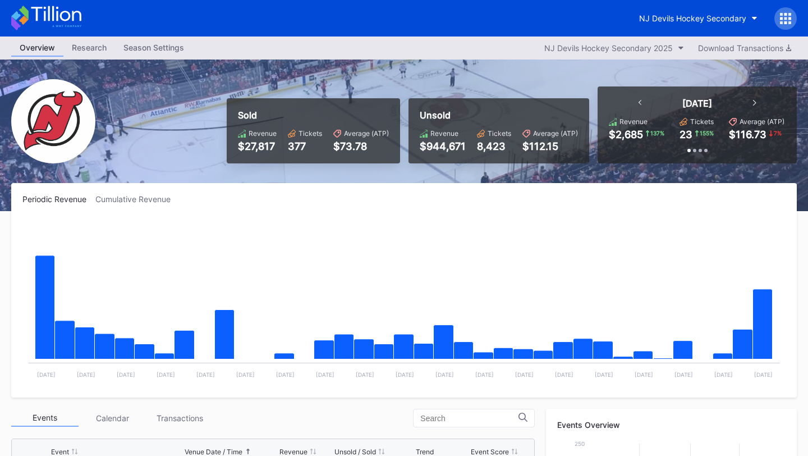
click at [784, 16] on icon at bounding box center [785, 18] width 11 height 11
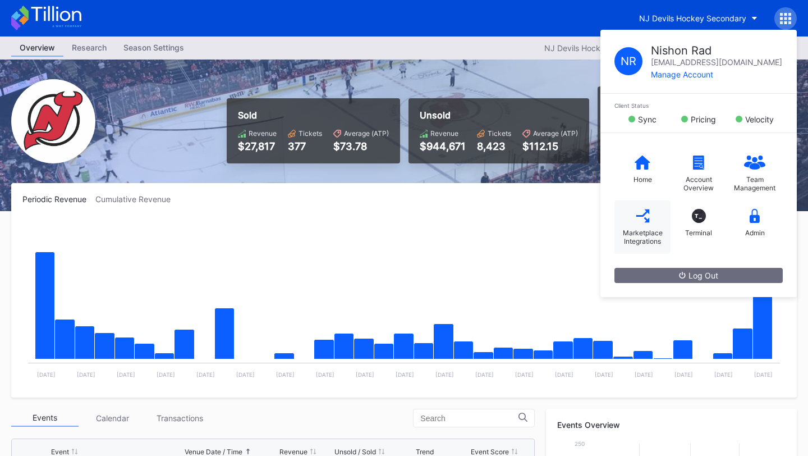
click at [650, 225] on div "Marketplace Integrations" at bounding box center [642, 226] width 56 height 53
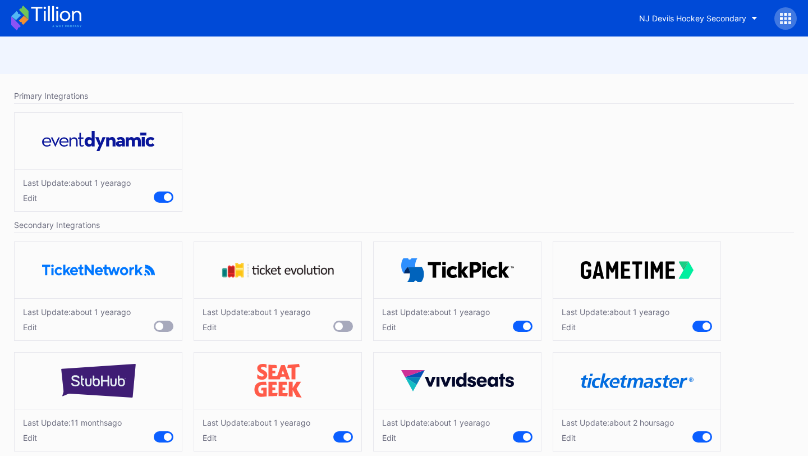
scroll to position [15, 0]
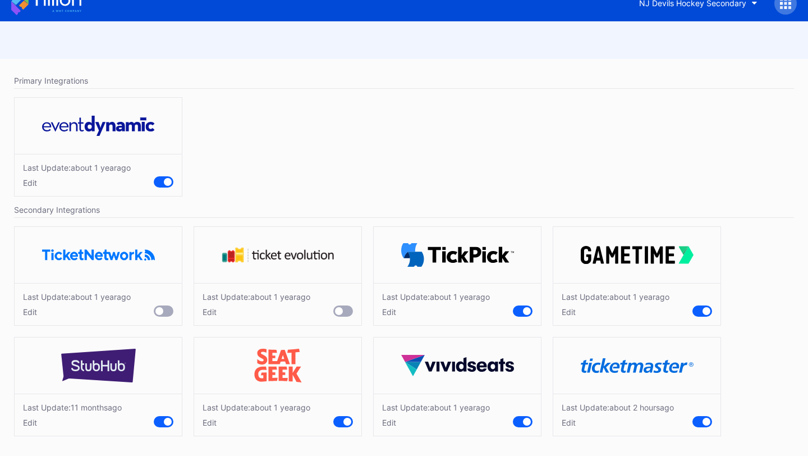
click at [573, 425] on div "Edit" at bounding box center [618, 422] width 112 height 10
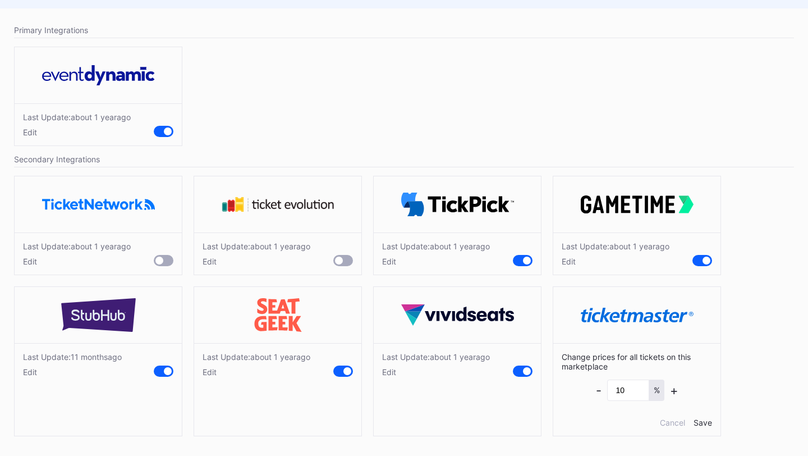
click at [389, 373] on div "Edit" at bounding box center [436, 372] width 108 height 10
click at [213, 367] on div "Edit" at bounding box center [257, 372] width 108 height 10
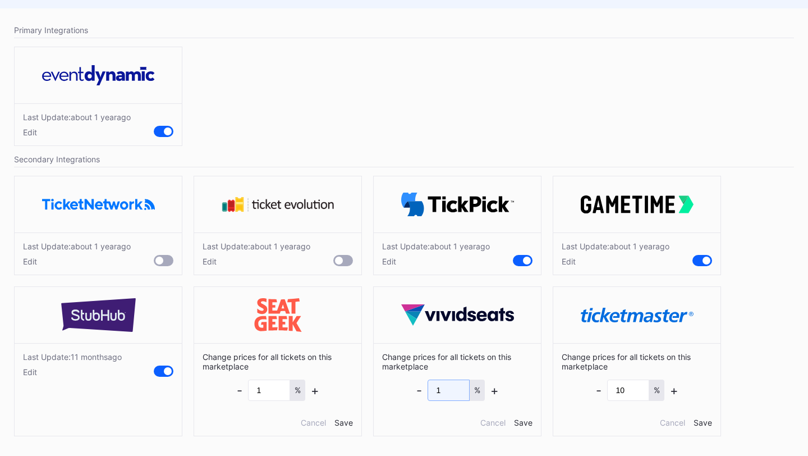
drag, startPoint x: 459, startPoint y: 393, endPoint x: 395, endPoint y: 385, distance: 64.4
click at [395, 385] on div "Change prices for all tickets on this marketplace - 1 % + Cancel Save" at bounding box center [457, 389] width 167 height 93
type input "2"
drag, startPoint x: 265, startPoint y: 388, endPoint x: 222, endPoint y: 387, distance: 43.2
click at [222, 387] on div "Change prices for all tickets on this marketplace - 1 % + Cancel Save" at bounding box center [277, 389] width 167 height 93
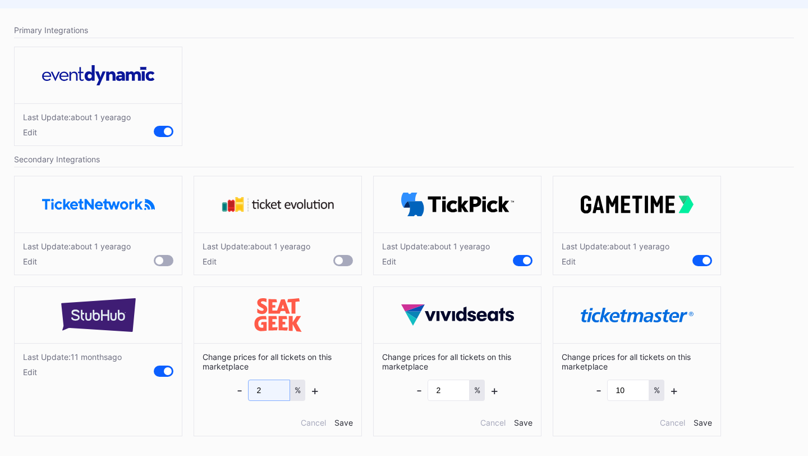
type input "2"
click at [32, 374] on div "Edit" at bounding box center [72, 372] width 99 height 10
drag, startPoint x: 89, startPoint y: 390, endPoint x: 45, endPoint y: 389, distance: 44.3
click at [45, 389] on div "Change prices for all tickets on this marketplace - 1 % + Cancel Save" at bounding box center [98, 389] width 167 height 93
type input "3"
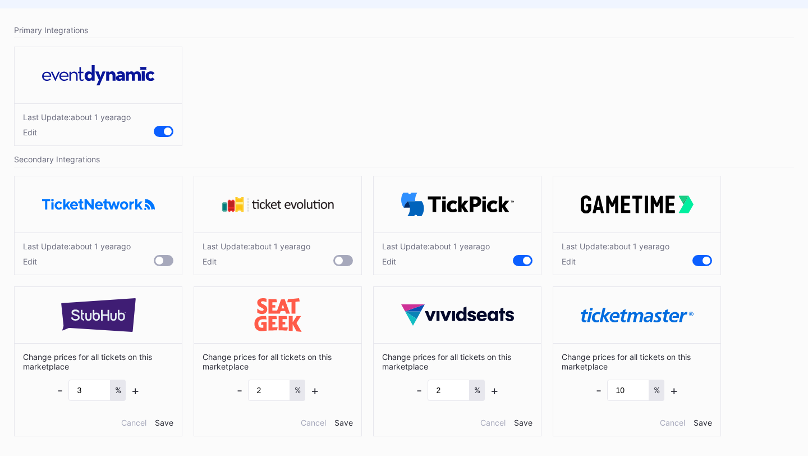
click at [166, 420] on div "Save" at bounding box center [164, 422] width 19 height 10
click at [346, 421] on div "Save" at bounding box center [343, 422] width 19 height 10
click at [526, 421] on div "Save" at bounding box center [523, 422] width 19 height 10
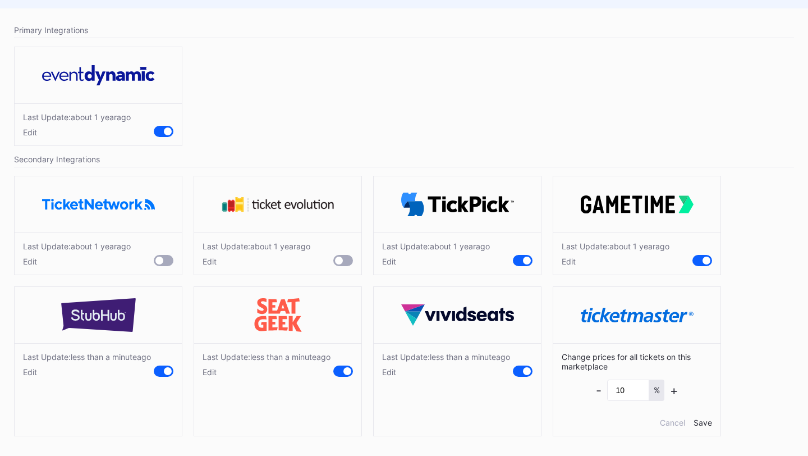
click at [386, 264] on div "Edit" at bounding box center [436, 261] width 108 height 10
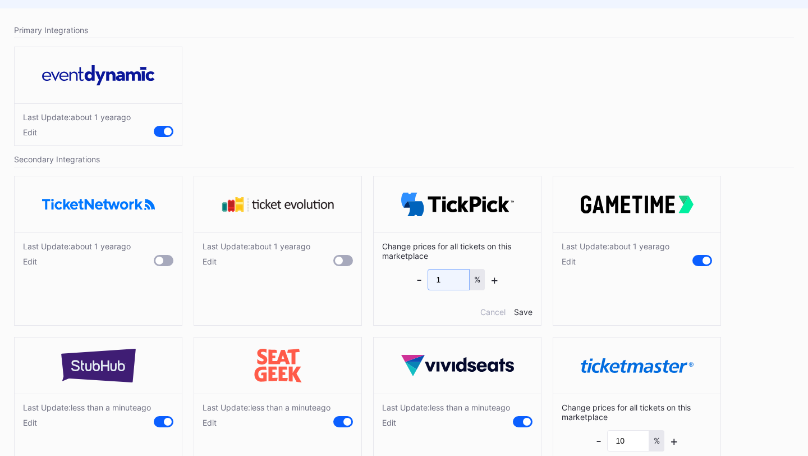
drag, startPoint x: 417, startPoint y: 283, endPoint x: 383, endPoint y: 283, distance: 34.2
click at [383, 283] on div "Change prices for all tickets on this marketplace - 1 % + Cancel Save" at bounding box center [457, 278] width 167 height 93
type input "0"
click at [527, 309] on div "Save" at bounding box center [523, 312] width 19 height 10
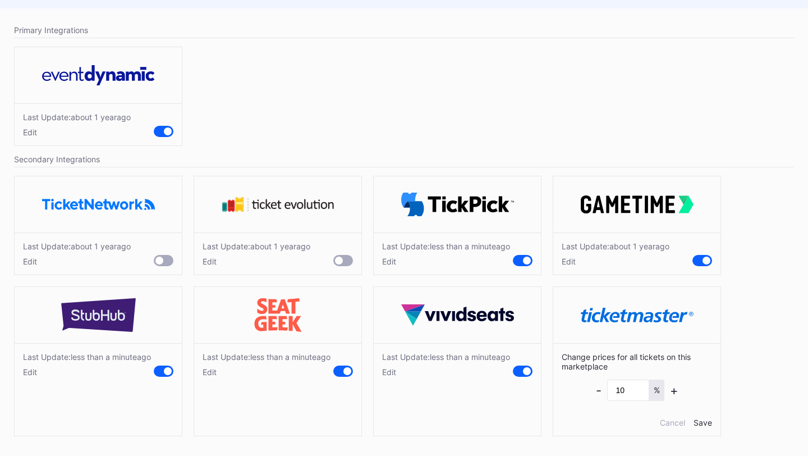
click at [570, 261] on div "Edit" at bounding box center [616, 261] width 108 height 10
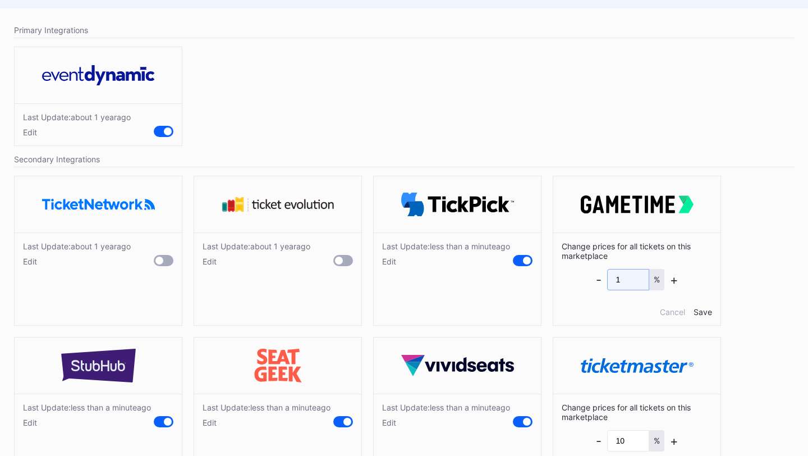
drag, startPoint x: 602, startPoint y: 278, endPoint x: 540, endPoint y: 278, distance: 62.3
click at [540, 278] on div "Last Update: about 1 year ago Edit Last Update: about 1 year ago Edit Last Upda…" at bounding box center [403, 334] width 791 height 328
type input "0"
click at [703, 314] on div "Save" at bounding box center [702, 312] width 19 height 10
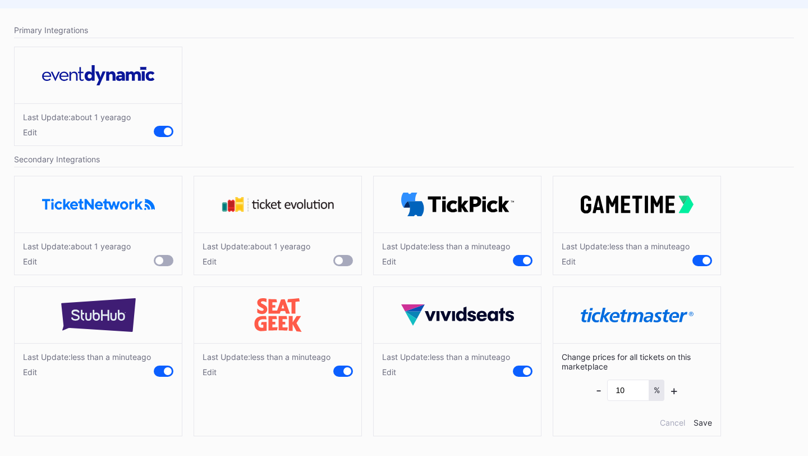
scroll to position [0, 0]
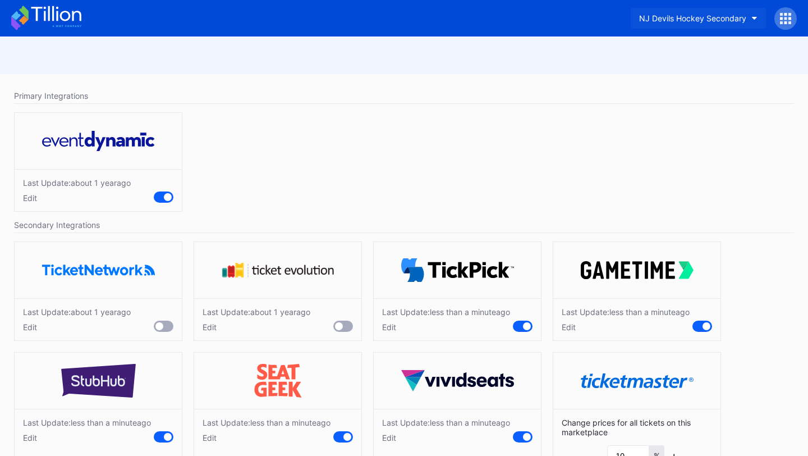
click at [700, 17] on div "NJ Devils Hockey Secondary" at bounding box center [692, 18] width 107 height 10
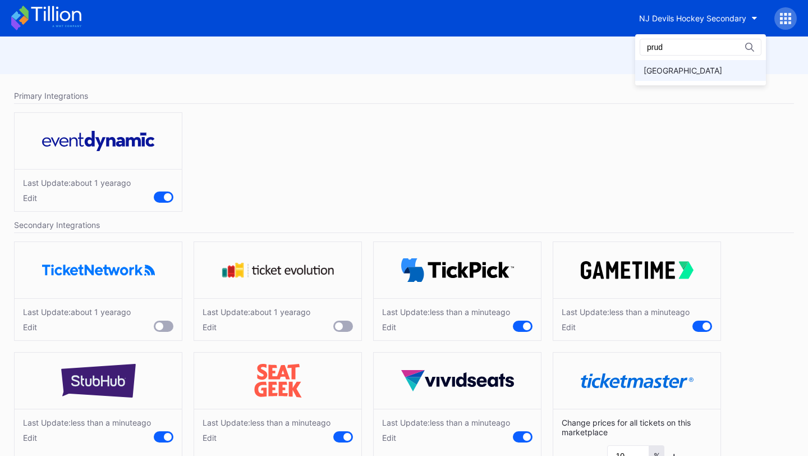
type input "prud"
click at [707, 72] on div "[GEOGRAPHIC_DATA]" at bounding box center [682, 71] width 79 height 10
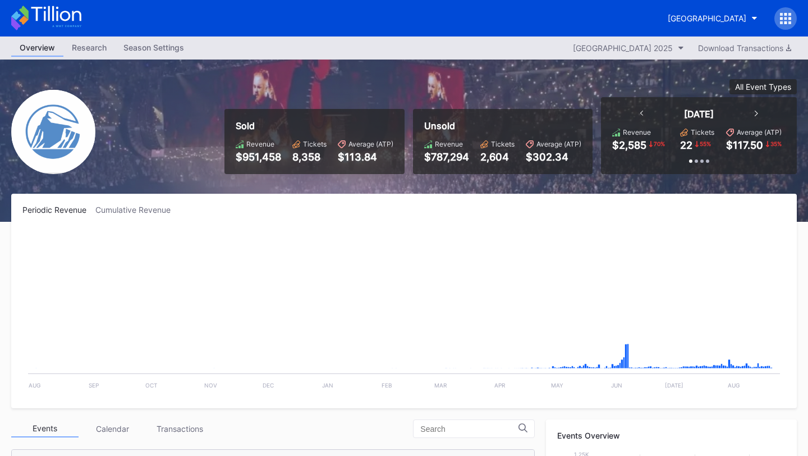
scroll to position [1203, 0]
click at [786, 24] on div at bounding box center [785, 18] width 22 height 22
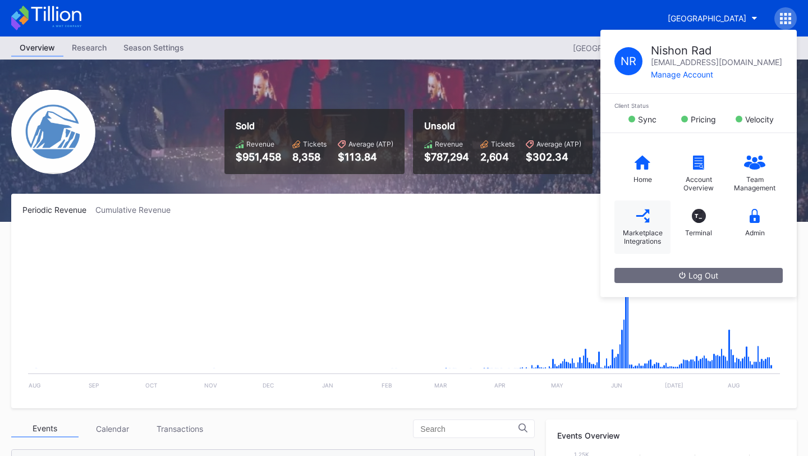
click at [640, 224] on div "Marketplace Integrations" at bounding box center [642, 226] width 56 height 53
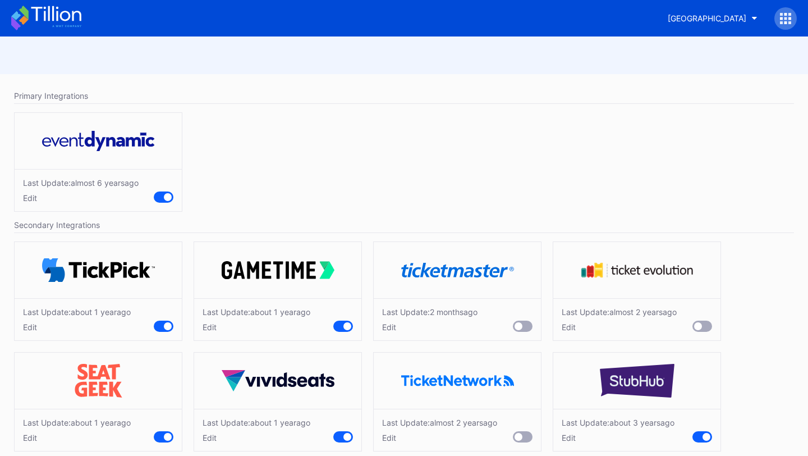
scroll to position [15, 0]
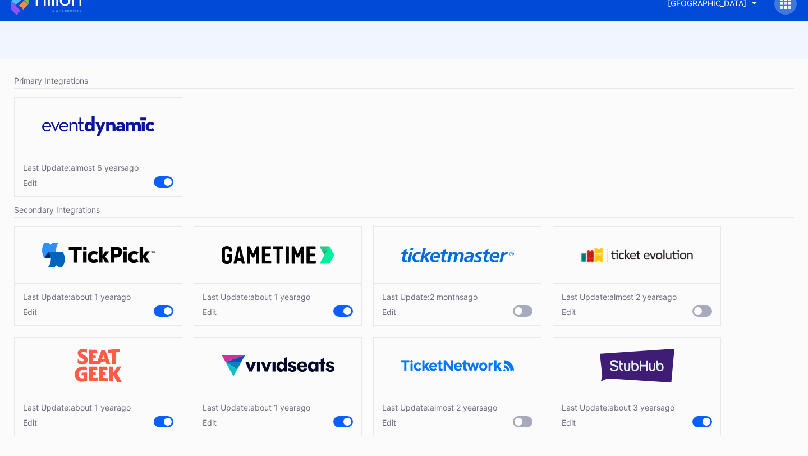
click at [210, 421] on div "Edit" at bounding box center [257, 422] width 108 height 10
drag, startPoint x: 265, startPoint y: 444, endPoint x: 203, endPoint y: 440, distance: 62.4
click at [203, 440] on div "Change prices for all tickets on this marketplace - 0 % + Cancel Save" at bounding box center [277, 439] width 167 height 93
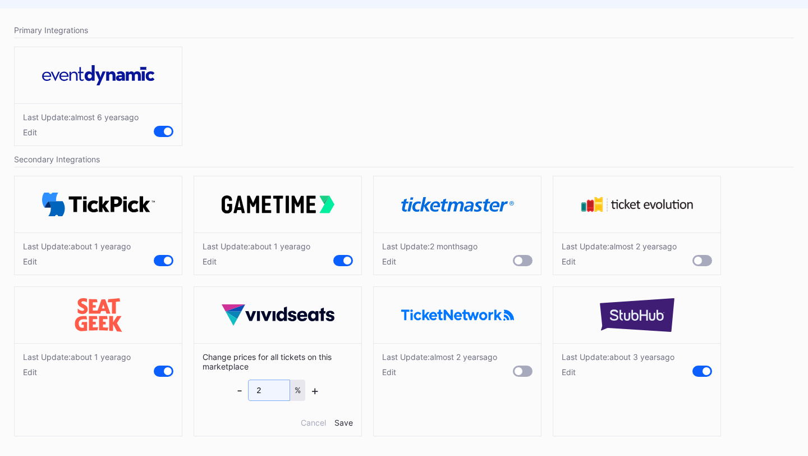
type input "2"
click at [35, 372] on div "Edit" at bounding box center [77, 372] width 108 height 10
click at [343, 418] on div "Save" at bounding box center [343, 422] width 19 height 10
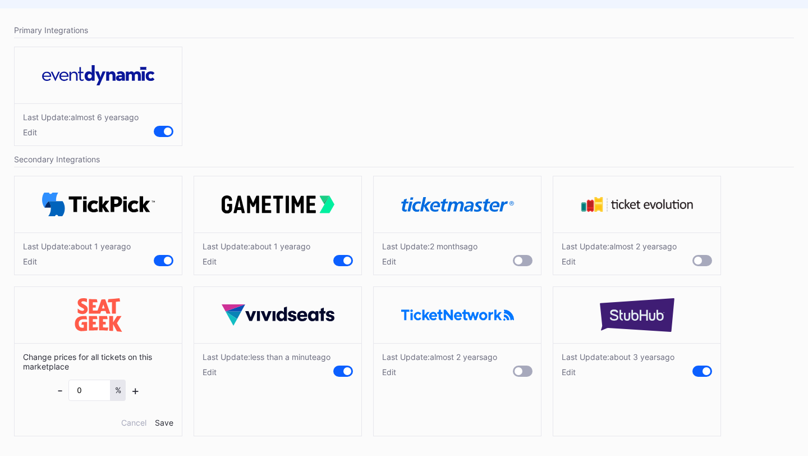
click at [163, 420] on div "Save" at bounding box center [164, 422] width 19 height 10
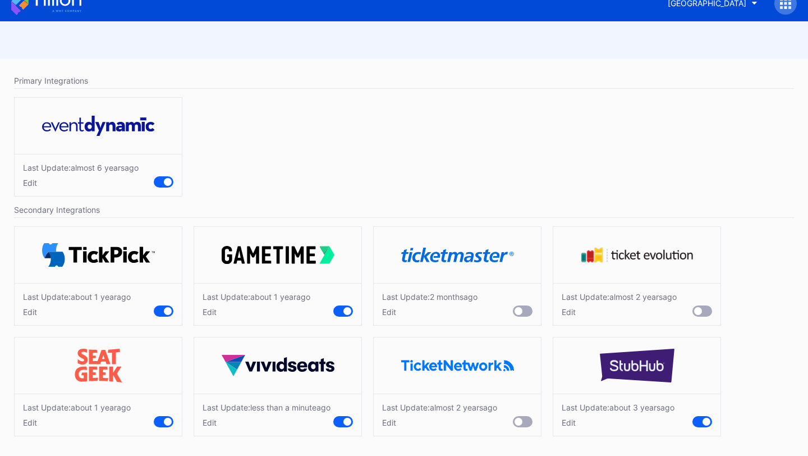
scroll to position [25, 0]
click at [33, 419] on div "Edit" at bounding box center [87, 422] width 128 height 10
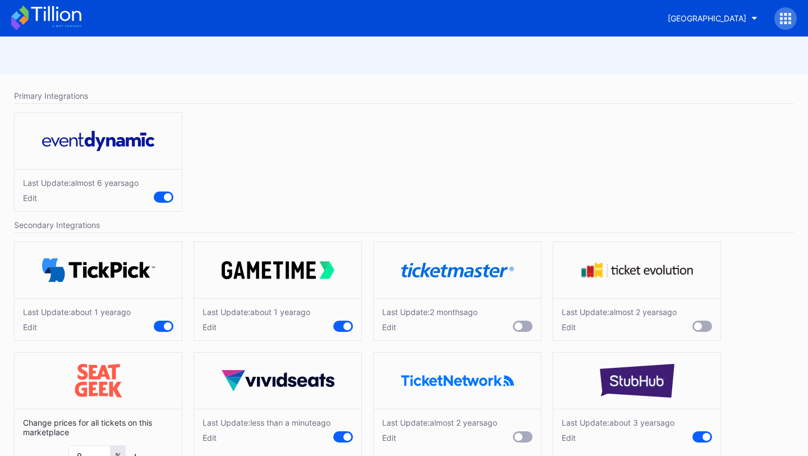
scroll to position [66, 0]
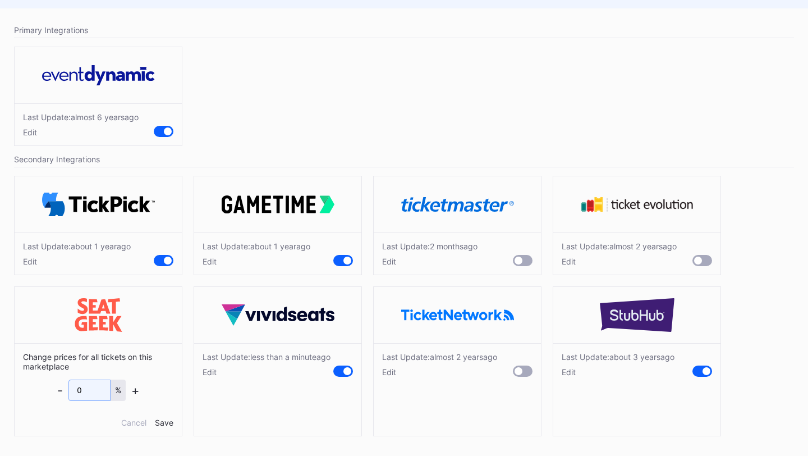
drag, startPoint x: 72, startPoint y: 390, endPoint x: 23, endPoint y: 389, distance: 49.4
click at [23, 389] on div "Change prices for all tickets on this marketplace - 0 % + Cancel Save" at bounding box center [98, 389] width 167 height 93
type input "2"
click at [163, 422] on div "Save" at bounding box center [164, 422] width 19 height 10
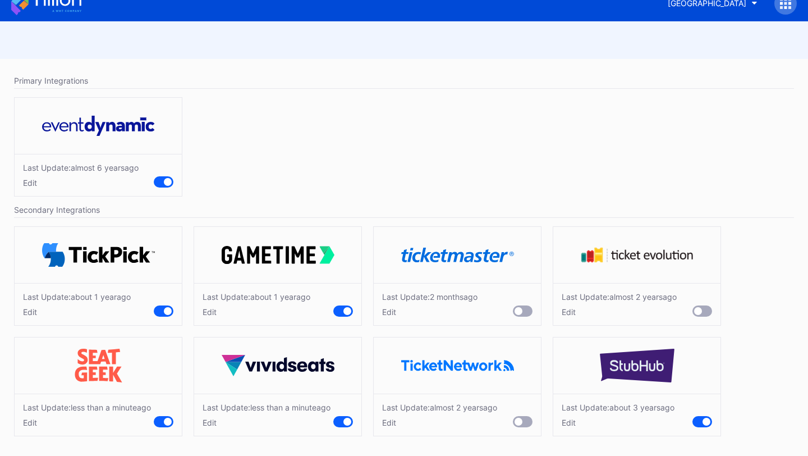
click at [567, 417] on div "Edit" at bounding box center [618, 422] width 113 height 10
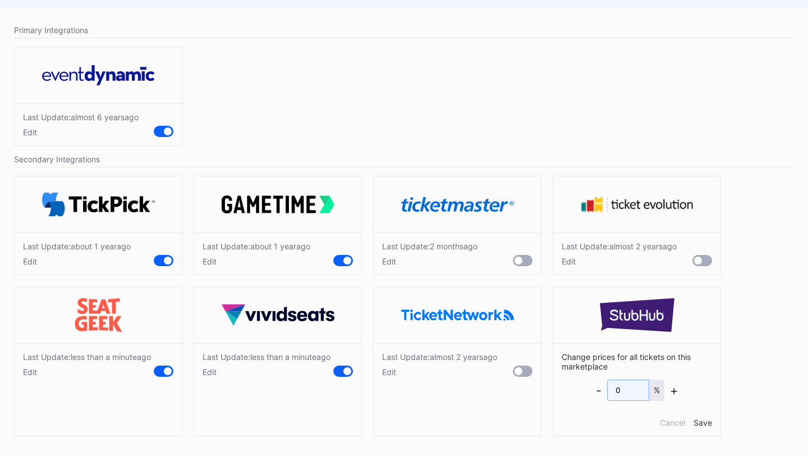
drag, startPoint x: 631, startPoint y: 394, endPoint x: 539, endPoint y: 389, distance: 92.7
click at [539, 389] on div "Last Update: about 1 year ago Edit Last Update: about 1 year ago Edit Last Upda…" at bounding box center [403, 308] width 791 height 277
type input "3"
click at [709, 422] on div "Save" at bounding box center [702, 422] width 19 height 10
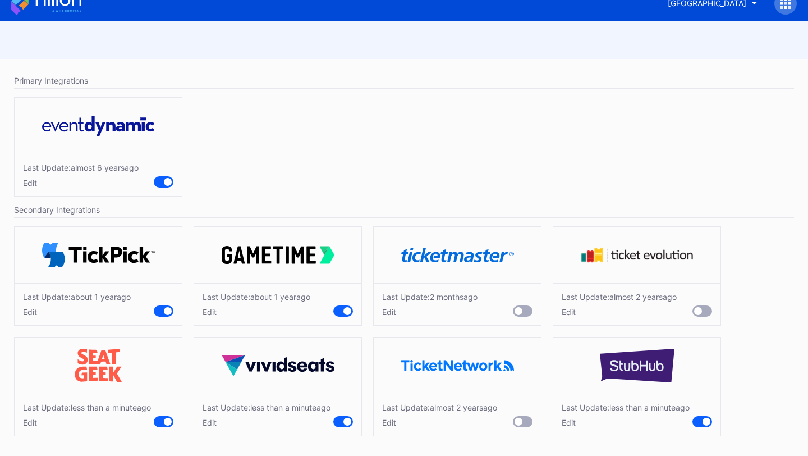
click at [208, 425] on div "Edit" at bounding box center [267, 422] width 128 height 10
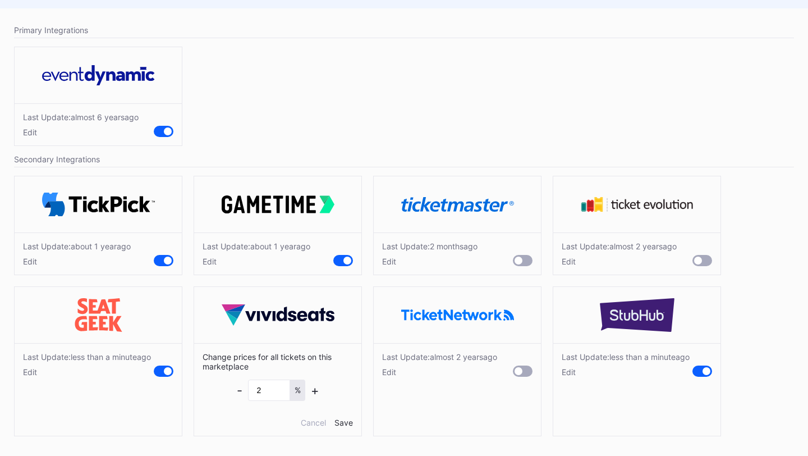
scroll to position [0, 0]
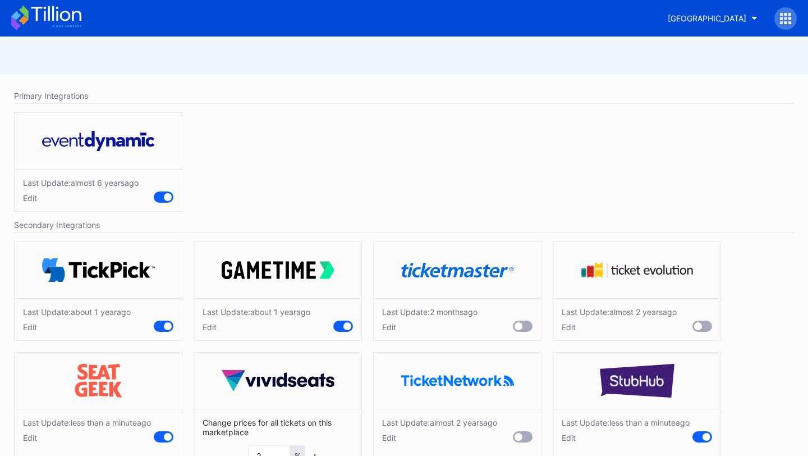
click at [61, 17] on icon at bounding box center [56, 13] width 50 height 15
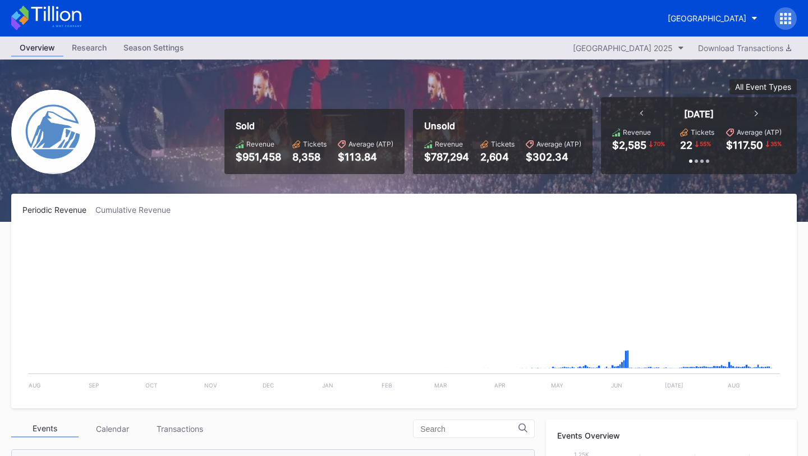
scroll to position [1203, 0]
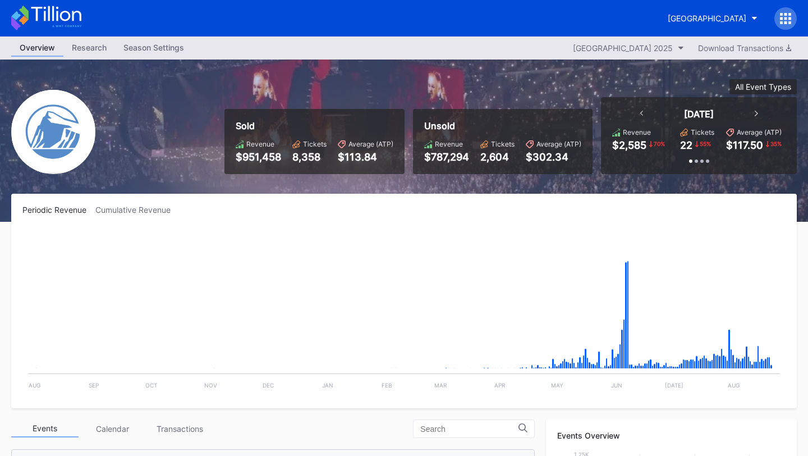
click at [786, 15] on icon at bounding box center [785, 14] width 3 height 3
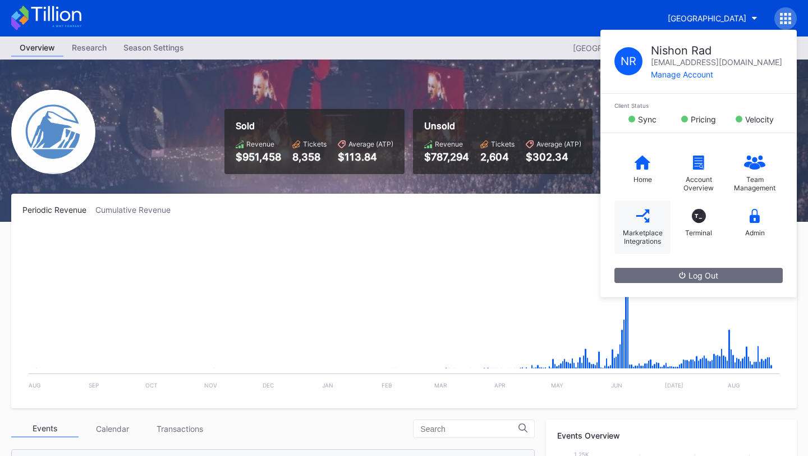
click at [654, 224] on div "Marketplace Integrations" at bounding box center [642, 226] width 56 height 53
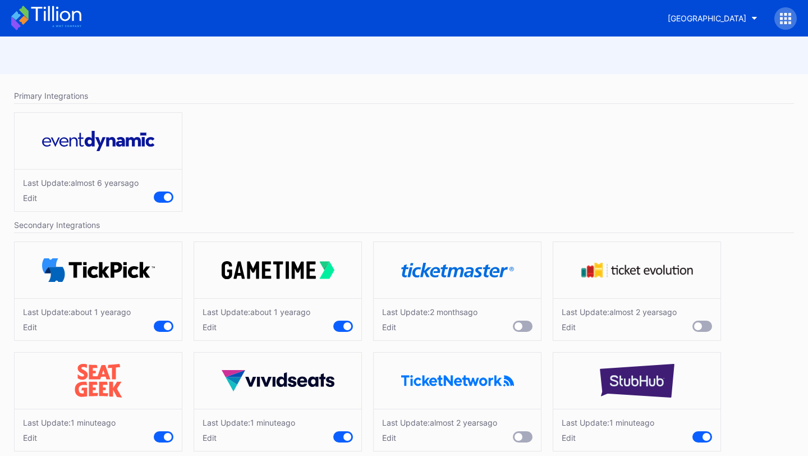
scroll to position [15, 0]
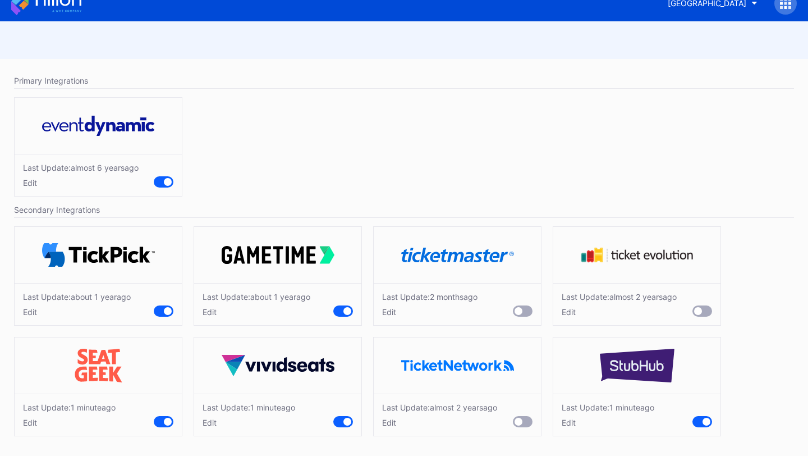
click at [206, 420] on div "Edit" at bounding box center [249, 422] width 93 height 10
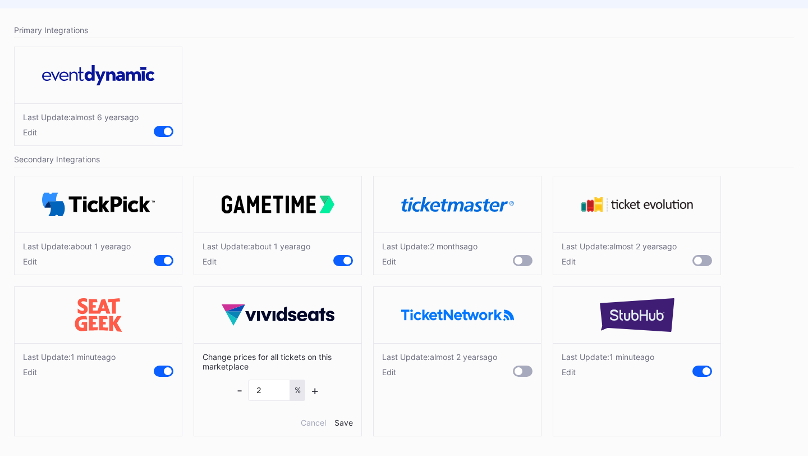
click at [32, 370] on div "Edit" at bounding box center [69, 372] width 93 height 10
click at [214, 262] on div "Edit" at bounding box center [257, 261] width 108 height 10
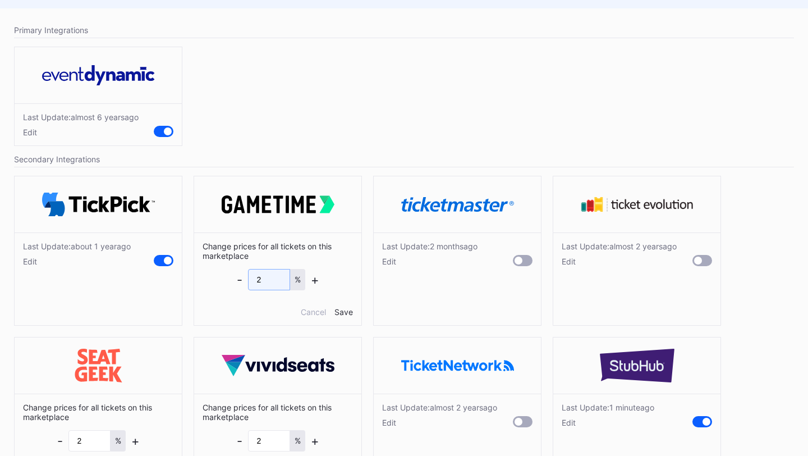
drag, startPoint x: 268, startPoint y: 280, endPoint x: 222, endPoint y: 278, distance: 46.1
click at [222, 278] on div "Change prices for all tickets on this marketplace - 2 % + Cancel Save" at bounding box center [277, 278] width 167 height 93
type input "0"
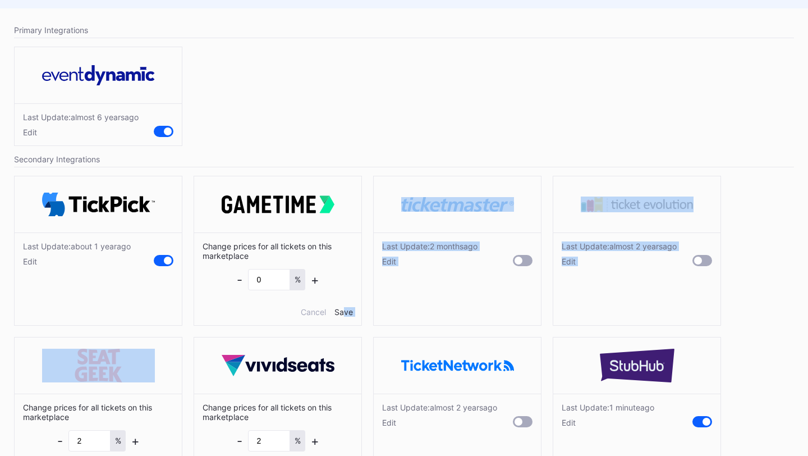
drag, startPoint x: 345, startPoint y: 312, endPoint x: 76, endPoint y: 346, distance: 270.8
click at [76, 346] on div "Last Update: about 1 year ago Edit Change prices for all tickets on this market…" at bounding box center [403, 334] width 791 height 328
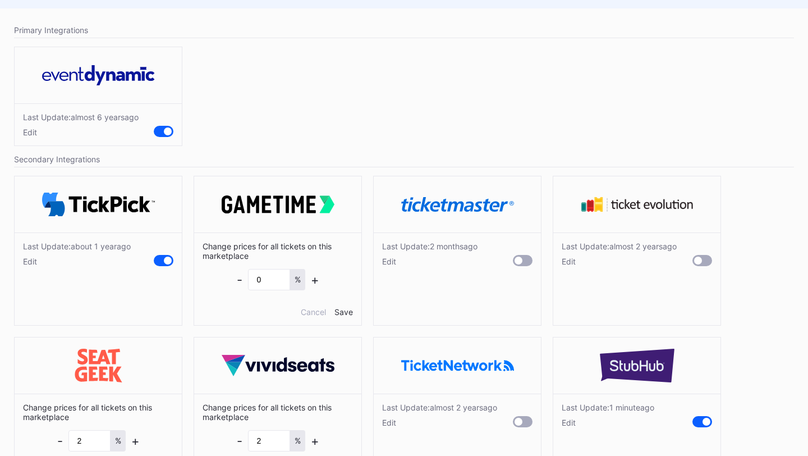
click at [33, 267] on div "Last Update: about 1 year ago Edit" at bounding box center [98, 253] width 167 height 42
click at [32, 260] on div "Edit" at bounding box center [77, 261] width 108 height 10
click at [346, 314] on div "Save" at bounding box center [343, 312] width 19 height 10
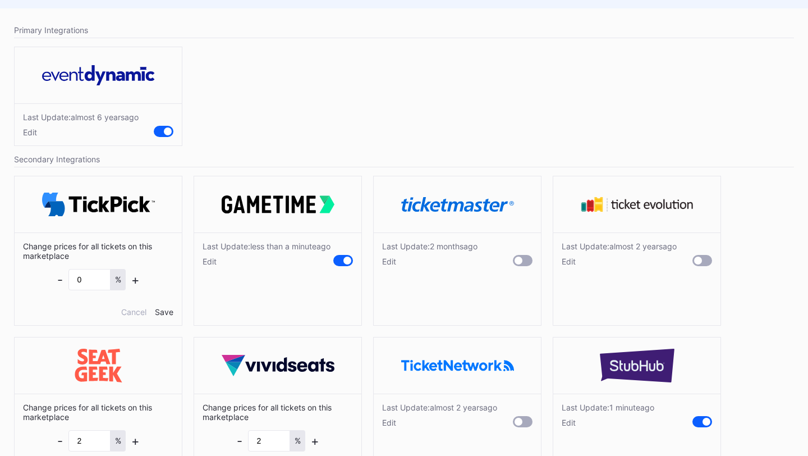
click at [174, 308] on div "Change prices for all tickets on this marketplace - 0 % + Cancel Save" at bounding box center [98, 278] width 167 height 93
click at [172, 308] on div "Save" at bounding box center [164, 312] width 19 height 10
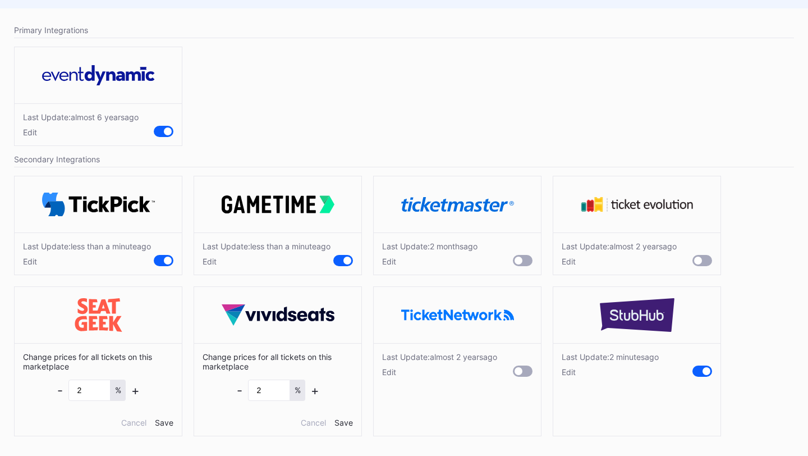
scroll to position [75, 0]
click at [168, 420] on div "Save" at bounding box center [164, 422] width 19 height 10
click at [350, 424] on div "Save" at bounding box center [343, 422] width 19 height 10
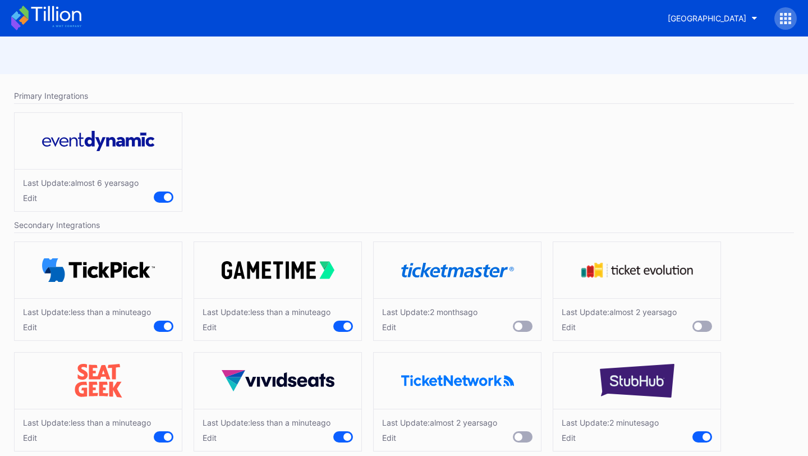
scroll to position [34, 0]
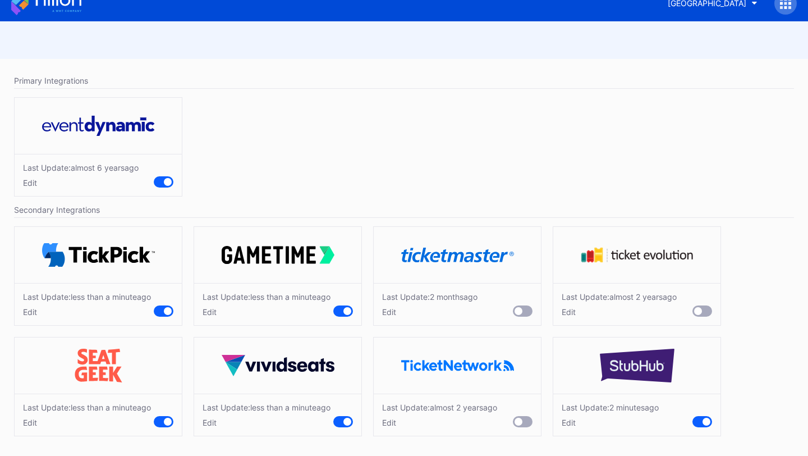
click at [568, 417] on div "Edit" at bounding box center [610, 422] width 97 height 10
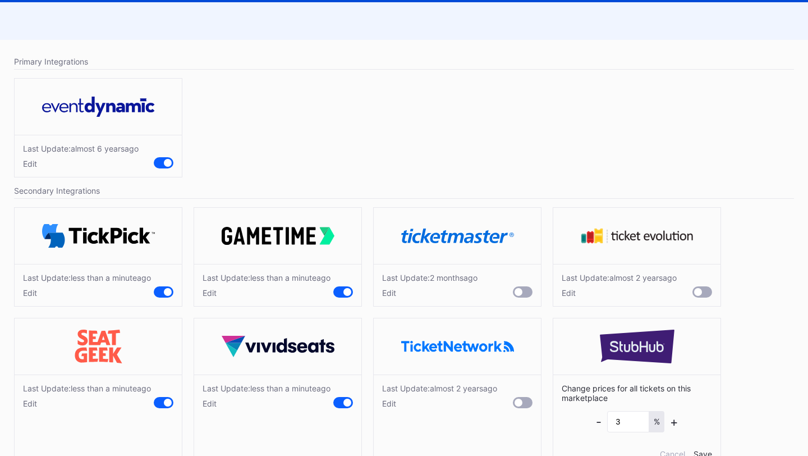
scroll to position [0, 0]
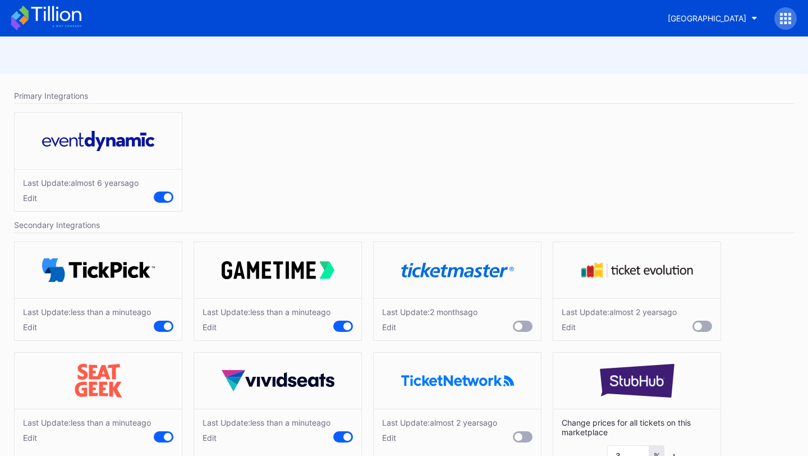
click at [69, 11] on icon at bounding box center [46, 18] width 70 height 25
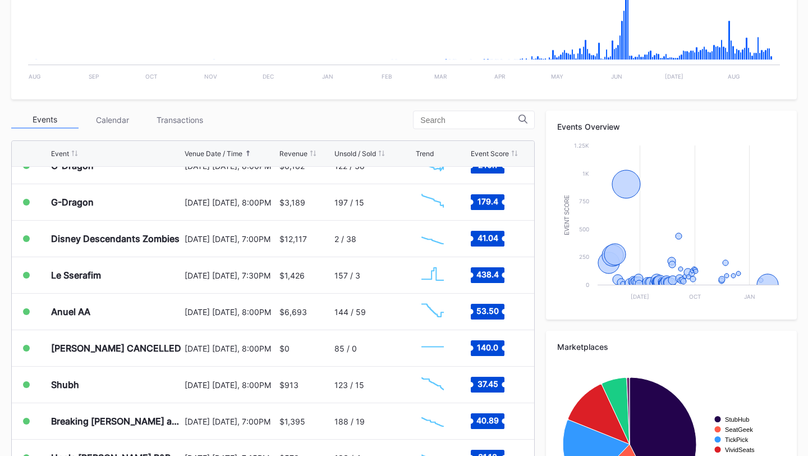
scroll to position [1231, 0]
